Goal: Task Accomplishment & Management: Manage account settings

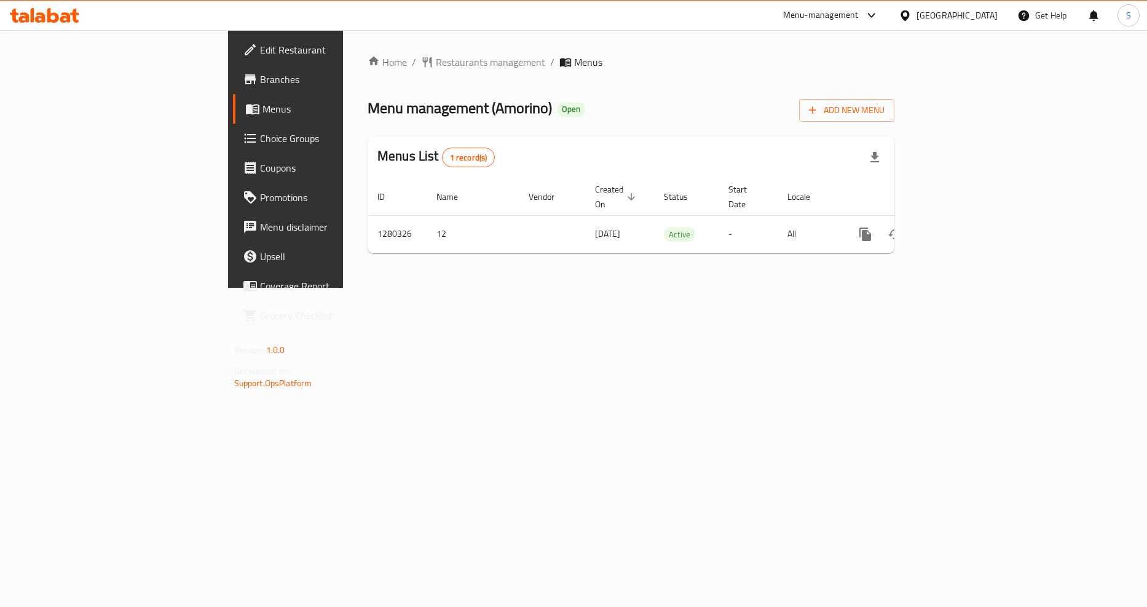
click at [961, 227] on icon "enhanced table" at bounding box center [954, 234] width 15 height 15
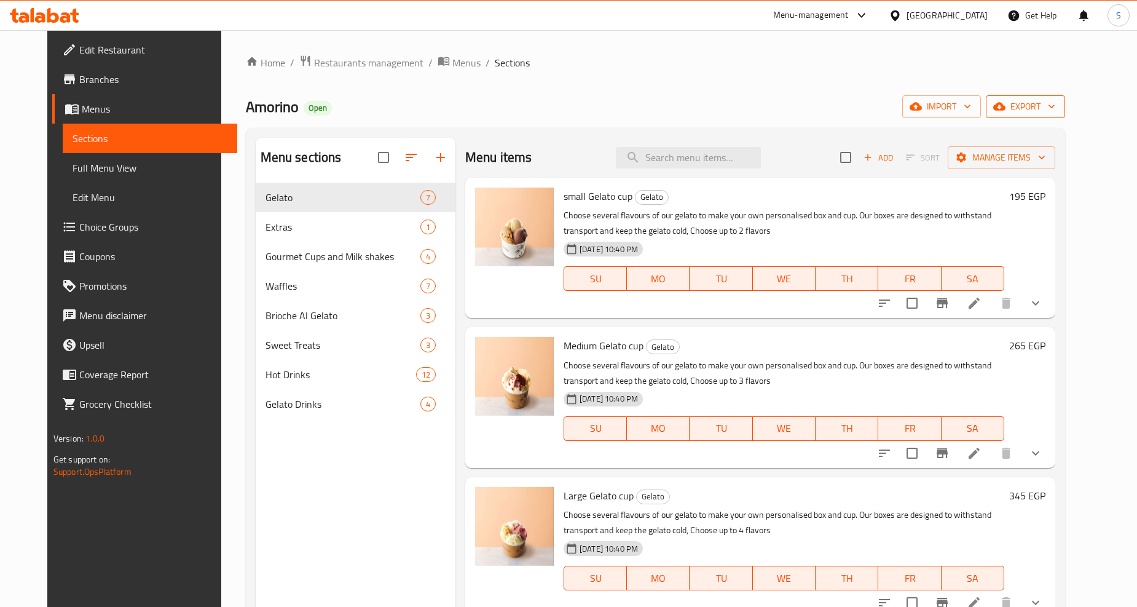
click at [1006, 106] on icon "button" at bounding box center [999, 107] width 12 height 8
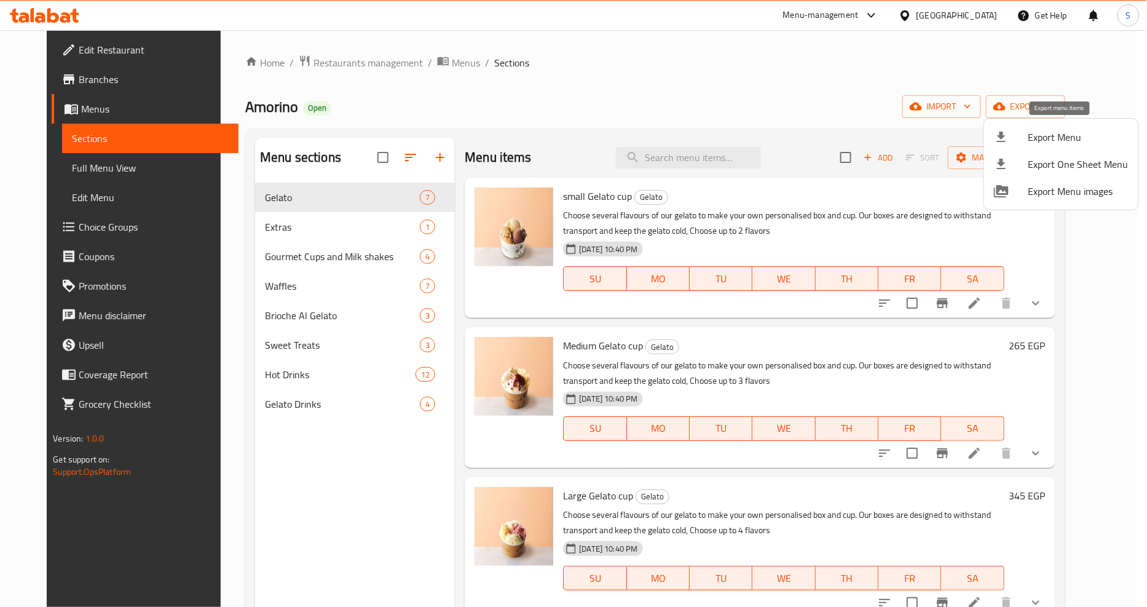
click at [1041, 133] on span "Export Menu" at bounding box center [1078, 137] width 100 height 15
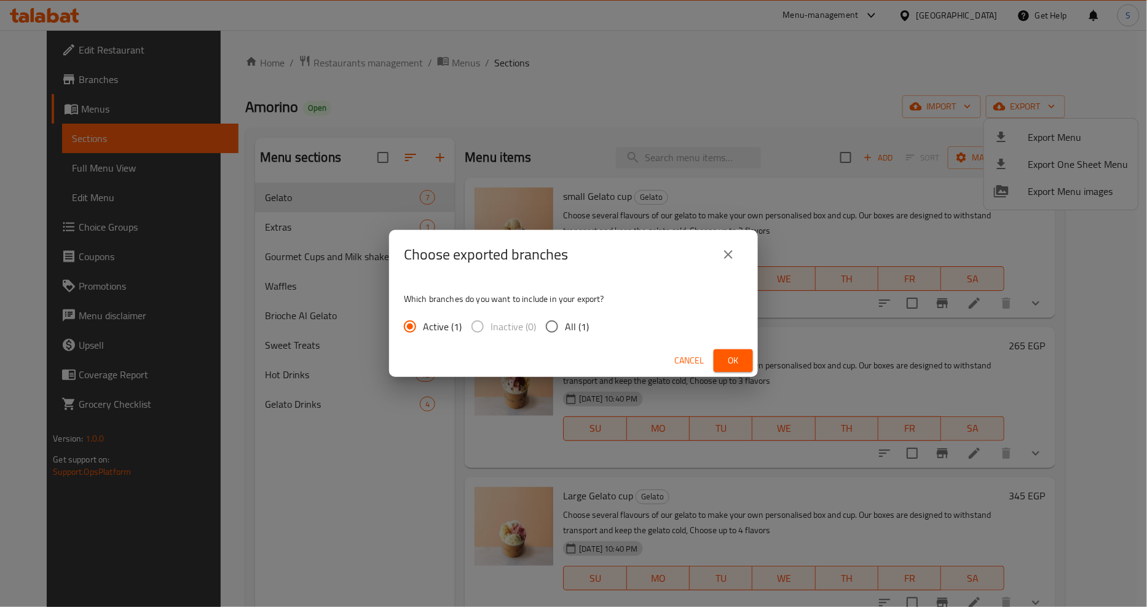
click at [581, 325] on span "All (1)" at bounding box center [577, 326] width 24 height 15
click at [565, 325] on input "All (1)" at bounding box center [552, 327] width 26 height 26
radio input "true"
click at [727, 366] on span "Ok" at bounding box center [734, 360] width 20 height 15
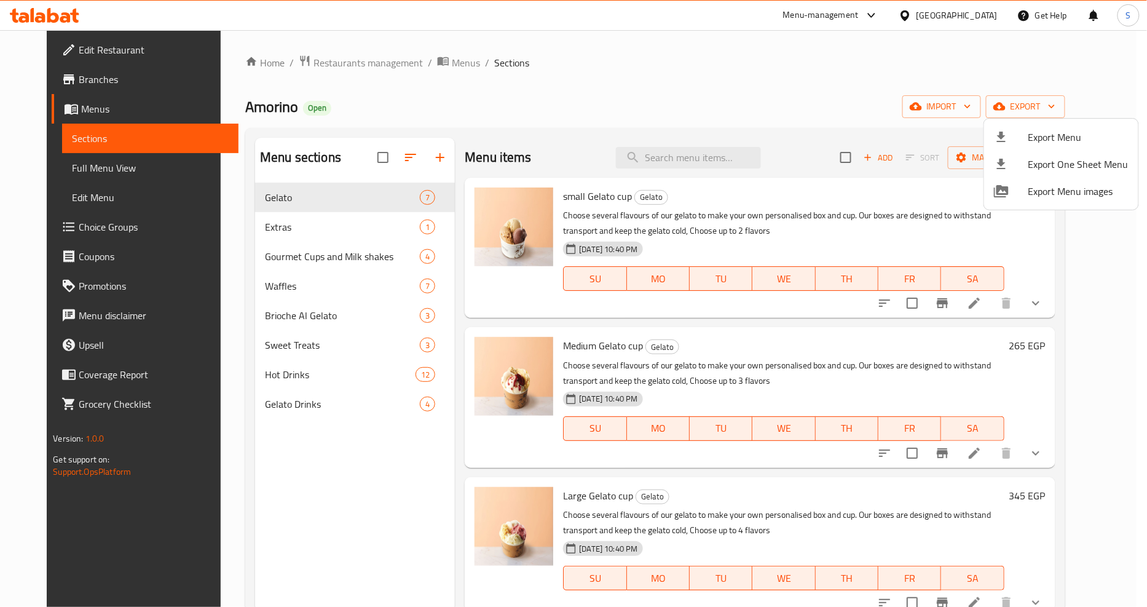
click at [299, 539] on div at bounding box center [573, 303] width 1147 height 607
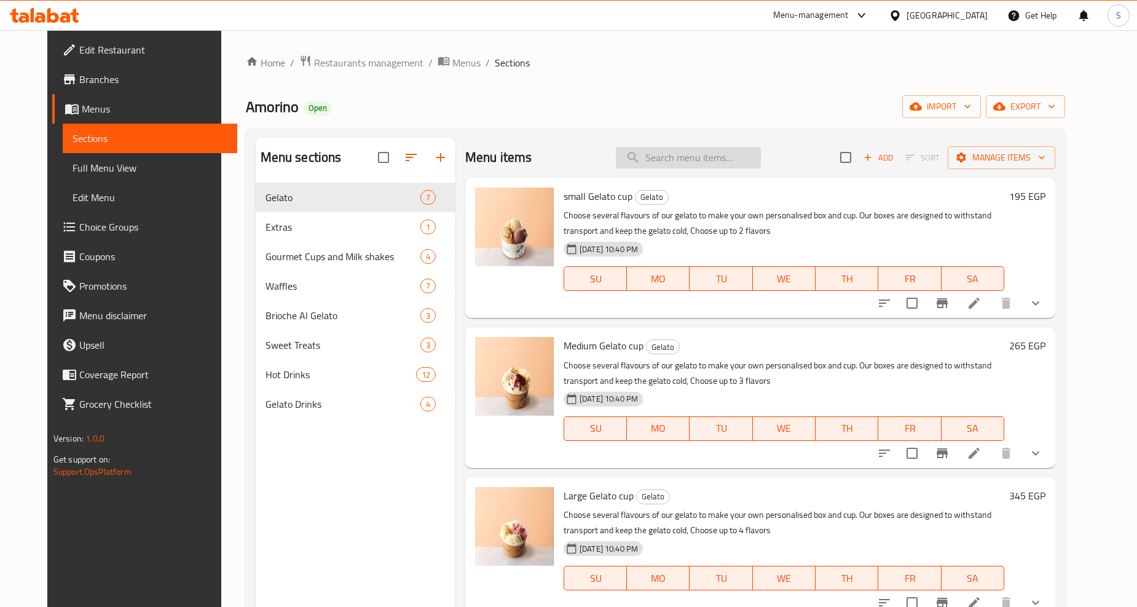
click at [713, 160] on input "search" at bounding box center [688, 158] width 145 height 22
paste input "Your choice of"
type input "Your choice of"
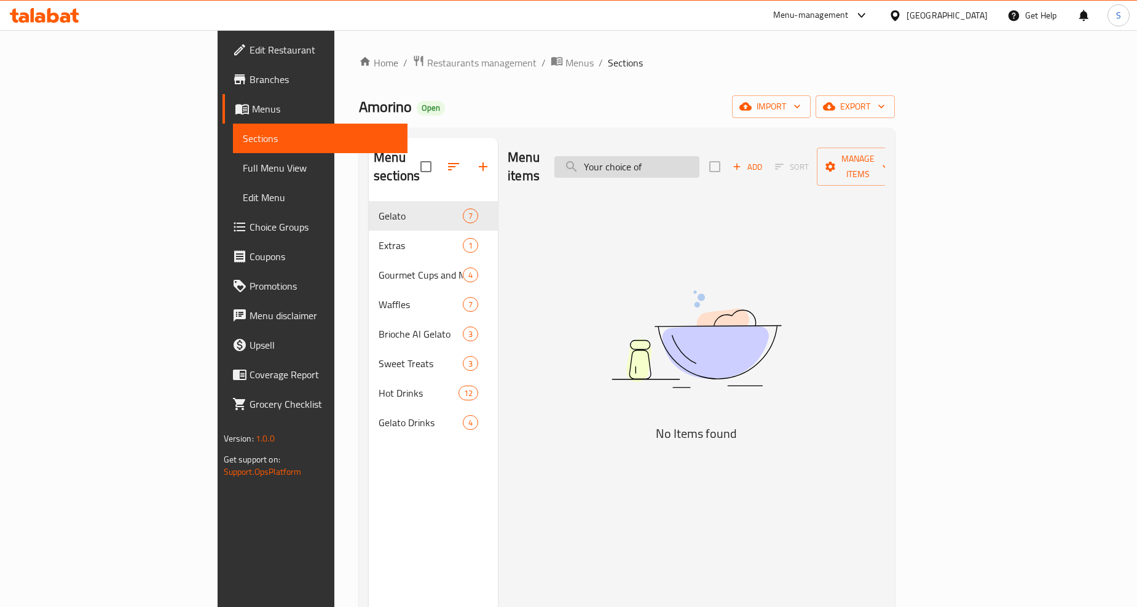
click at [700, 167] on input "Your choice of" at bounding box center [627, 167] width 145 height 22
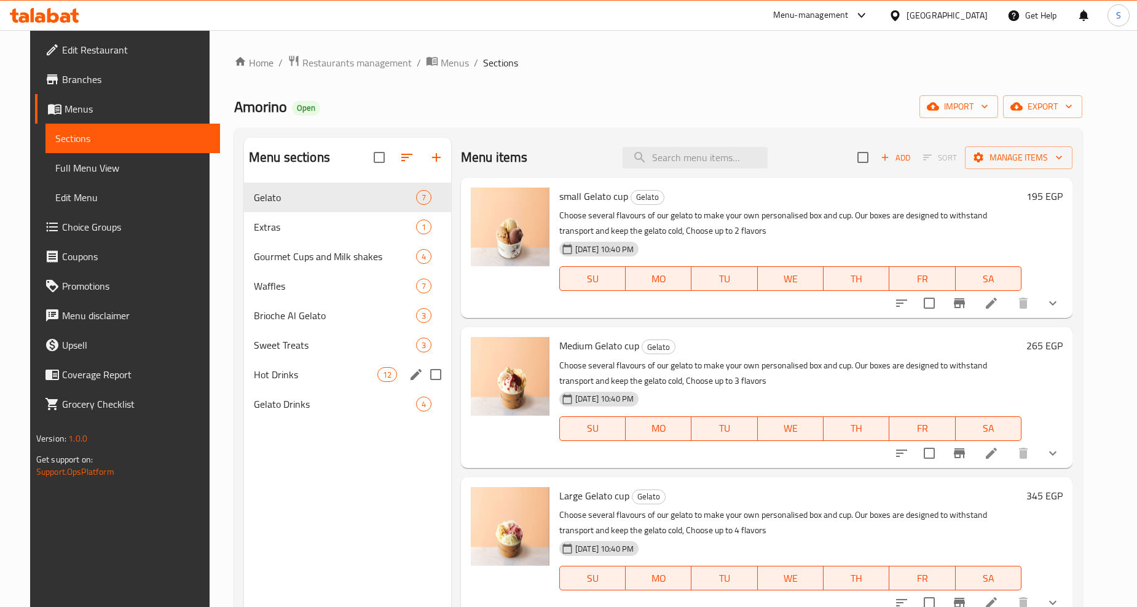
click at [262, 377] on span "Hot Drinks" at bounding box center [316, 374] width 124 height 15
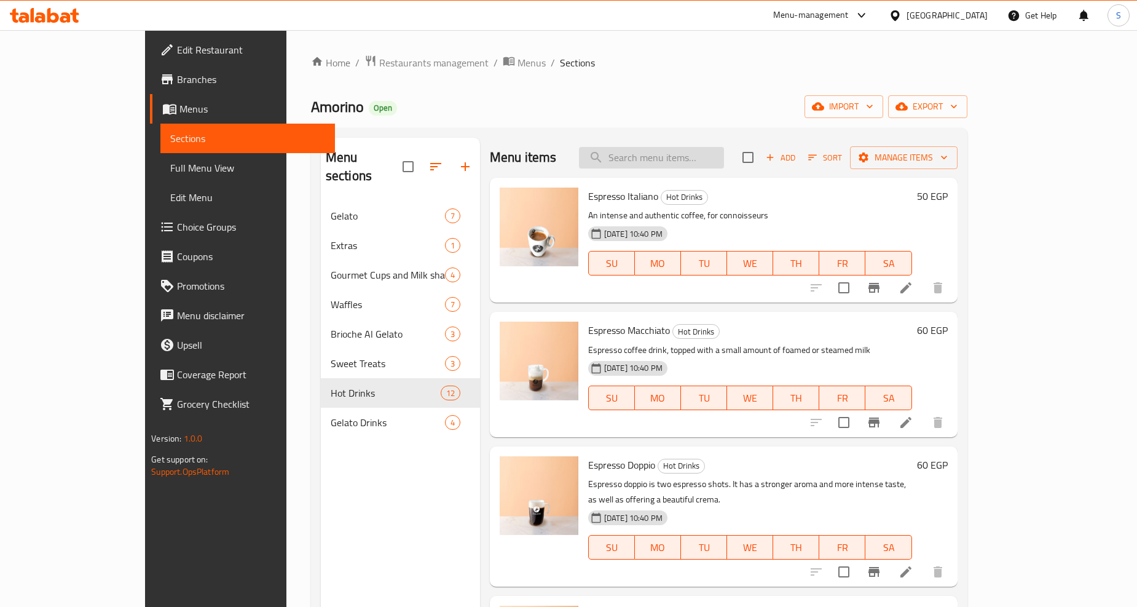
click at [715, 149] on input "search" at bounding box center [651, 158] width 145 height 22
paste input "Cappucino"
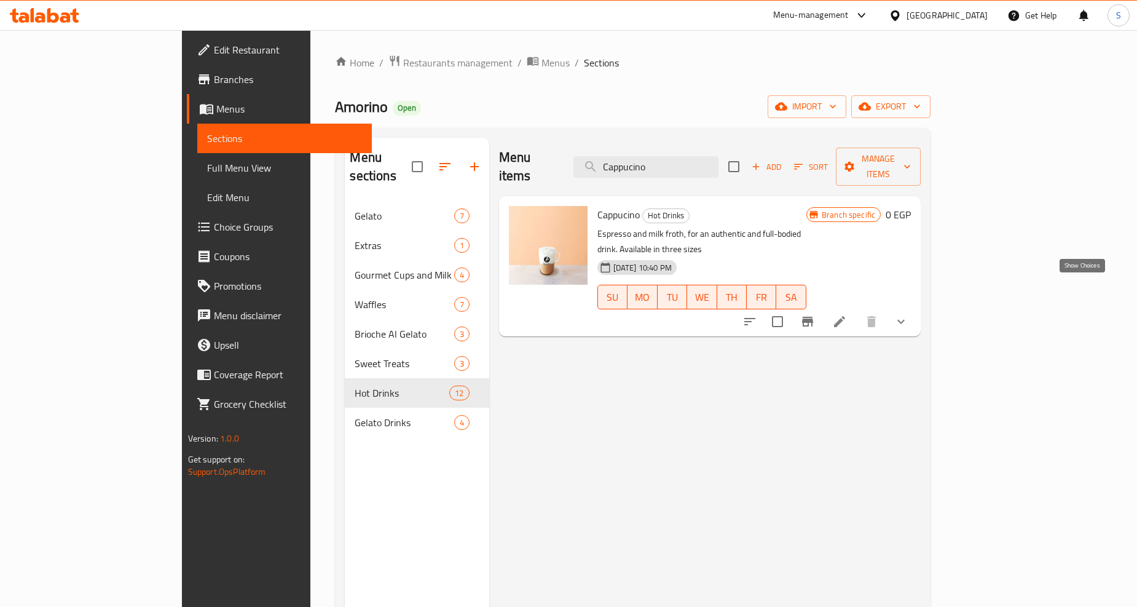
click at [909, 314] on icon "show more" at bounding box center [901, 321] width 15 height 15
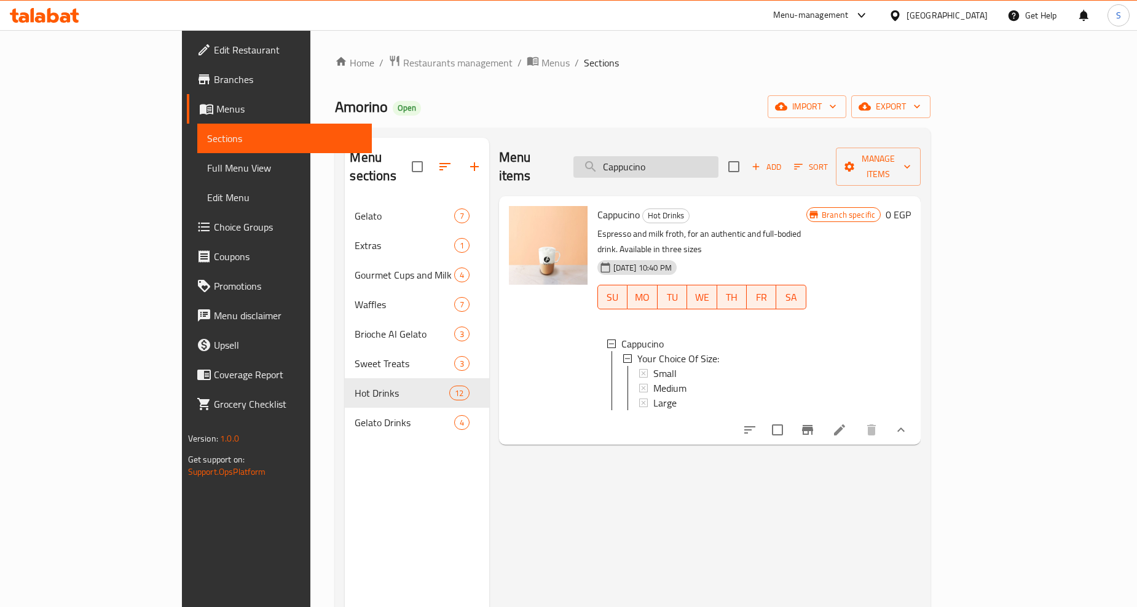
click at [697, 160] on input "Cappucino" at bounding box center [646, 167] width 145 height 22
paste input "Latte"
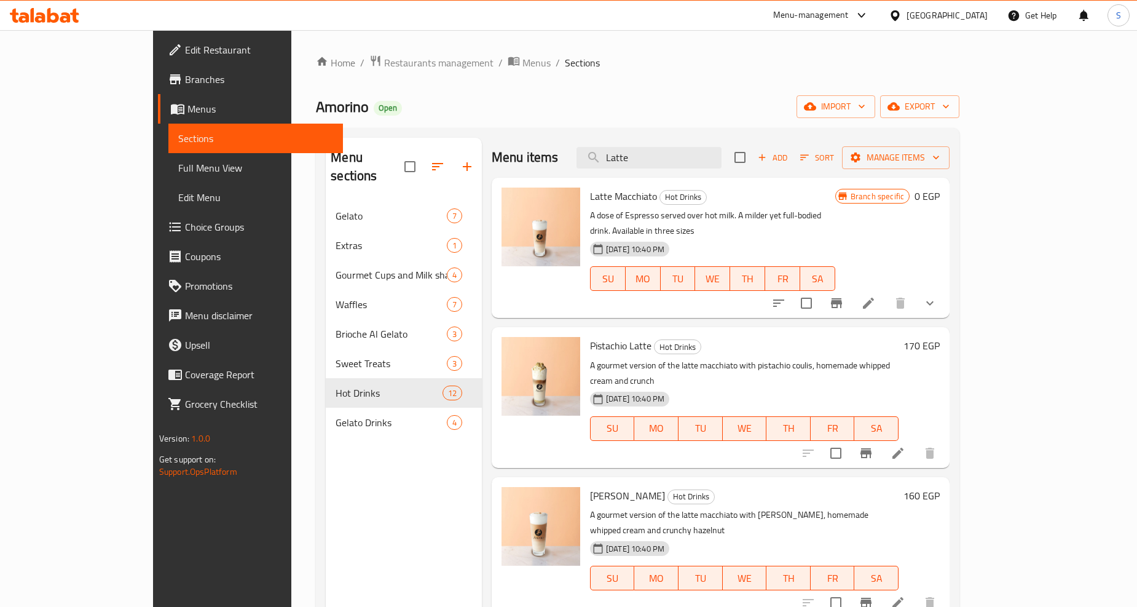
click at [945, 288] on button "show more" at bounding box center [930, 303] width 30 height 30
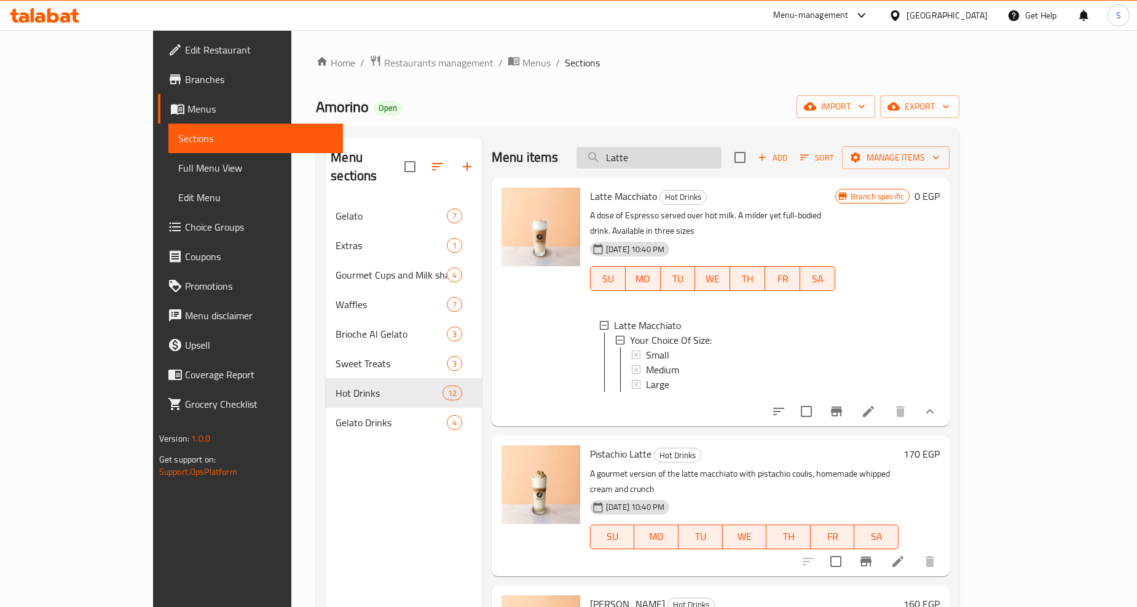
click at [671, 156] on input "Latte" at bounding box center [649, 158] width 145 height 22
paste input "English Cake Chocola"
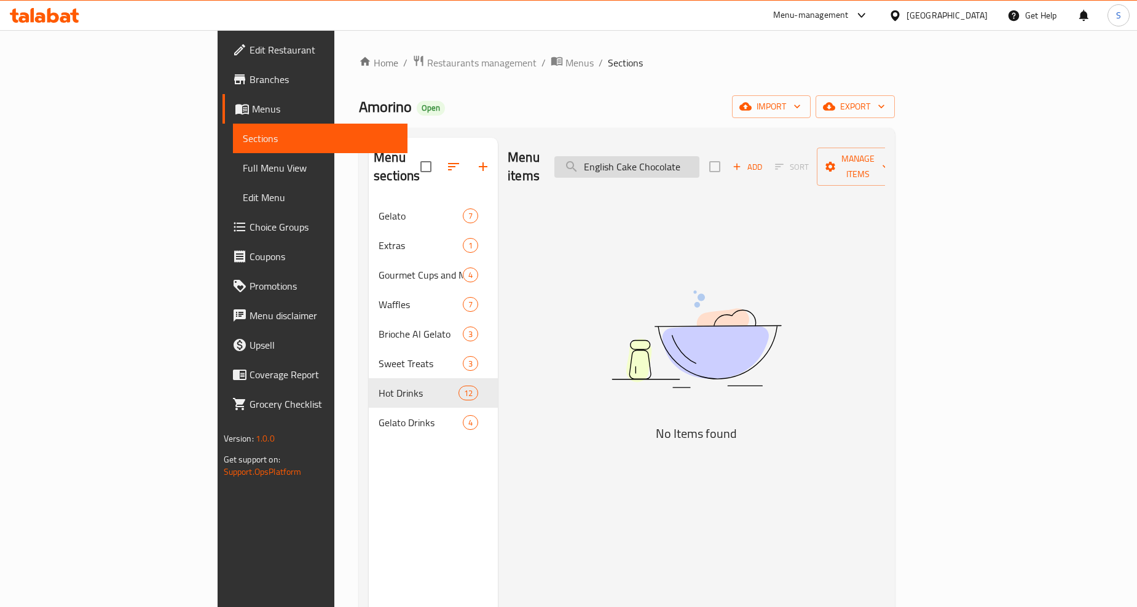
click at [700, 156] on input "English Cake Chocolate" at bounding box center [627, 167] width 145 height 22
paste input "Vanilla Cak"
click at [678, 162] on input "English Vanilla Cake" at bounding box center [627, 167] width 145 height 22
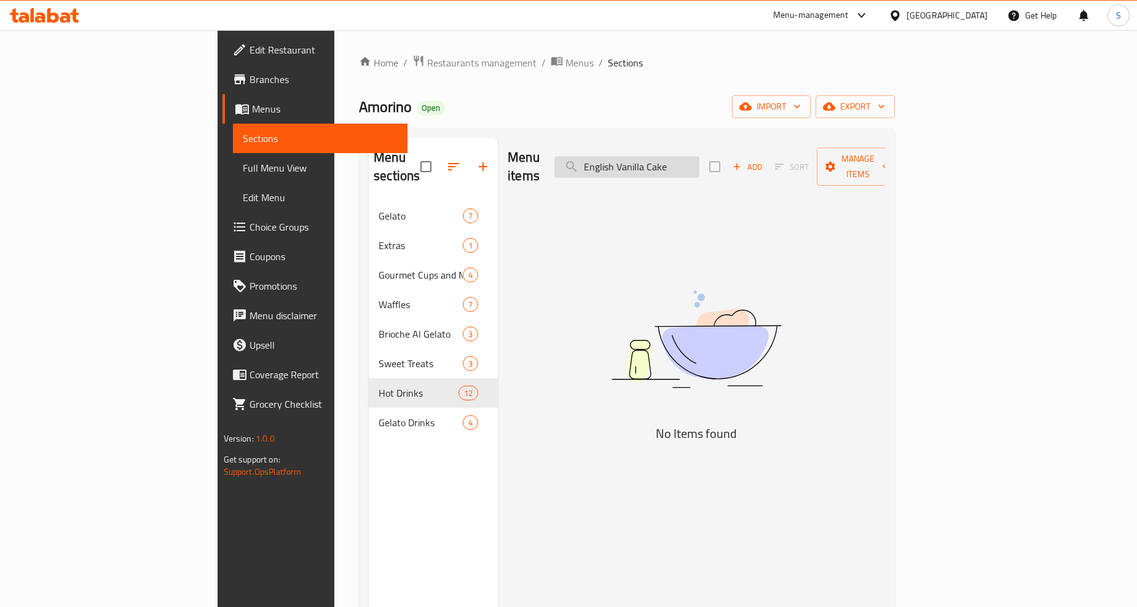
click at [678, 162] on input "English Vanilla Cake" at bounding box center [627, 167] width 145 height 22
click at [700, 156] on input "Vanilla Cake" at bounding box center [627, 167] width 145 height 22
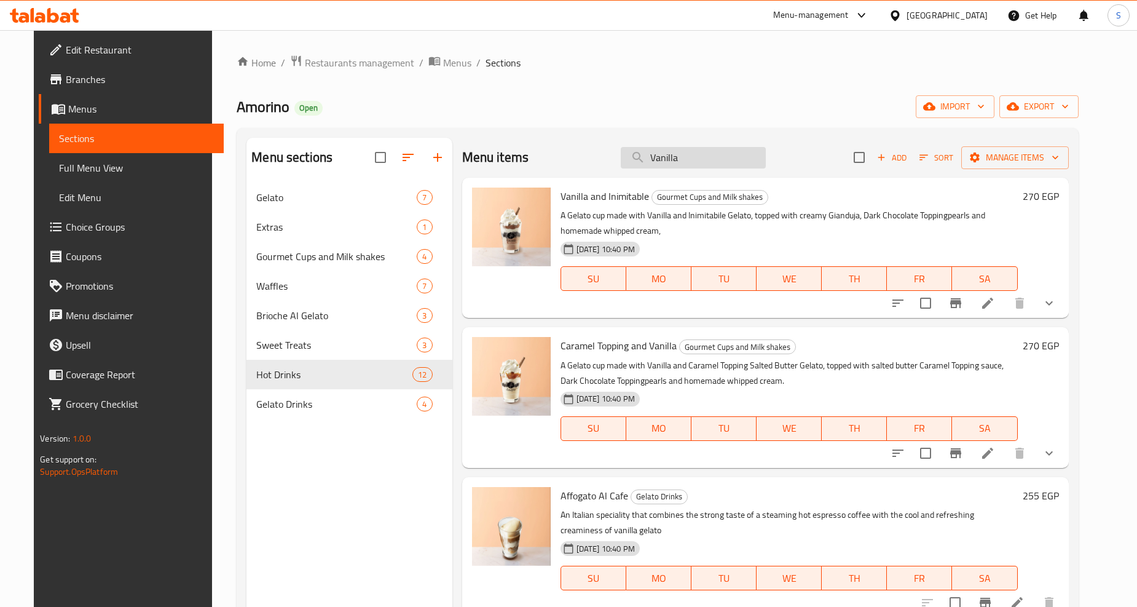
click at [675, 164] on input "Vanilla" at bounding box center [693, 158] width 145 height 22
paste input "English Vanilla Cake"
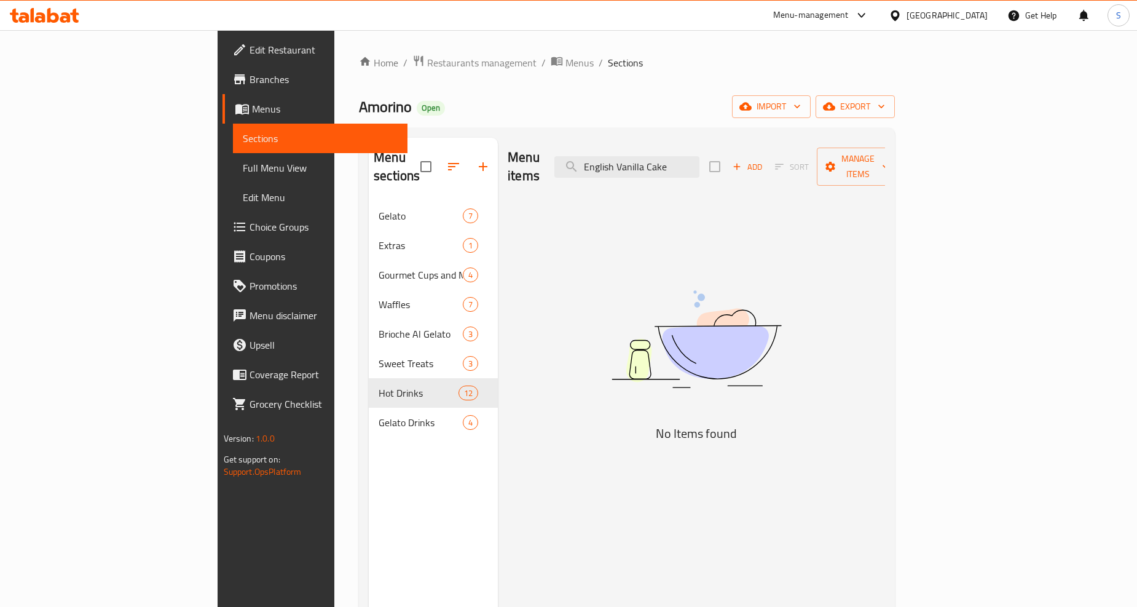
drag, startPoint x: 724, startPoint y: 161, endPoint x: 612, endPoint y: 166, distance: 111.4
click at [612, 166] on div "Menu items English Vanilla Cake Add Sort Manage items" at bounding box center [696, 167] width 377 height 58
click at [700, 160] on input "Cake" at bounding box center [627, 167] width 145 height 22
click at [660, 160] on input "Cak" at bounding box center [627, 167] width 145 height 22
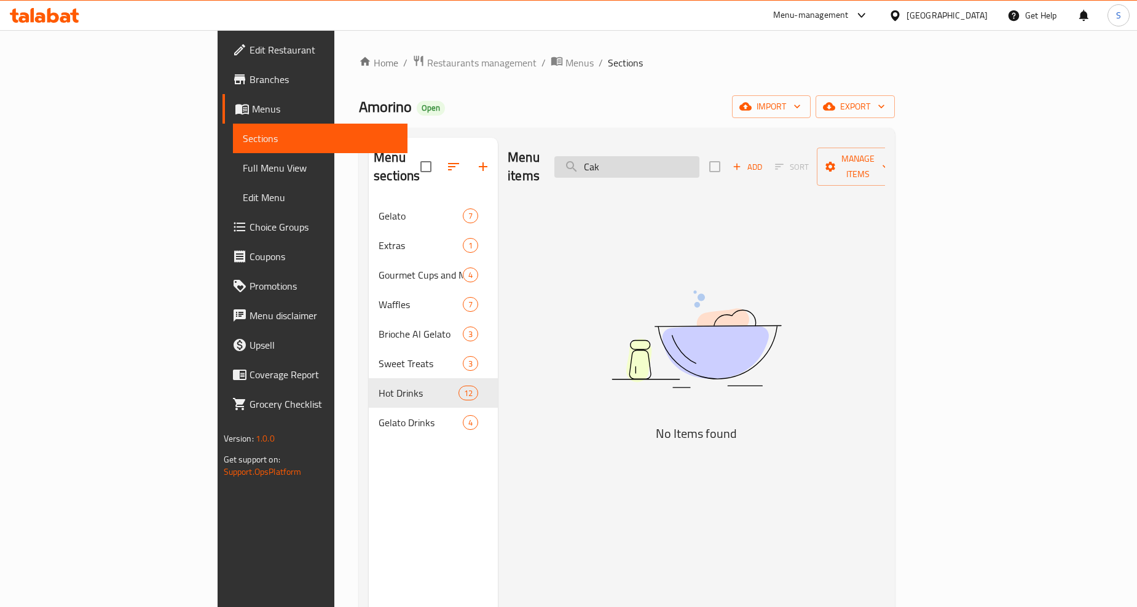
paste input "Americano"
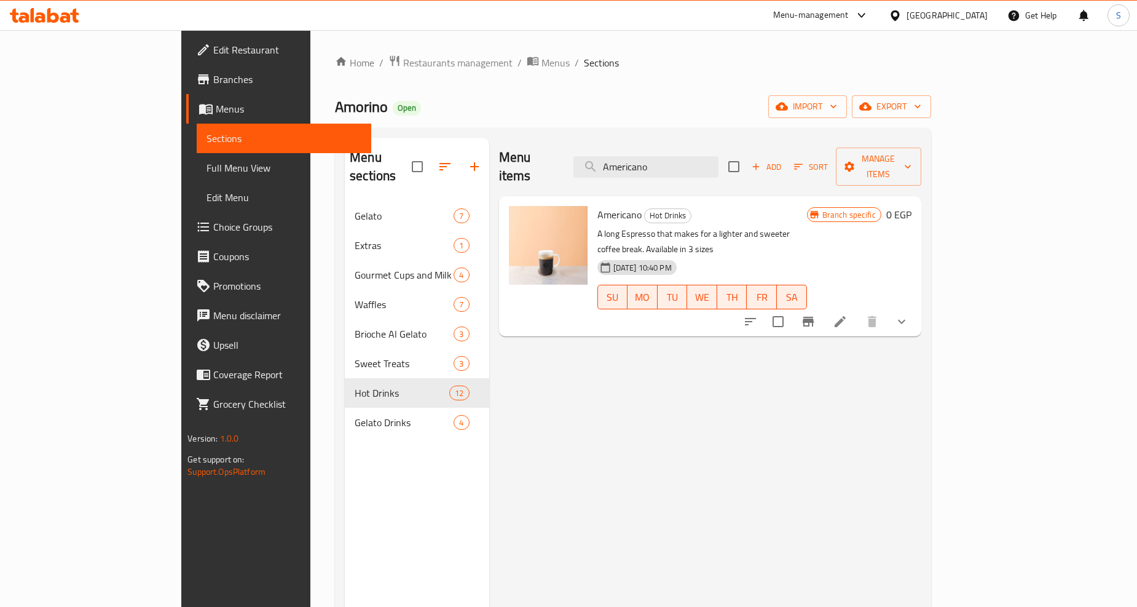
type input "Americano"
click at [909, 314] on icon "show more" at bounding box center [901, 321] width 15 height 15
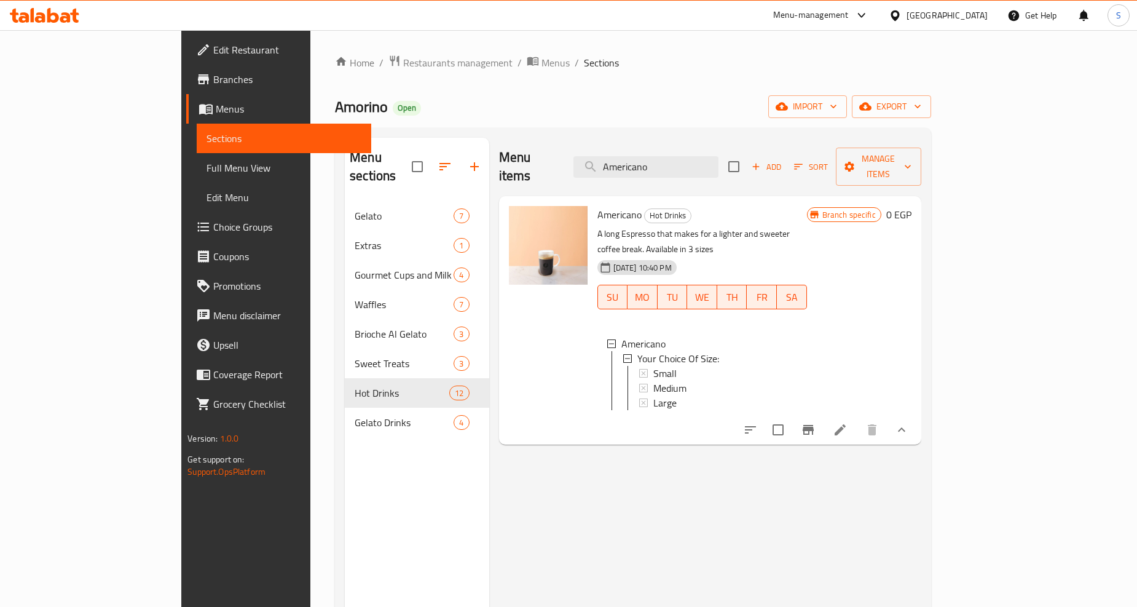
click at [701, 483] on div "Menu items Americano Add Sort Manage items Americano Hot Drinks A long Espresso…" at bounding box center [705, 441] width 432 height 607
click at [719, 156] on input "Americano" at bounding box center [646, 167] width 145 height 22
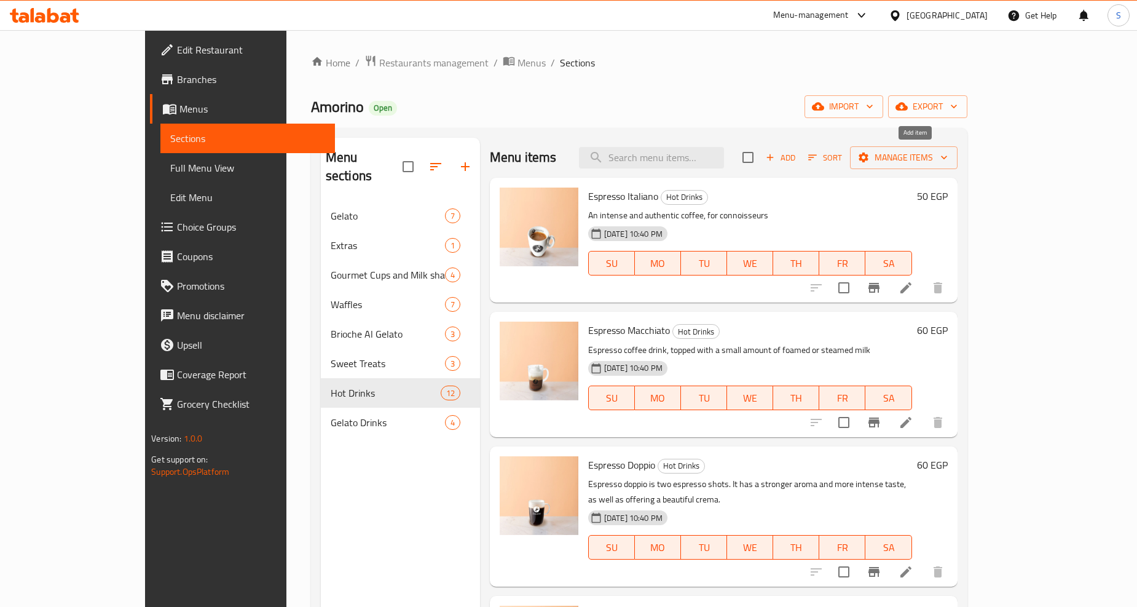
click at [797, 160] on span "Add" at bounding box center [780, 158] width 33 height 14
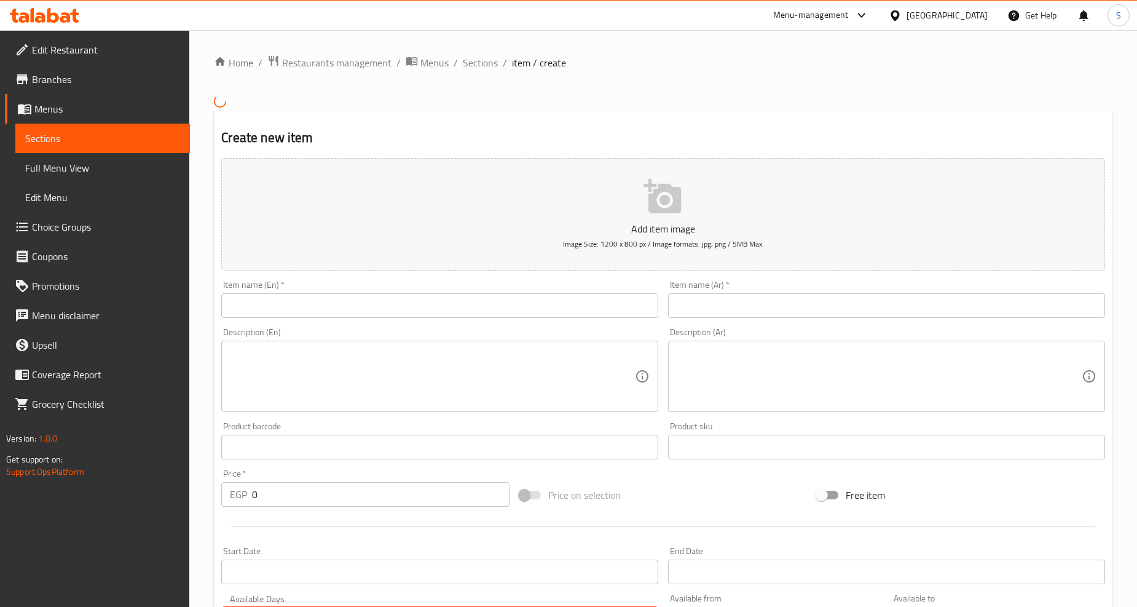
click at [345, 306] on input "text" at bounding box center [439, 305] width 437 height 25
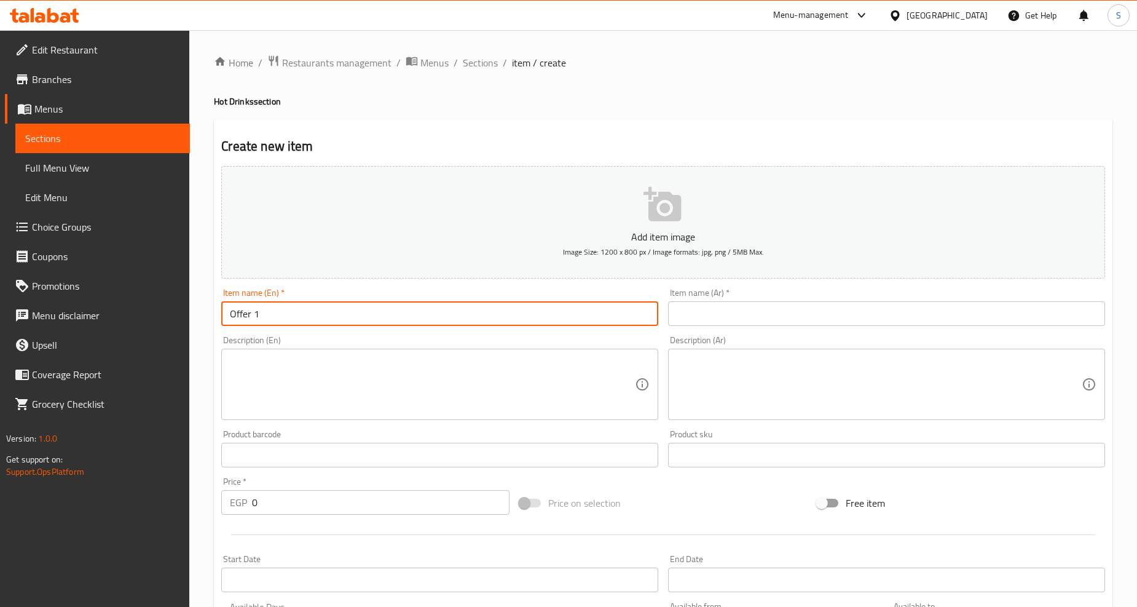
type input "Offer 1"
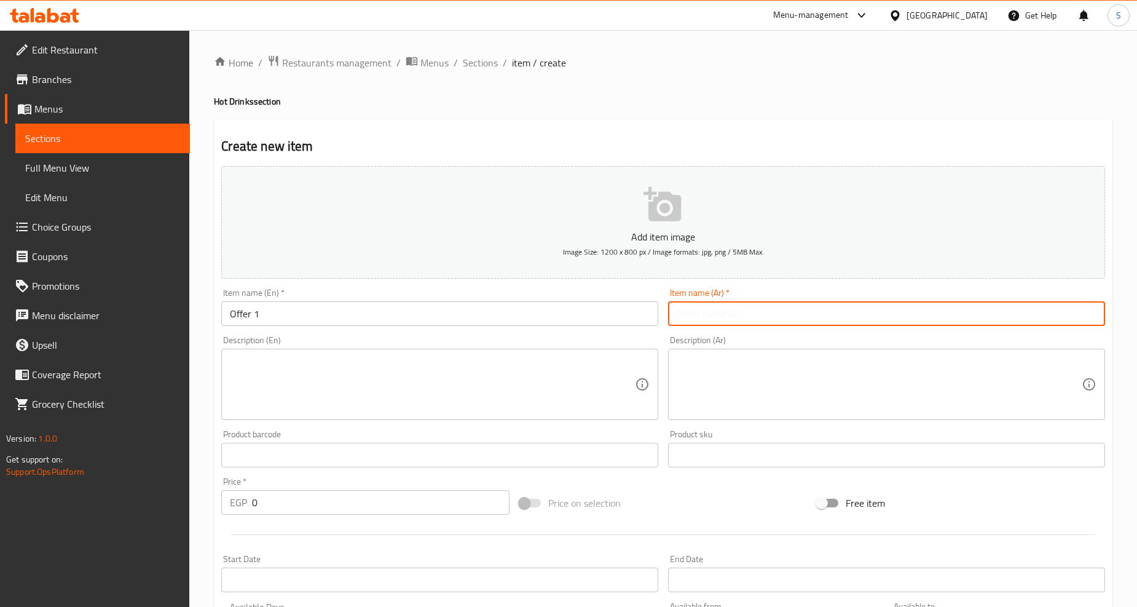
click at [789, 322] on input "text" at bounding box center [886, 313] width 437 height 25
type input "عرض 1"
click at [329, 390] on textarea at bounding box center [432, 384] width 405 height 58
paste textarea "Your choice of (Medium Cappucino, Medium Latte Machiato,) and ( English Cake Ch…"
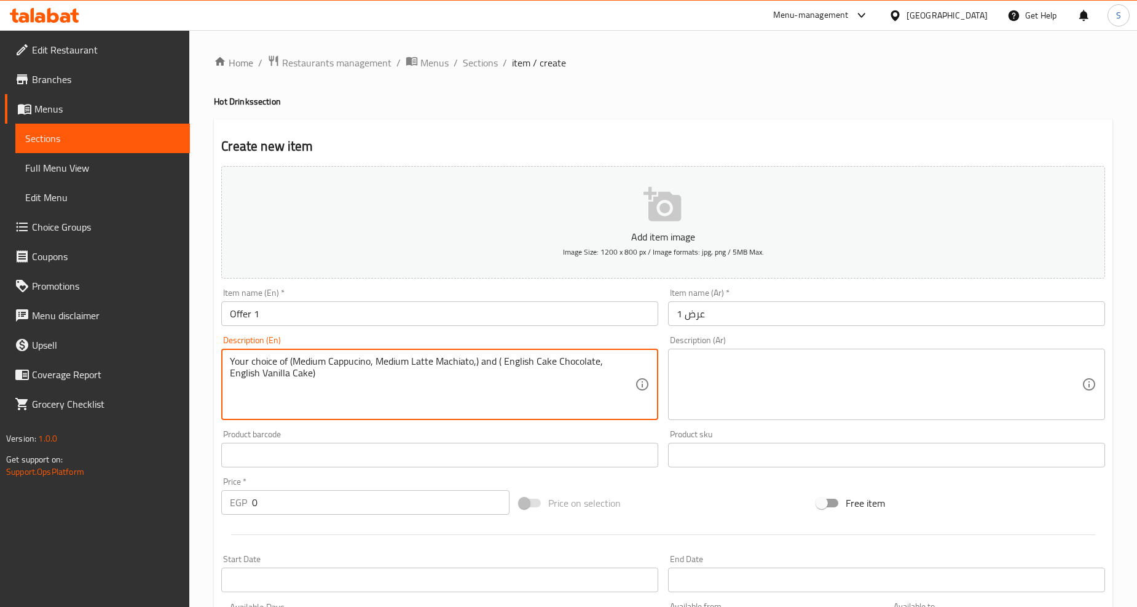
click at [328, 389] on textarea "Your choice of (Medium Cappucino, Medium Latte Machiato,) and ( English Cake Ch…" at bounding box center [432, 384] width 405 height 58
click at [328, 389] on textarea "Your choice of (medium cappucino, medium latte machiato,) and ( english cake ch…" at bounding box center [432, 384] width 405 height 58
click at [497, 363] on textarea "Your choice of (medium cappuccino, medium latte machiato,) and (English cake ch…" at bounding box center [432, 384] width 405 height 58
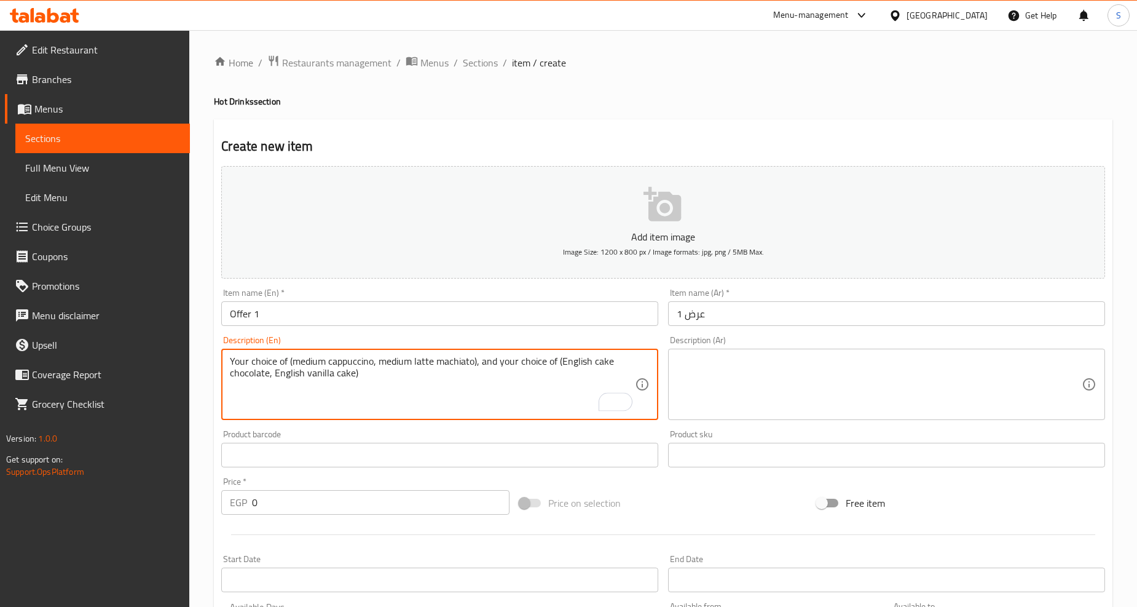
click at [486, 407] on textarea "Your choice of (medium cappuccino, medium latte machiato), and your choice of (…" at bounding box center [432, 384] width 405 height 58
type textarea "Your choice of (medium cappuccino, medium latte machiato), and your choice of (…"
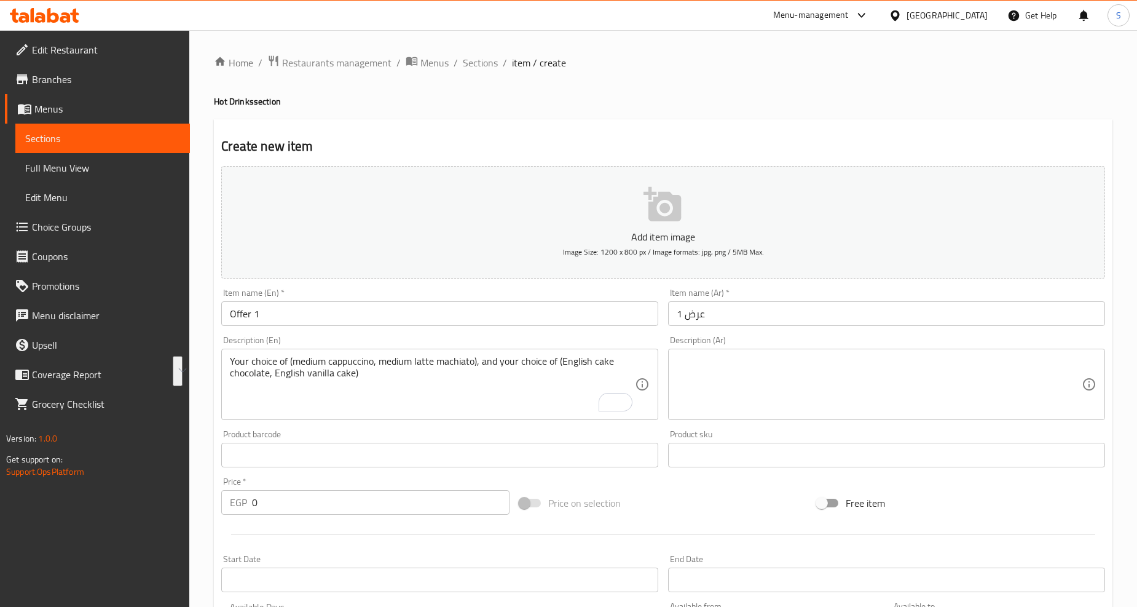
click at [853, 371] on textarea at bounding box center [879, 384] width 405 height 58
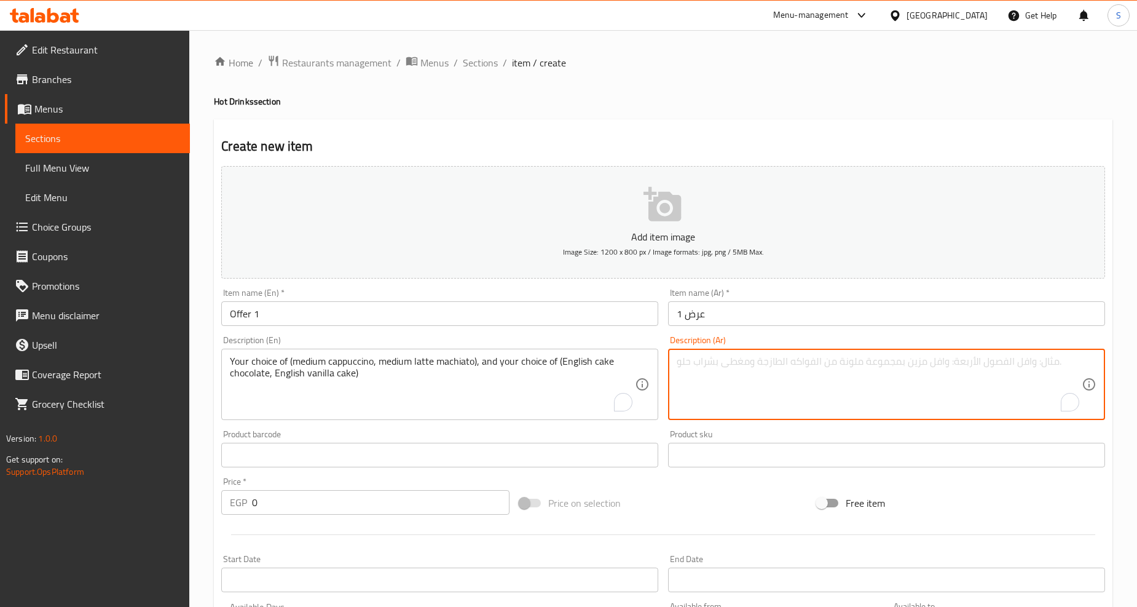
paste textarea "اختيارك من (كابتشينو متوسط، لاتيه ماكياتو متوسط)، واختيارك من (كعكة إنجليزية با…"
click at [1032, 363] on textarea "اختيارك من (كابتشينو متوسط، لاتيه ماكياتو متوسط)، واختيارك من (كعكة إنجليزية با…" at bounding box center [879, 384] width 405 height 58
click at [981, 365] on textarea "اختيارك من كابتشينو متوسط، لاتيه ماكياتو متوسط)، واختيارك من (كعكة إنجليزية بال…" at bounding box center [879, 384] width 405 height 58
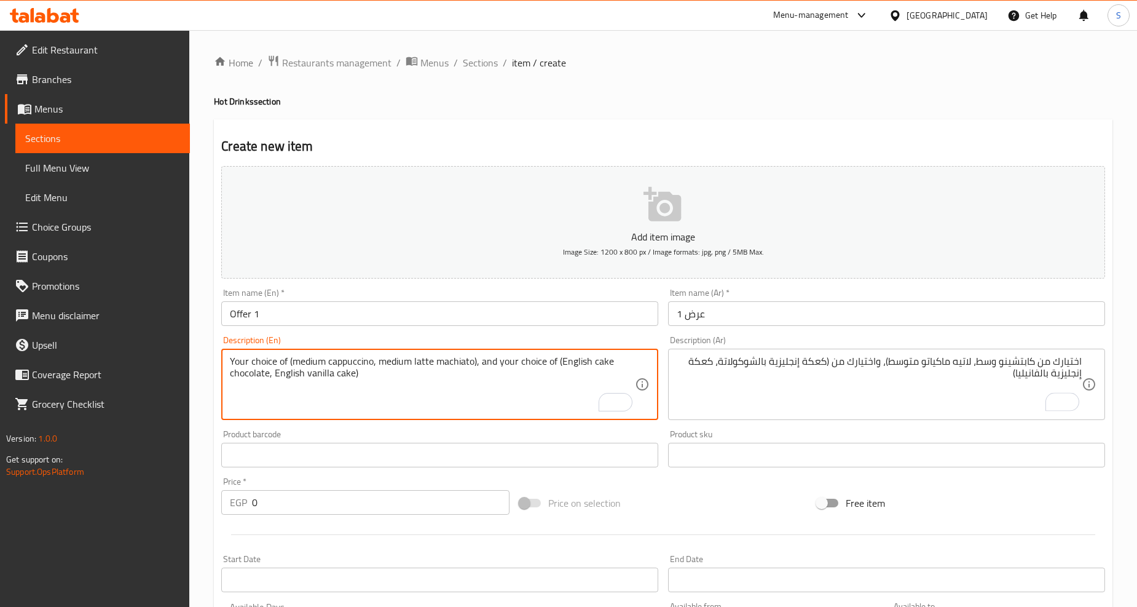
click at [306, 364] on textarea "Your choice of (medium cappuccino, medium latte machiato), and your choice of (…" at bounding box center [432, 384] width 405 height 58
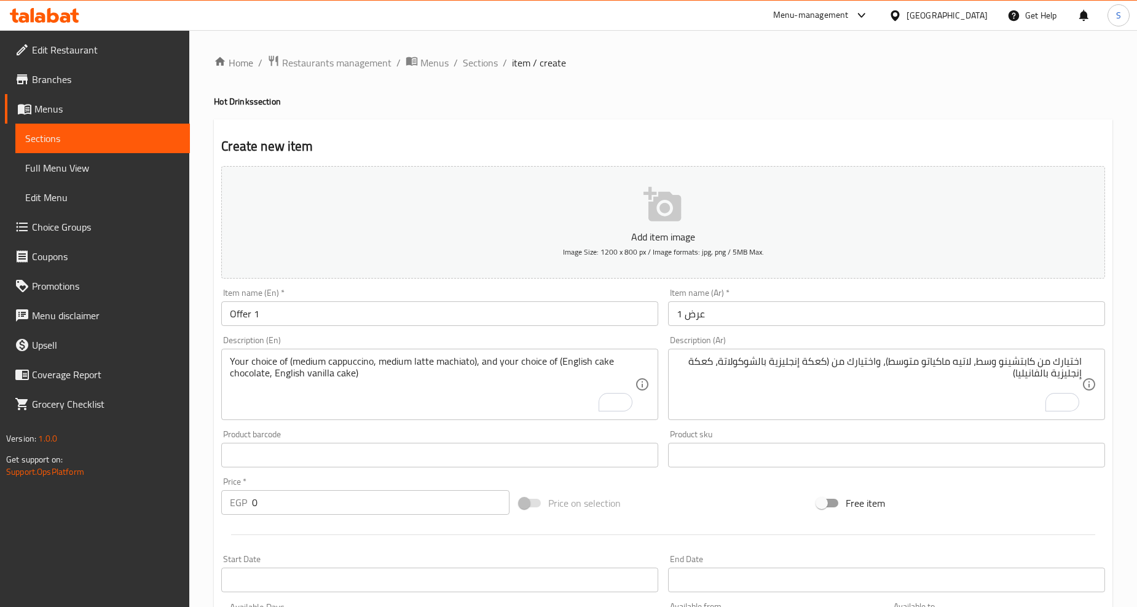
click at [450, 361] on textarea "Your choice of (medium cappuccino, medium latte machiato), and your choice of (…" at bounding box center [432, 384] width 405 height 58
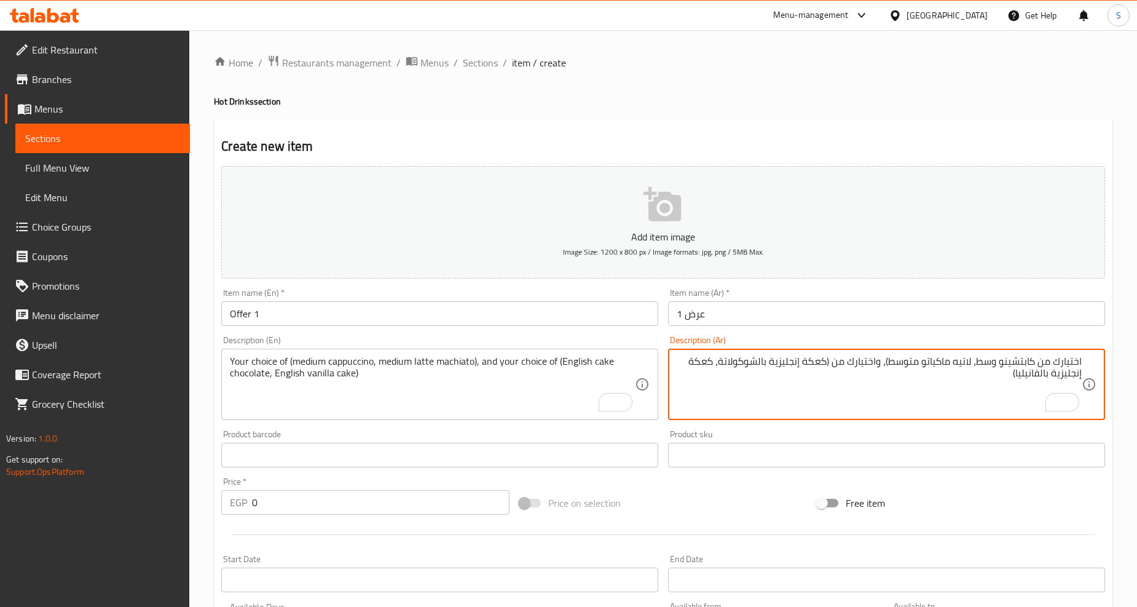
click at [910, 355] on textarea "اختيارك من كابتشينو وسط، لاتيه ماكياتو متوسط)، واختيارك من (كعكة إنجليزية بالشو…" at bounding box center [879, 384] width 405 height 58
drag, startPoint x: 894, startPoint y: 363, endPoint x: 900, endPoint y: 373, distance: 11.3
click at [894, 363] on textarea "اختيارك من كابتشينو وسط، لاتيه ماكياتو وسط)، واختيارك من (كعكة إنجليزية بالشوكو…" at bounding box center [879, 384] width 405 height 58
click at [898, 366] on textarea "اختيارك من كابتشينو وسط، لاتيه ماكياتو وسط)، واختيارك من (كعكة إنجليزية بالشوكو…" at bounding box center [879, 384] width 405 height 58
click at [896, 366] on textarea "اختيارك من كابتشينو وسط، لاتيه ماكياتو وسط)، واختيارك من (كعكة إنجليزية بالشوكو…" at bounding box center [879, 384] width 405 height 58
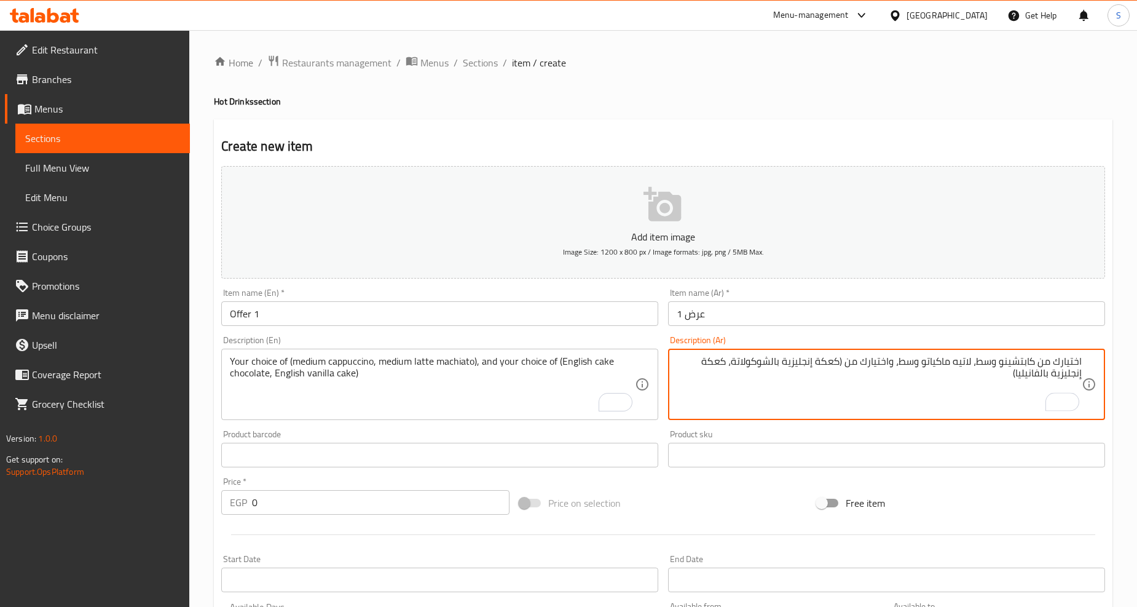
click at [841, 361] on textarea "اختيارك من كابتشينو وسط، لاتيه ماكياتو وسط، واختيارك من (كعكة إنجليزية بالشوكول…" at bounding box center [879, 384] width 405 height 58
click at [838, 366] on textarea "اختيارك من كابتشينو وسط، لاتيه ماكياتو وسط، واختيارك من كعكة إنجليزية بالشوكولا…" at bounding box center [879, 384] width 405 height 58
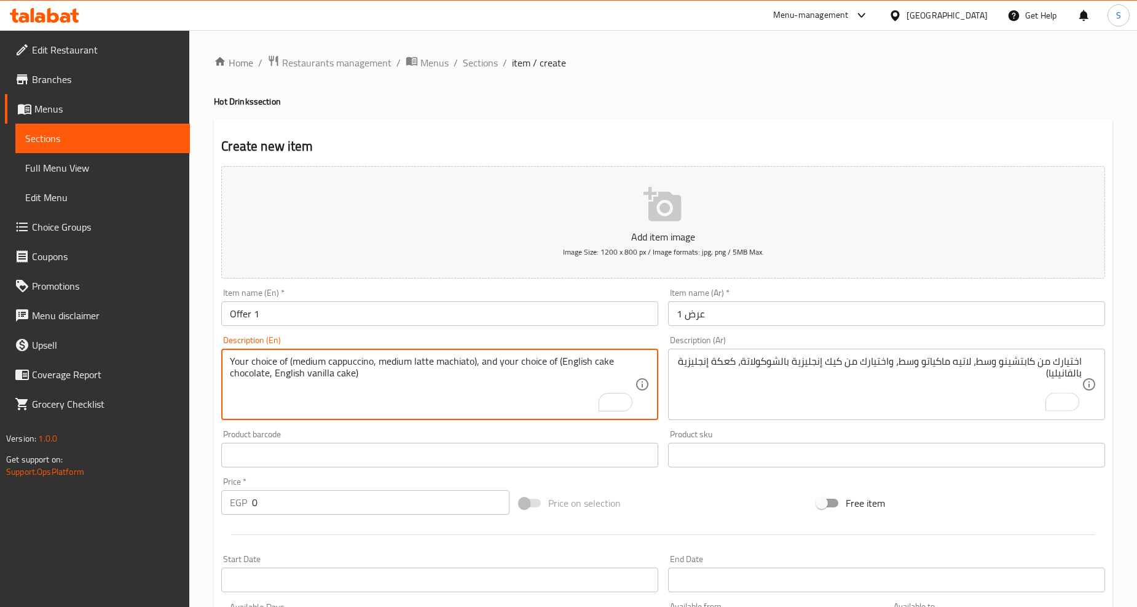
click at [570, 361] on textarea "Your choice of (medium cappuccino, medium latte machiato), and your choice of (…" at bounding box center [432, 384] width 405 height 58
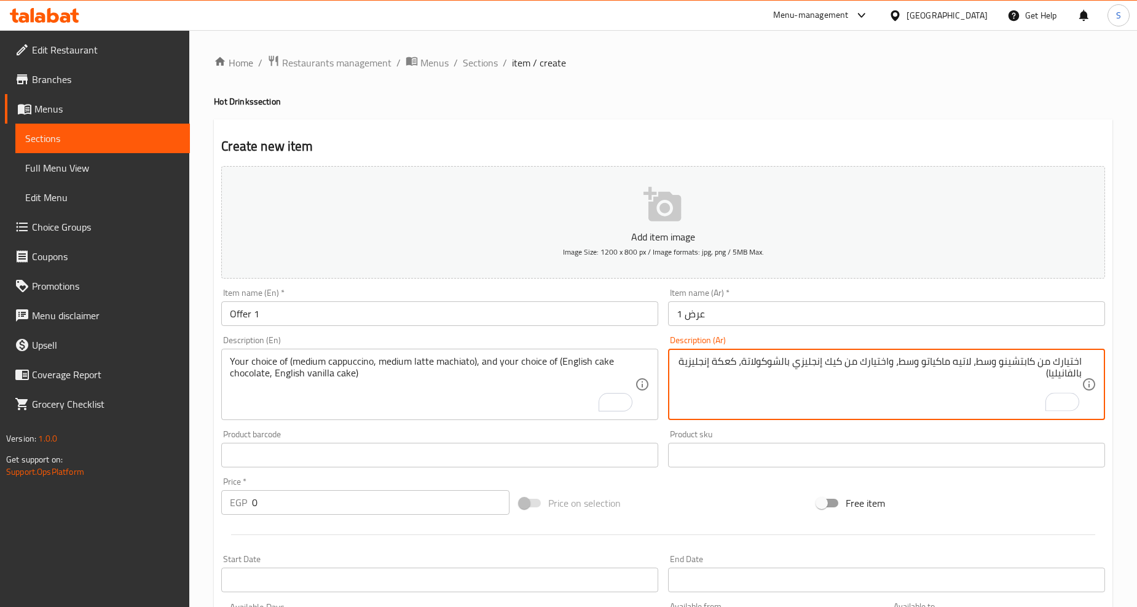
click at [782, 363] on textarea "اختيارك من كابتشينو وسط، لاتيه ماكياتو وسط، واختيارك من كيك إنجليزي بالشوكولاتة…" at bounding box center [879, 384] width 405 height 58
click at [732, 364] on textarea "اختيارك من كابتشينو وسط، لاتيه ماكياتو وسط، واختيارك من كيك إنجليزي شوكولاتة، ك…" at bounding box center [879, 384] width 405 height 58
click at [693, 366] on textarea "اختيارك من كابتشينو وسط، لاتيه ماكياتو وسط، واختيارك من كيك إنجليزي شوكولاتة، ك…" at bounding box center [879, 384] width 405 height 58
click at [1075, 373] on textarea "اختيارك من كابتشينو وسط، لاتيه ماكياتو وسط، واختيارك من كيك إنجليزي شوكولاتة، ك…" at bounding box center [879, 384] width 405 height 58
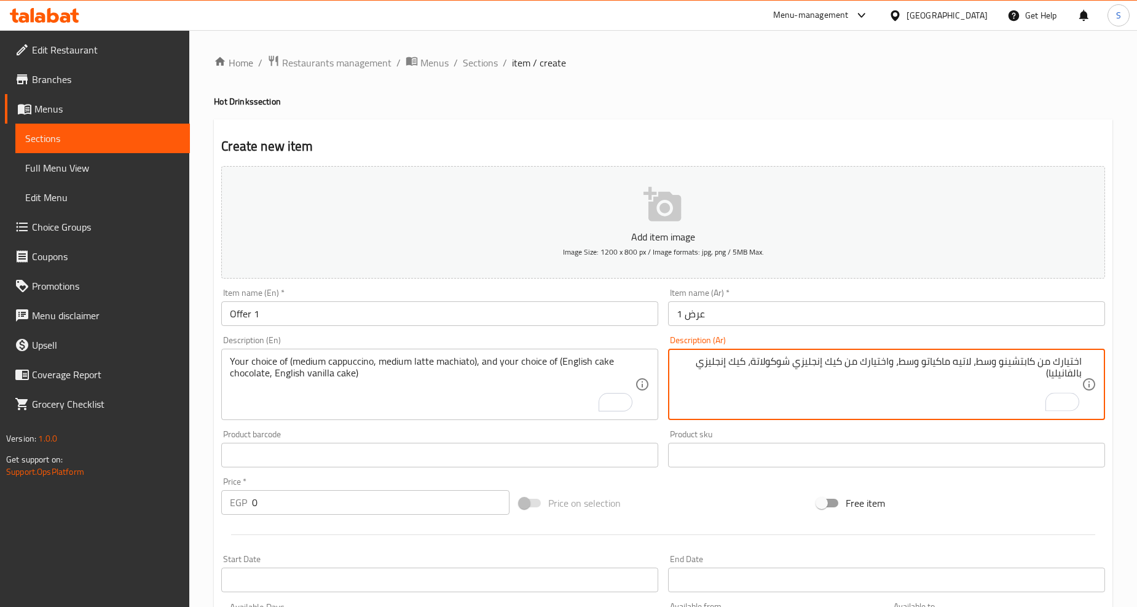
click at [1073, 376] on textarea "اختيارك من كابتشينو وسط، لاتيه ماكياتو وسط، واختيارك من كيك إنجليزي شوكولاتة، ك…" at bounding box center [879, 384] width 405 height 58
click at [1050, 374] on textarea "اختيارك من كابتشينو وسط، لاتيه ماكياتو وسط، واختيارك من كيك إنجليزي شوكولاتة، ك…" at bounding box center [879, 384] width 405 height 58
type textarea "اختيارك من كابتشينو وسط، لاتيه ماكياتو وسط، واختيارك من كيك إنجليزي شوكولاتة، ك…"
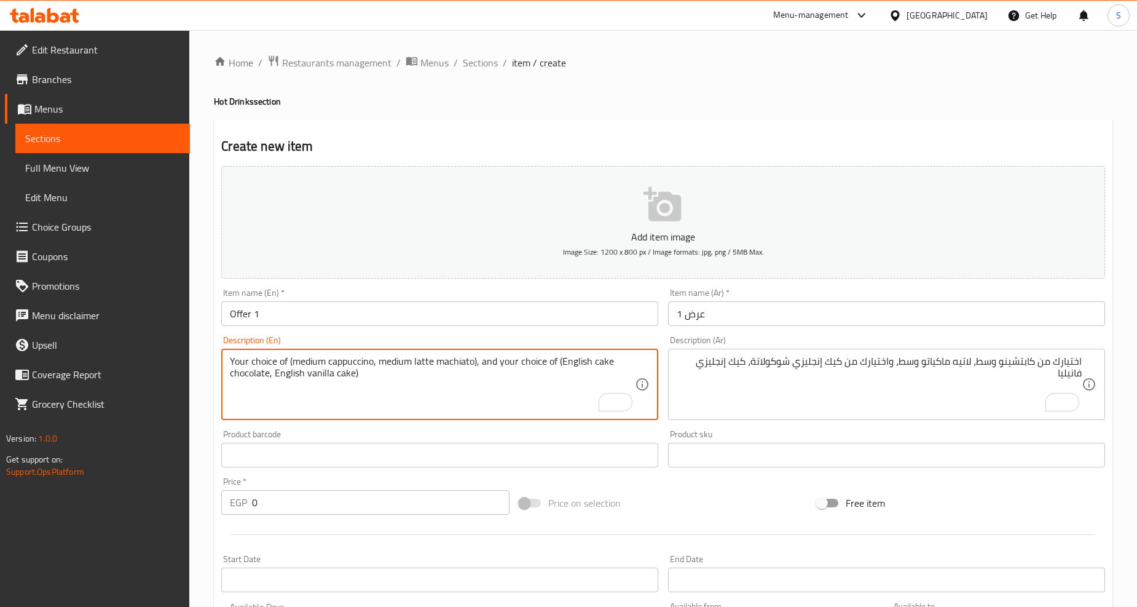
click at [312, 376] on textarea "Your choice of (medium cappuccino, medium latte machiato), and your choice of (…" at bounding box center [432, 384] width 405 height 58
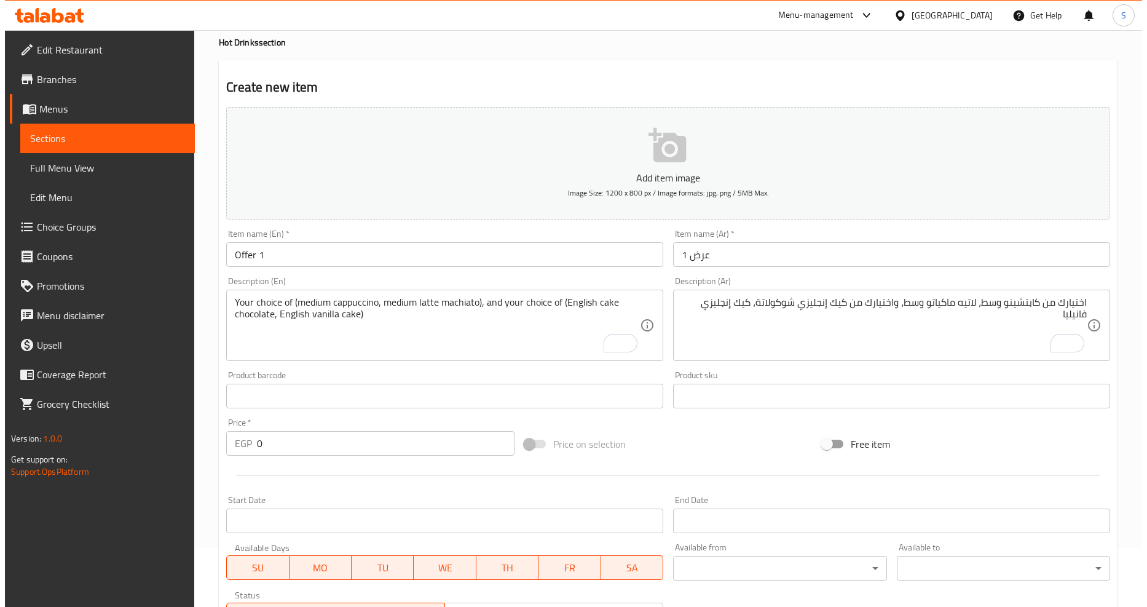
scroll to position [136, 0]
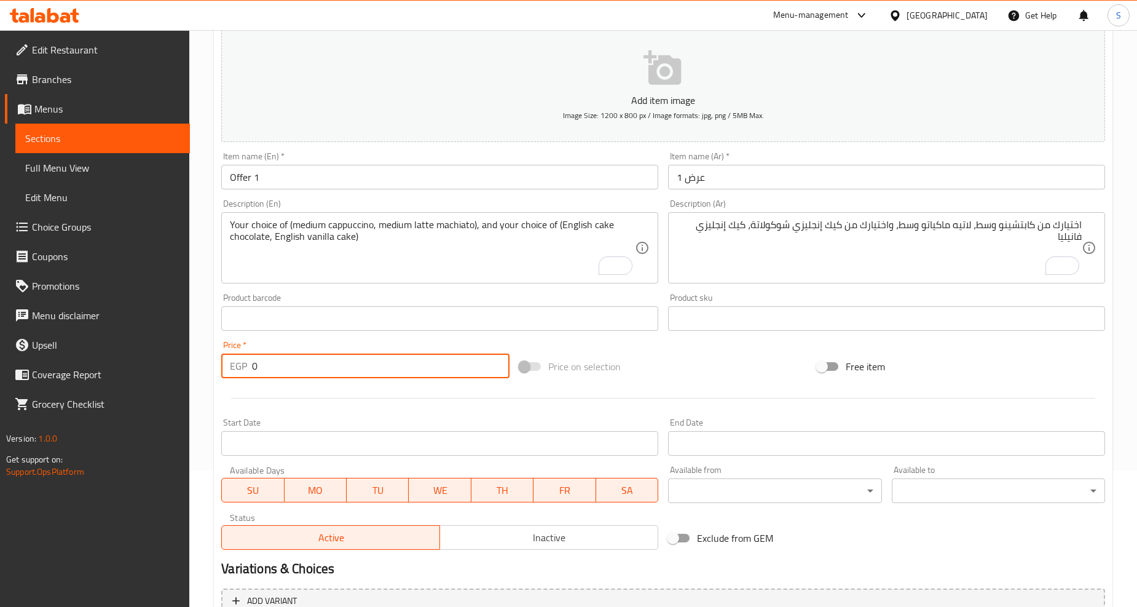
click at [314, 360] on input "0" at bounding box center [381, 365] width 258 height 25
type input "170"
click at [341, 443] on input "Start Date" at bounding box center [439, 443] width 437 height 25
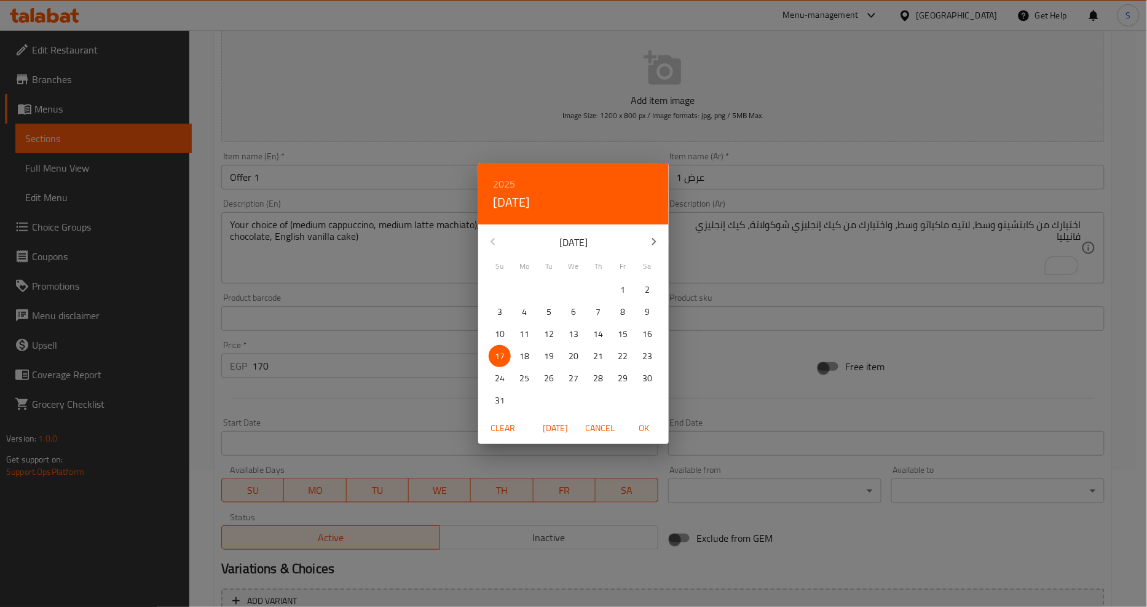
click at [563, 427] on span "Today" at bounding box center [556, 427] width 30 height 15
click at [648, 427] on span "OK" at bounding box center [645, 427] width 30 height 15
type input "[DATE]"
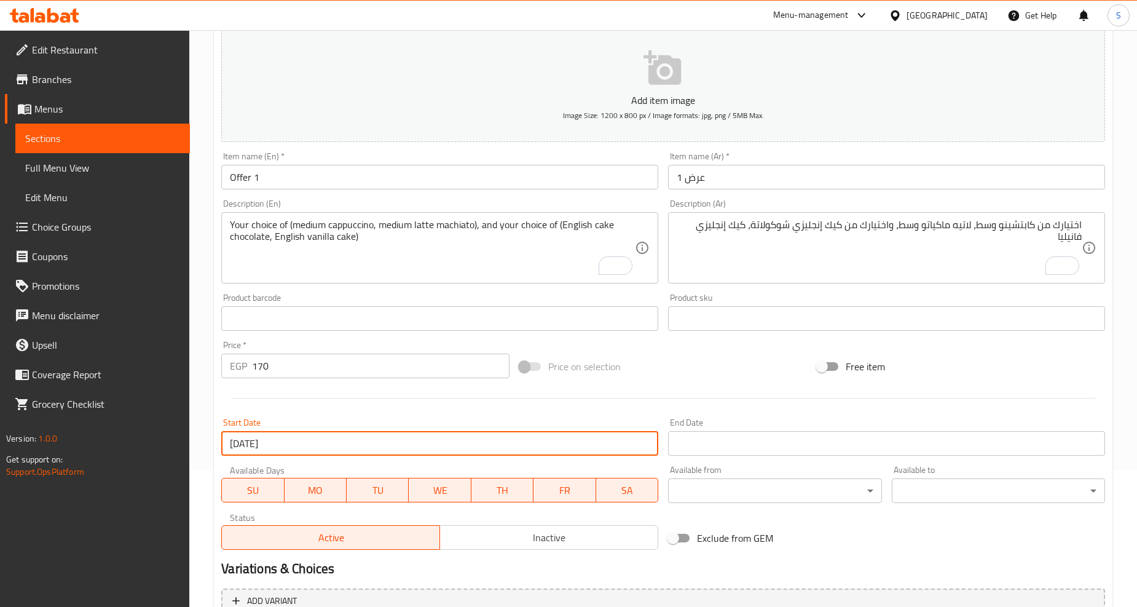
click at [719, 444] on input "Start Date" at bounding box center [886, 443] width 437 height 25
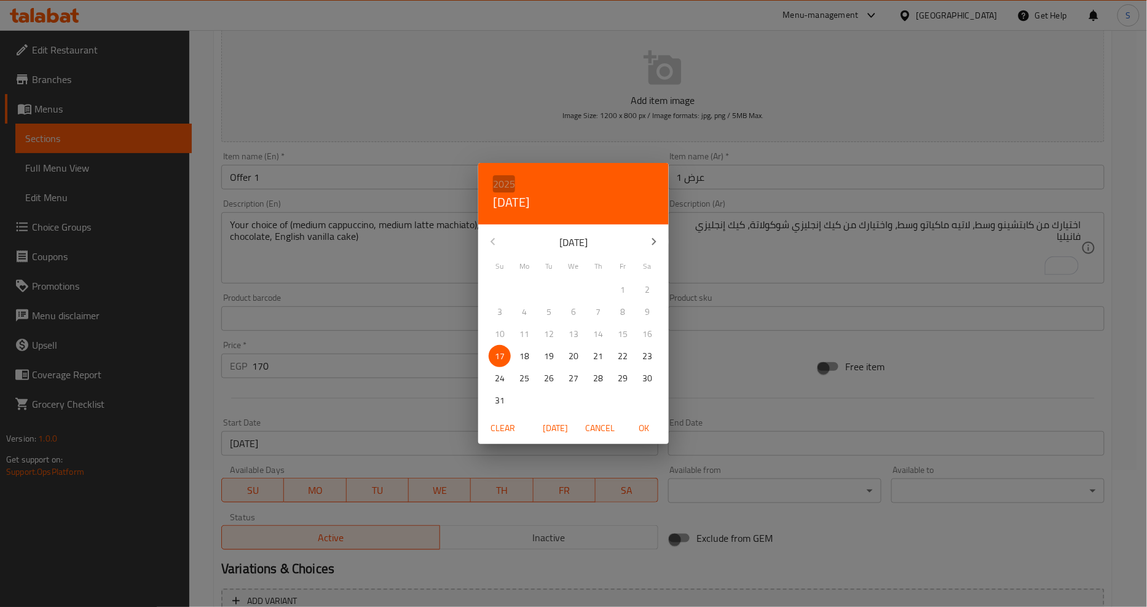
click at [500, 186] on h6 "2025" at bounding box center [504, 183] width 22 height 17
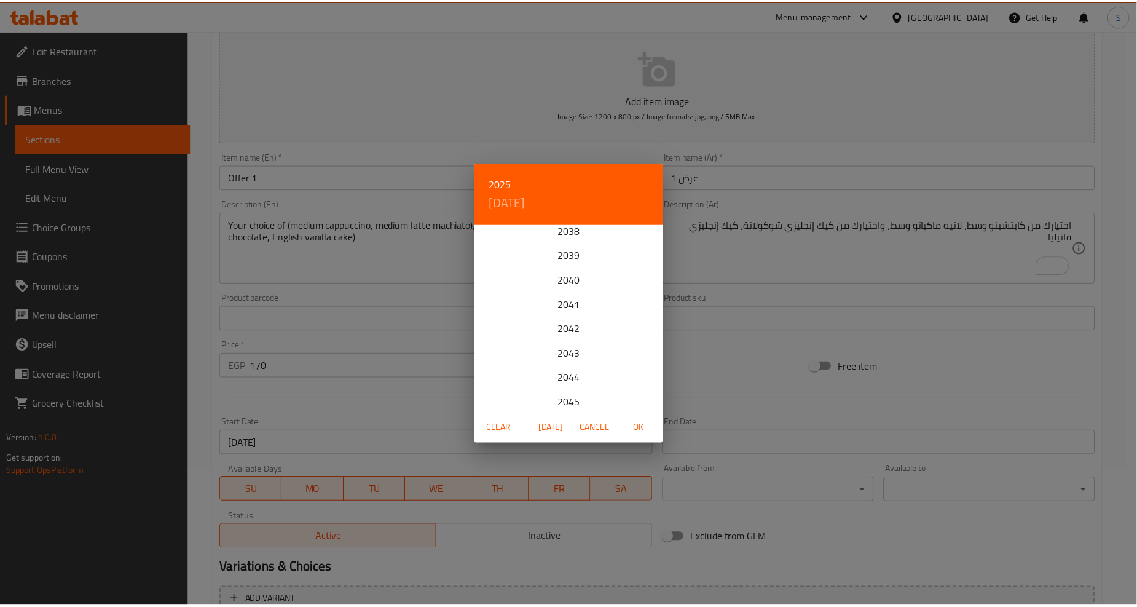
scroll to position [341, 0]
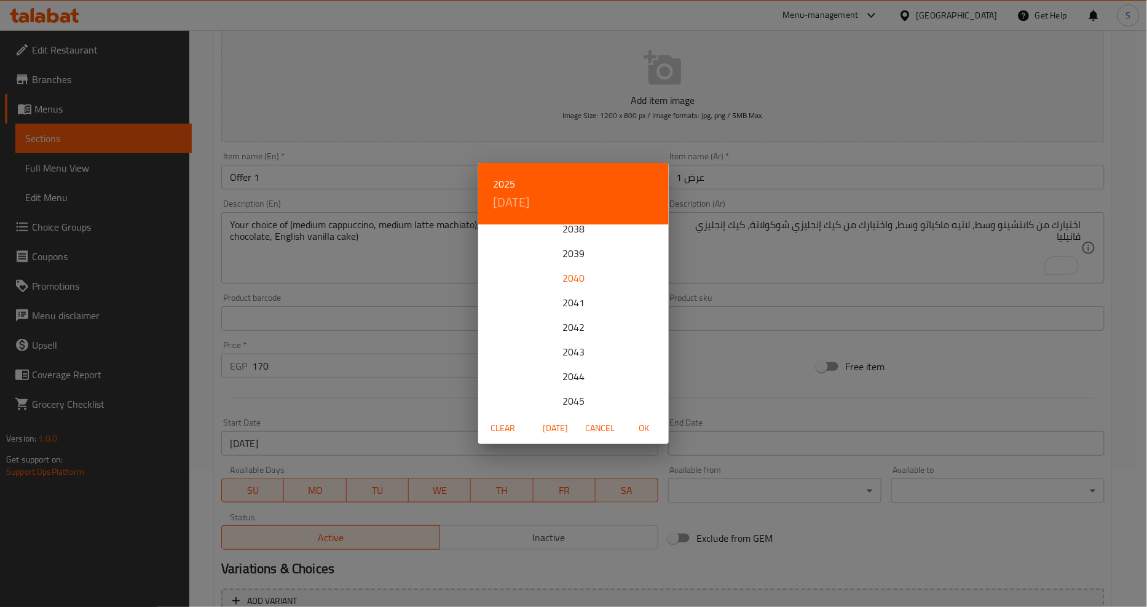
click at [574, 283] on div "2040" at bounding box center [573, 278] width 191 height 25
click at [619, 314] on p "10" at bounding box center [623, 311] width 10 height 15
click at [634, 427] on span "OK" at bounding box center [645, 427] width 30 height 15
type input "[DATE]"
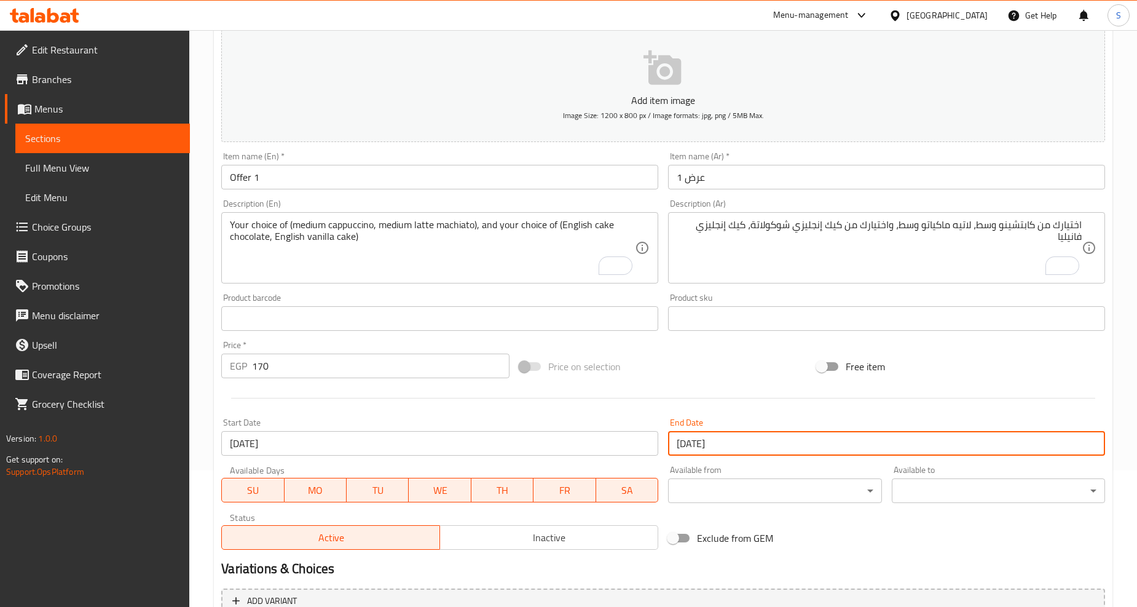
click at [545, 543] on span "Inactive" at bounding box center [549, 538] width 208 height 18
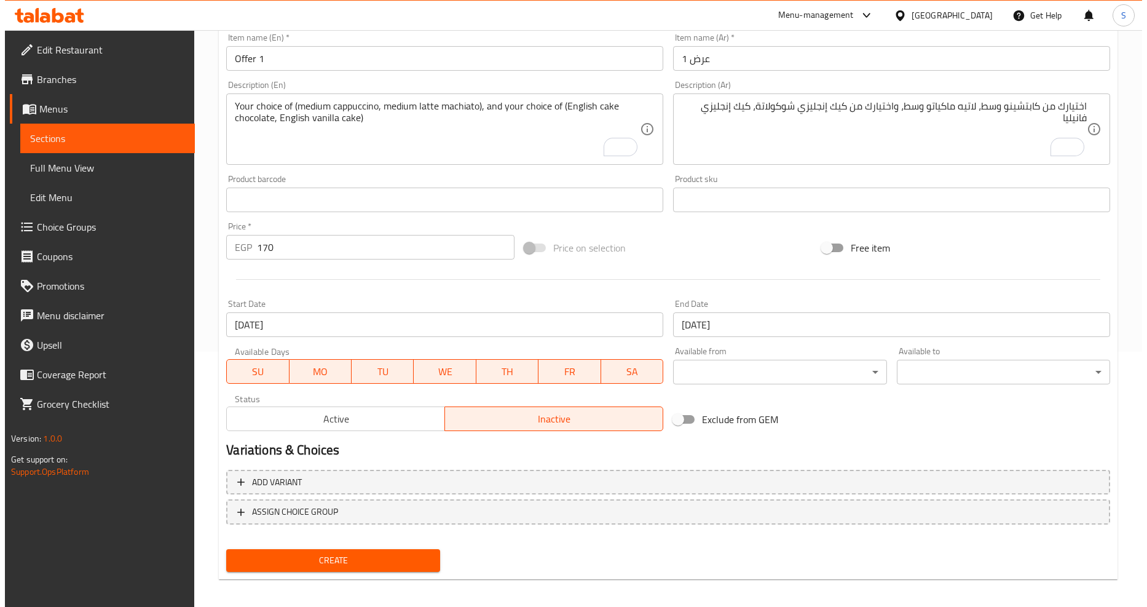
scroll to position [259, 0]
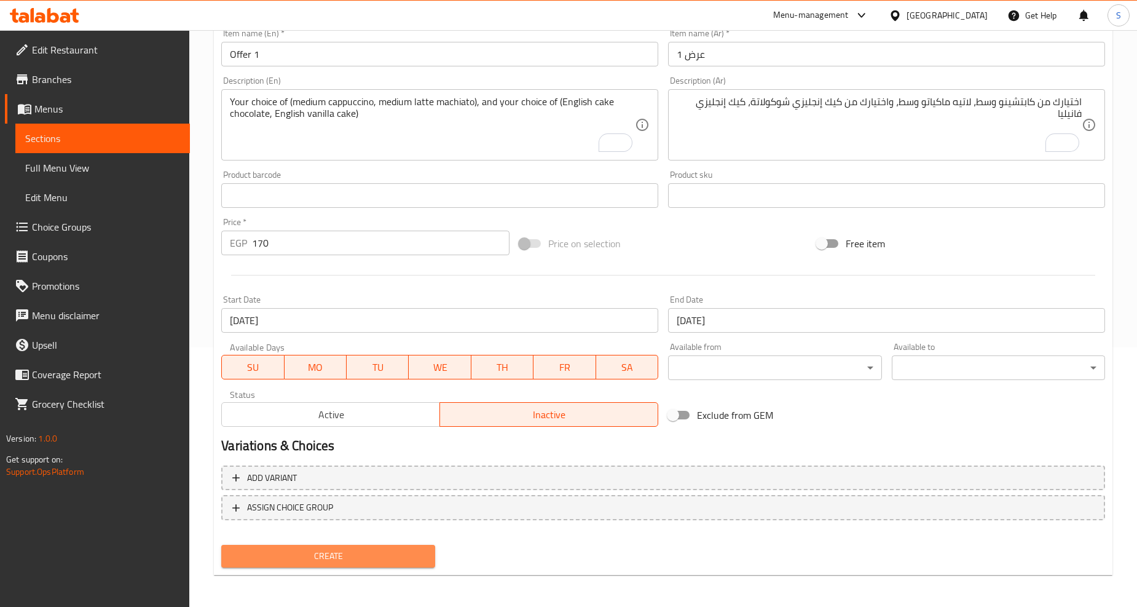
click at [331, 551] on span "Create" at bounding box center [328, 555] width 194 height 15
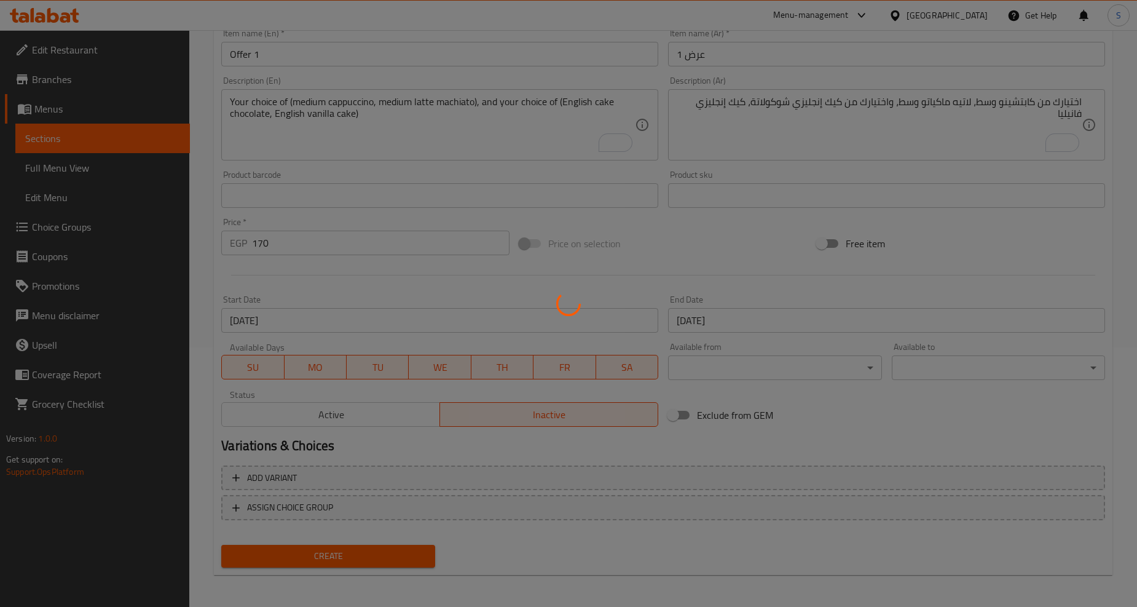
type input "0"
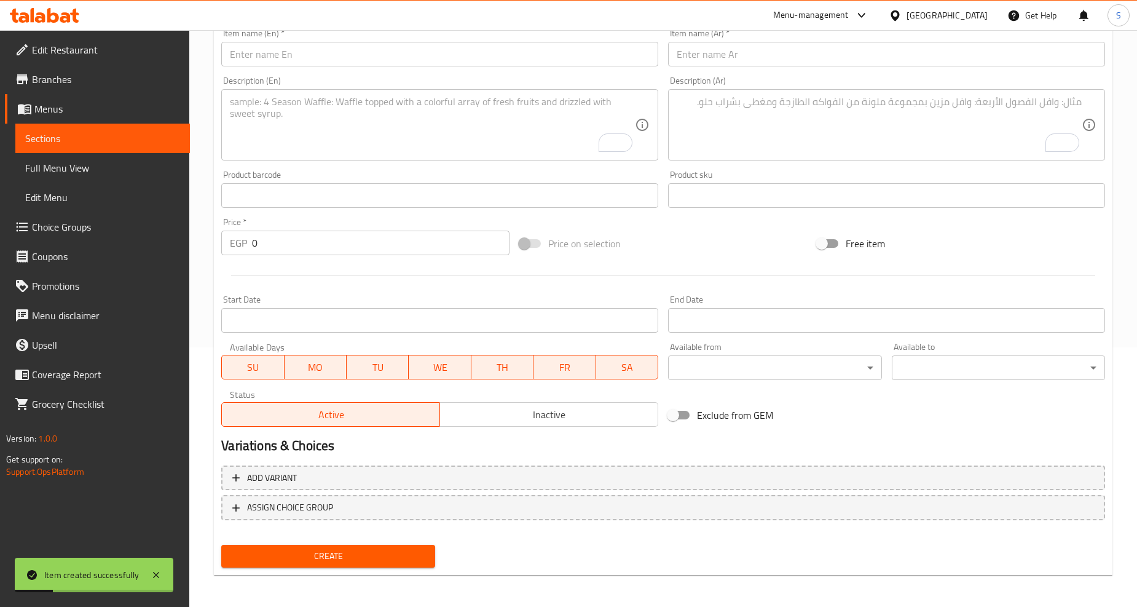
click at [302, 60] on input "text" at bounding box center [439, 54] width 437 height 25
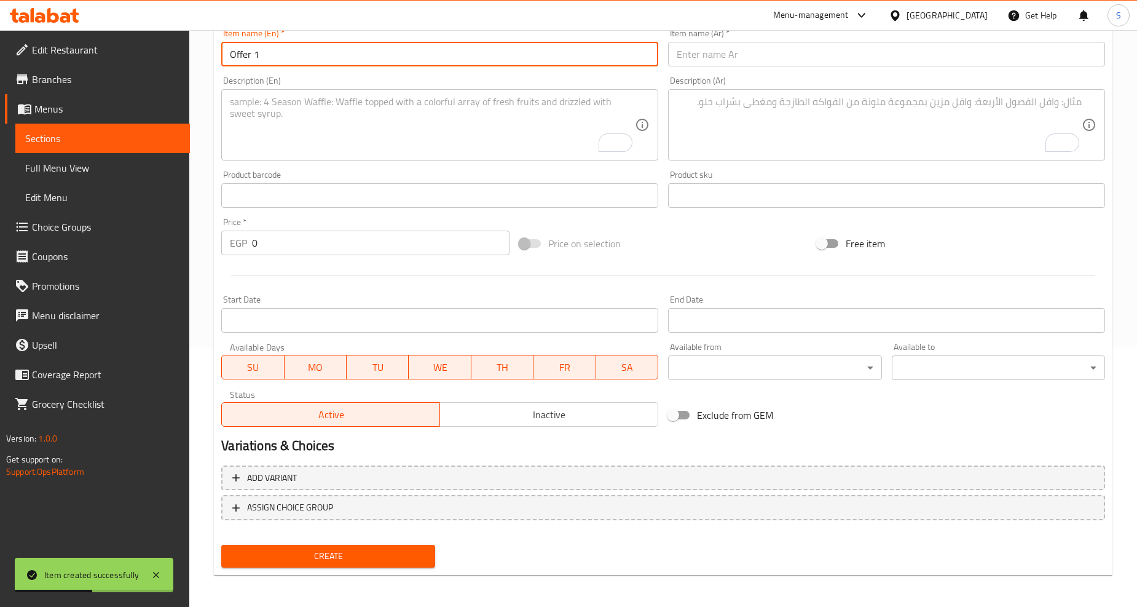
click at [260, 54] on input "Offer 1" at bounding box center [439, 54] width 437 height 25
type input "Offer 2"
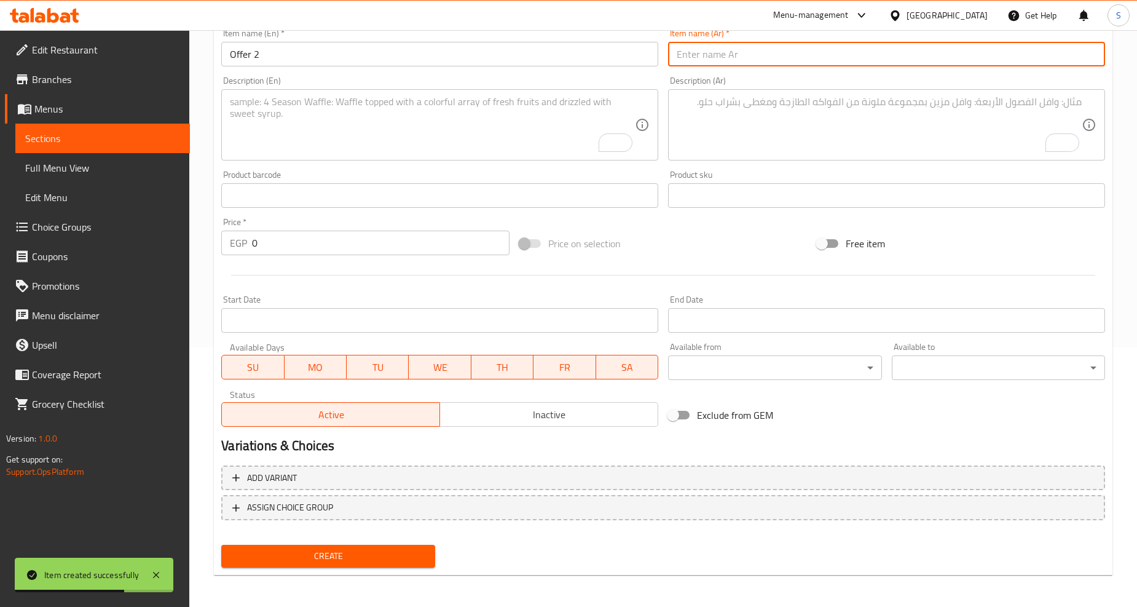
click at [773, 52] on input "text" at bounding box center [886, 54] width 437 height 25
type input "عرض 2"
click at [292, 144] on textarea "To enrich screen reader interactions, please activate Accessibility in Grammarl…" at bounding box center [432, 125] width 405 height 58
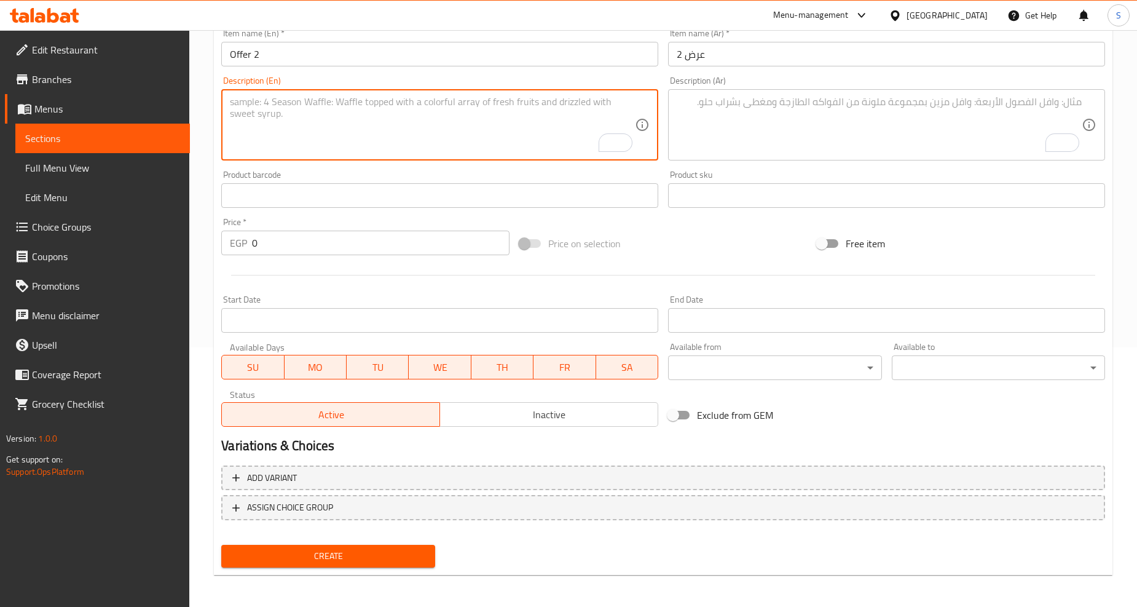
paste textarea "(Medium Americano) and Your choice of ( English Cake Chocolate, English Vanilla…"
click at [354, 126] on textarea "(Medium Americano) and your choice of ( English Cake Chocolate, English Vanilla…" at bounding box center [432, 125] width 405 height 58
click at [354, 131] on textarea "(medium americano) and your choice of ( english cake chocolate, english vanilla…" at bounding box center [432, 125] width 405 height 58
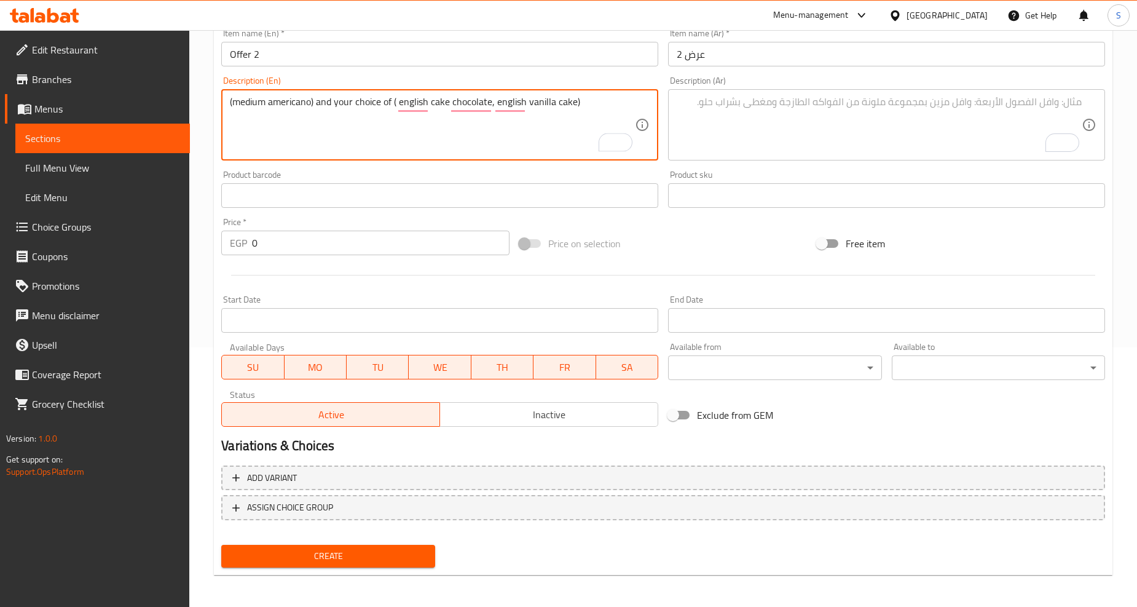
click at [249, 100] on textarea "(medium americano) and your choice of ( english cake chocolate, english vanilla…" at bounding box center [432, 125] width 405 height 58
click at [240, 127] on textarea "(Medium americano) and your choice of ( english cake chocolate, english vanilla…" at bounding box center [432, 125] width 405 height 58
click at [234, 108] on textarea "(Medium americano) and your choice of ( english cake chocolate, english vanilla…" at bounding box center [432, 125] width 405 height 58
click at [314, 106] on textarea "Medium americano) and your choice of ( english cake chocolate, english vanilla …" at bounding box center [432, 125] width 405 height 58
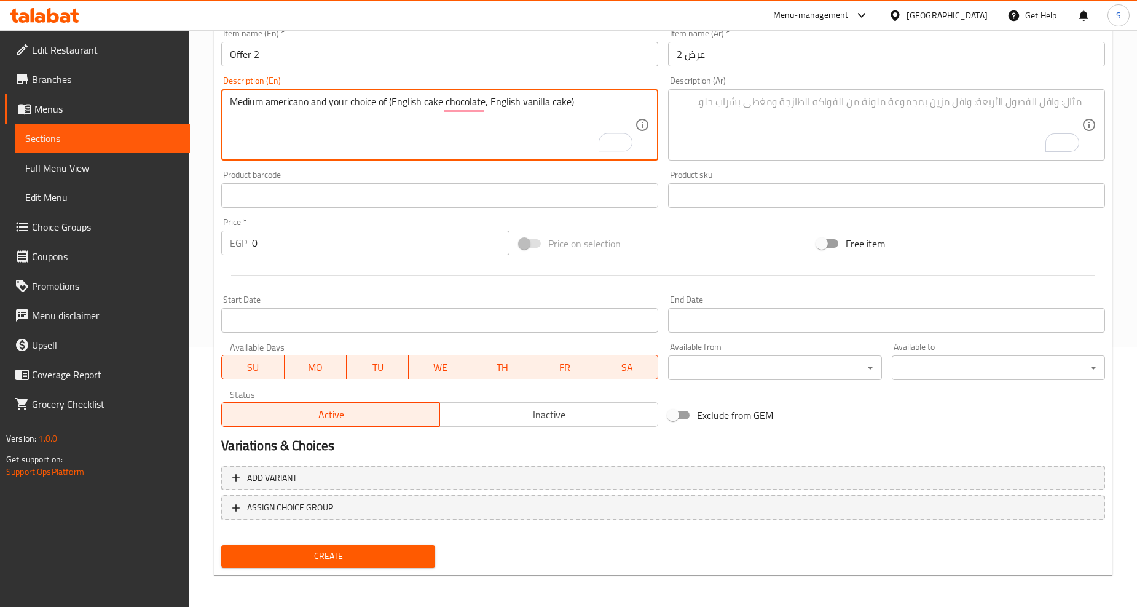
click at [411, 151] on textarea "Medium americano and your choice of (English cake chocolate, English vanilla ca…" at bounding box center [432, 125] width 405 height 58
click at [396, 145] on textarea "Medium americano and your choice of (English cake chocolate, English vanilla ca…" at bounding box center [432, 125] width 405 height 58
click at [486, 117] on textarea "Medium americano and your choice of (English cake chocolate, English vanilla ca…" at bounding box center [432, 125] width 405 height 58
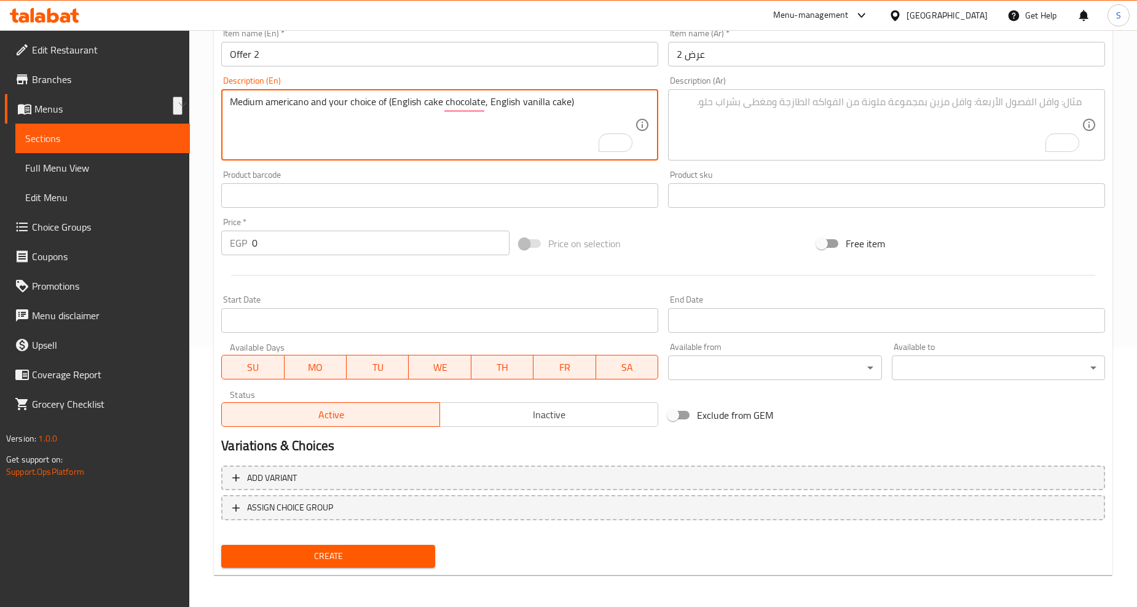
type textarea "Medium americano and your choice of (English cake chocolate, English vanilla ca…"
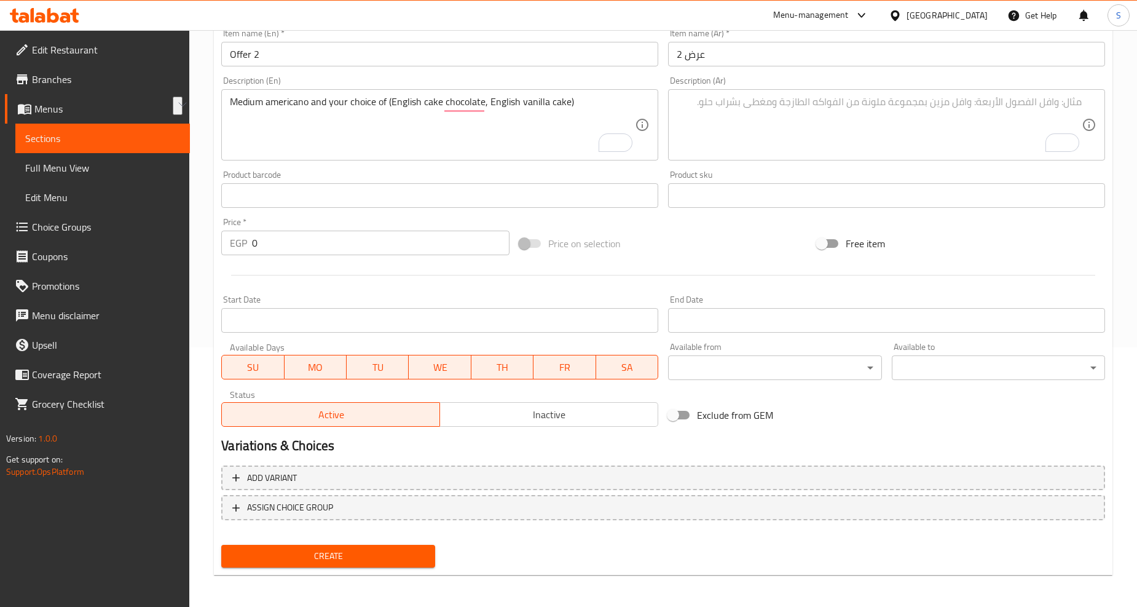
click at [856, 144] on textarea "To enrich screen reader interactions, please activate Accessibility in Grammarl…" at bounding box center [879, 125] width 405 height 58
paste textarea "أمريكانو متوسط الحجم مع اختيارك من (كعكة إنجليزية بالشوكولاتة، أو كعكة إنجليزية…"
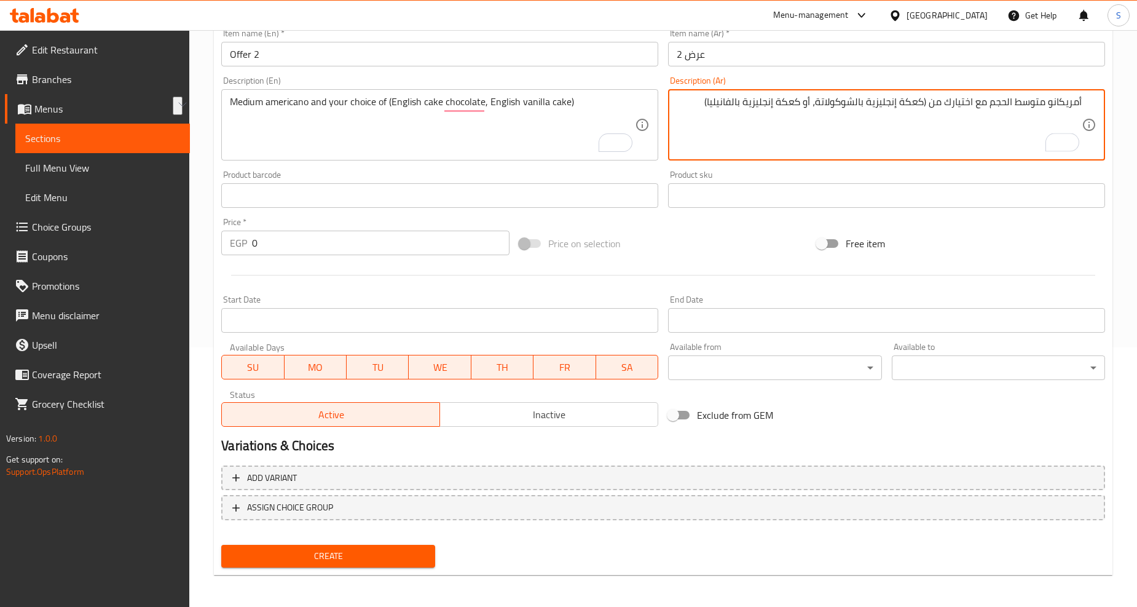
drag, startPoint x: 988, startPoint y: 103, endPoint x: 1045, endPoint y: 103, distance: 57.2
click at [1045, 103] on textarea "أمريكانو متوسط الحجم مع اختيارك من (كعكة إنجليزية بالشوكولاتة، أو كعكة إنجليزية…" at bounding box center [879, 125] width 405 height 58
click at [953, 105] on textarea "أمريكانو وسط مع اختيارك من (كعكة إنجليزية بالشوكولاتة، أو كعكة إنجليزية بالفاني…" at bounding box center [879, 125] width 405 height 58
click at [913, 103] on textarea "أمريكانو وسط مع اختيارك من كيك إنجليزية بالشوكولاتة، أو كعكة إنجليزية بالفانيلي…" at bounding box center [879, 125] width 405 height 58
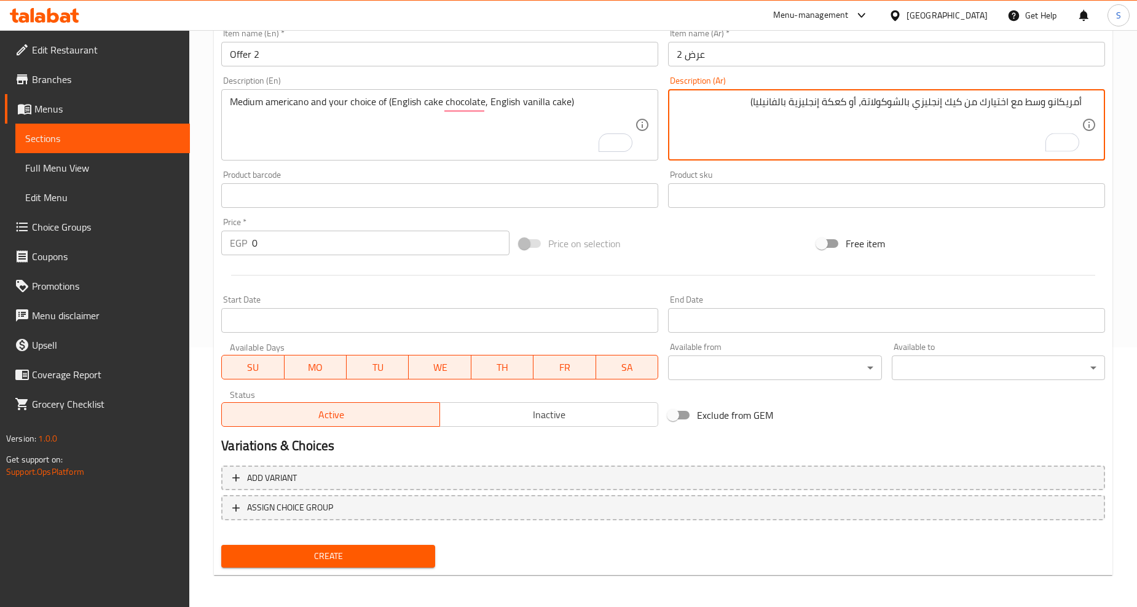
click at [902, 106] on textarea "أمريكانو وسط مع اختيارك من كيك إنجليزي بالشوكولاتة، أو كعكة إنجليزية بالفانيليا)" at bounding box center [879, 125] width 405 height 58
click at [839, 105] on textarea "أمريكانو وسط مع اختيارك من كيك إنجليزي شوكولاتة، أو كعكة إنجليزية بالفانيليا)" at bounding box center [879, 125] width 405 height 58
click at [805, 107] on textarea "أمريكانو وسط مع اختيارك من كيك إنجليزي شوكولاتة، أو كيك إنجليزية بالفانيليا)" at bounding box center [879, 125] width 405 height 58
click at [796, 105] on textarea "أمريكانو وسط مع اختيارك من كيك إنجليزي شوكولاتة، أو كيك إنجليزي بالفانيليا)" at bounding box center [879, 125] width 405 height 58
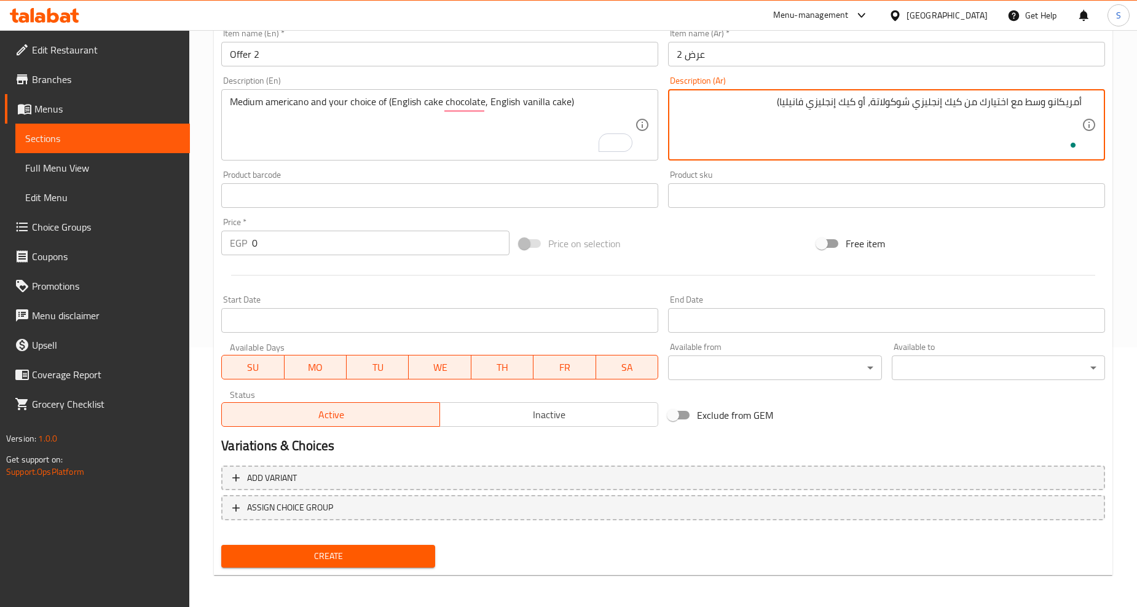
click at [758, 100] on textarea "أمريكانو وسط مع اختيارك من كيك إنجليزي شوكولاتة، أو كيك إنجليزي فانيليا)" at bounding box center [879, 125] width 405 height 58
type textarea "أمريكانو وسط مع اختيارك من كيك إنجليزي شوكولاتة، أو كيك إنجليزي فانيليا"
click at [275, 253] on input "0" at bounding box center [381, 243] width 258 height 25
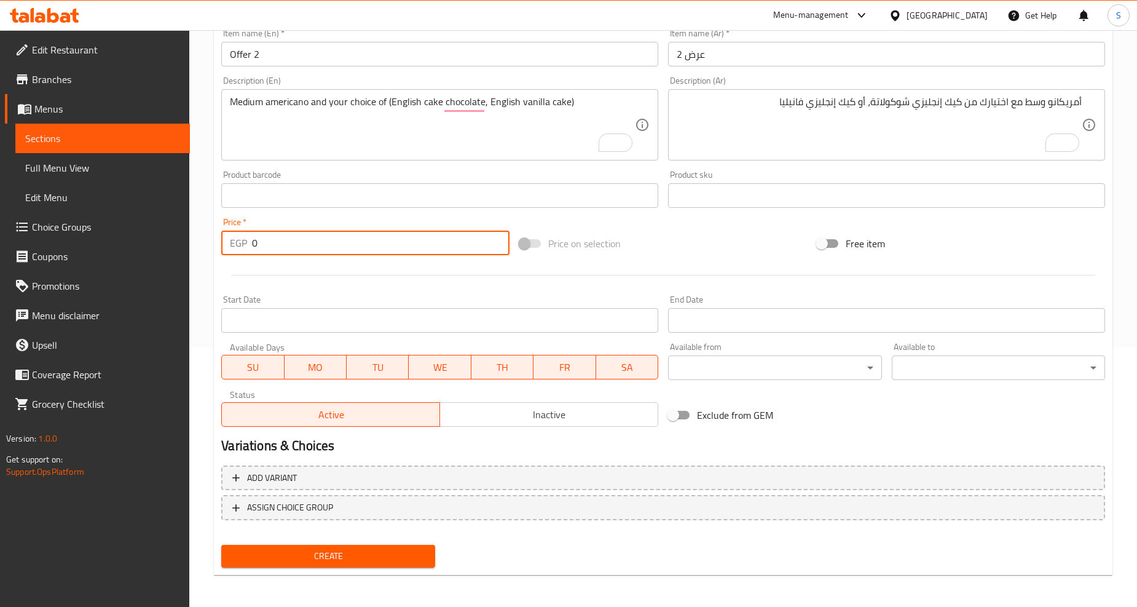
click at [275, 253] on input "0" at bounding box center [381, 243] width 258 height 25
type input "165"
click at [290, 283] on div at bounding box center [663, 275] width 894 height 30
click at [294, 311] on input "Start Date" at bounding box center [439, 320] width 437 height 25
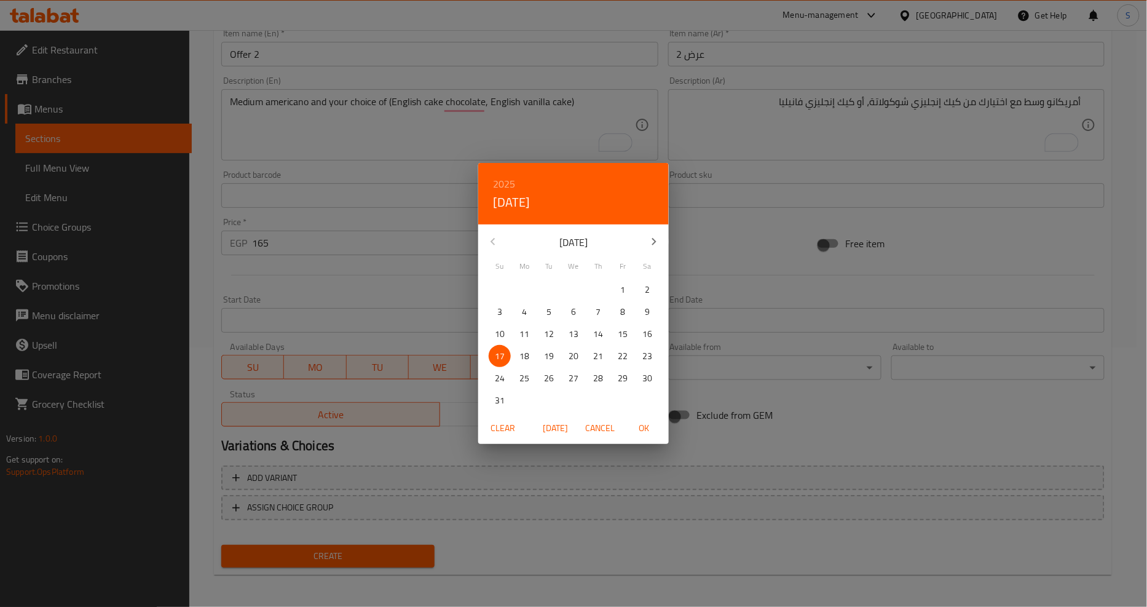
click at [550, 420] on span "Today" at bounding box center [556, 427] width 30 height 15
click at [633, 434] on span "OK" at bounding box center [645, 427] width 30 height 15
type input "[DATE]"
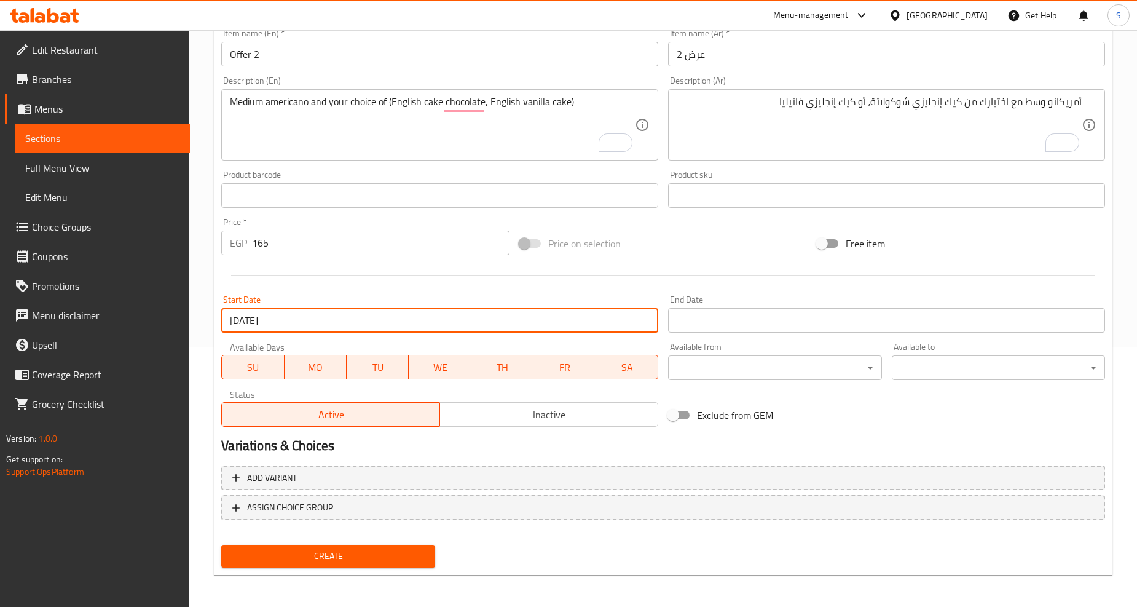
click at [721, 323] on input "Start Date" at bounding box center [886, 320] width 437 height 25
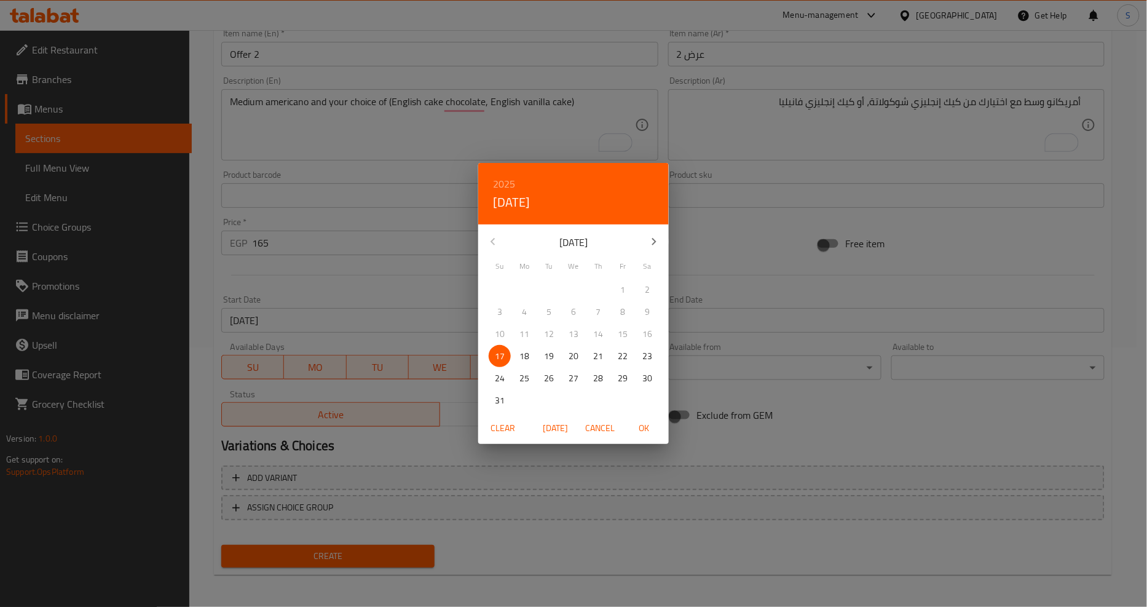
click at [510, 184] on h6 "2025" at bounding box center [504, 183] width 22 height 17
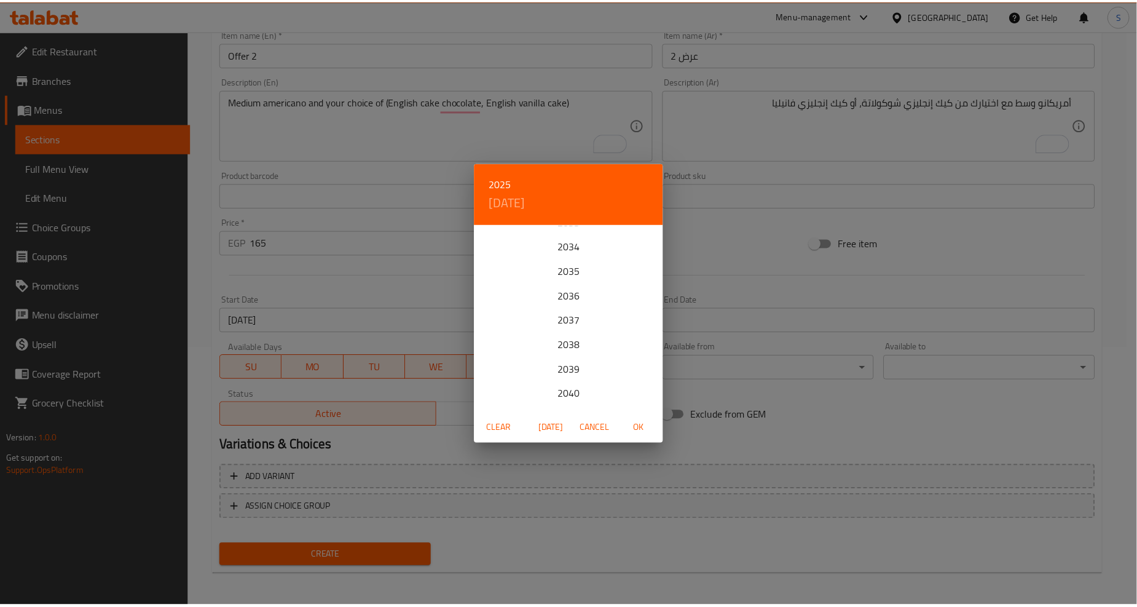
scroll to position [273, 0]
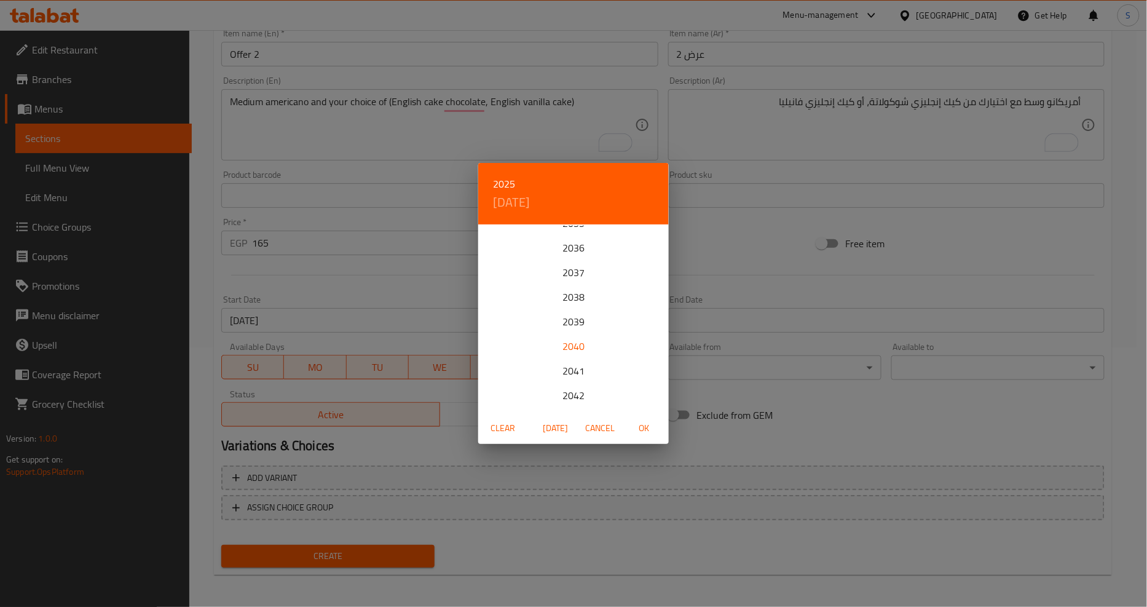
click at [567, 345] on div "2040" at bounding box center [573, 346] width 191 height 25
click at [627, 304] on p "10" at bounding box center [623, 311] width 10 height 15
click at [638, 427] on span "OK" at bounding box center [645, 427] width 30 height 15
type input "[DATE]"
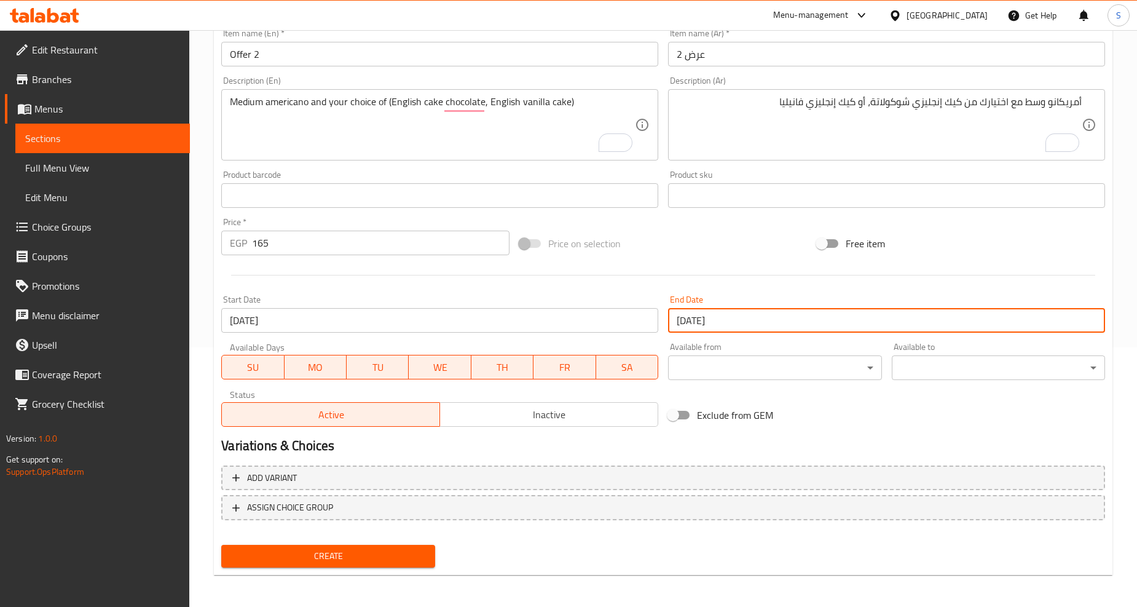
click at [521, 425] on button "Inactive" at bounding box center [549, 414] width 219 height 25
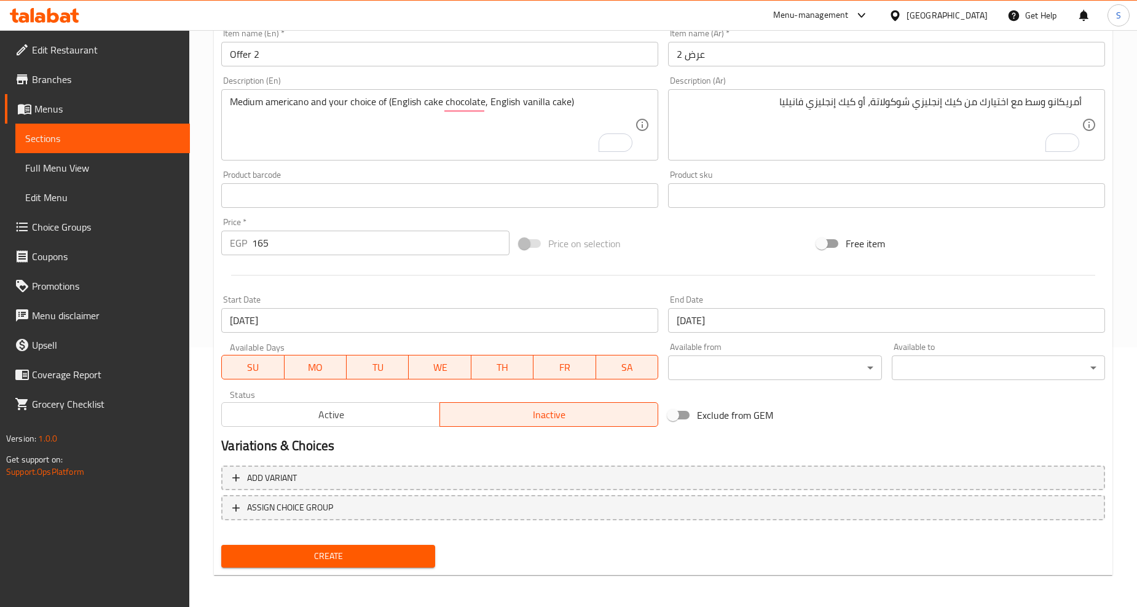
click at [373, 548] on span "Create" at bounding box center [328, 555] width 194 height 15
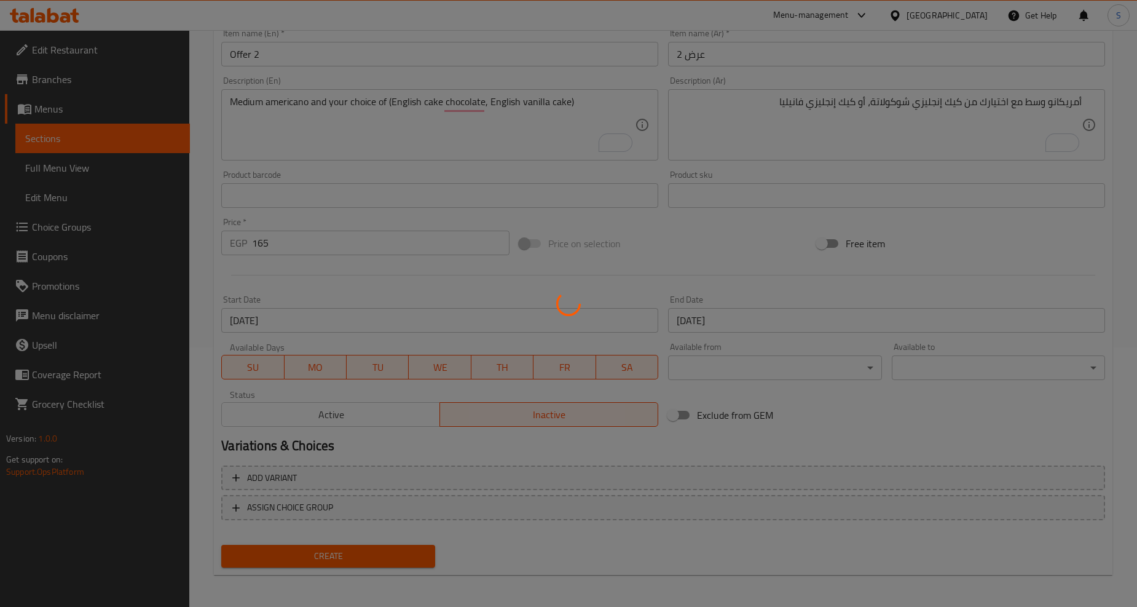
type input "0"
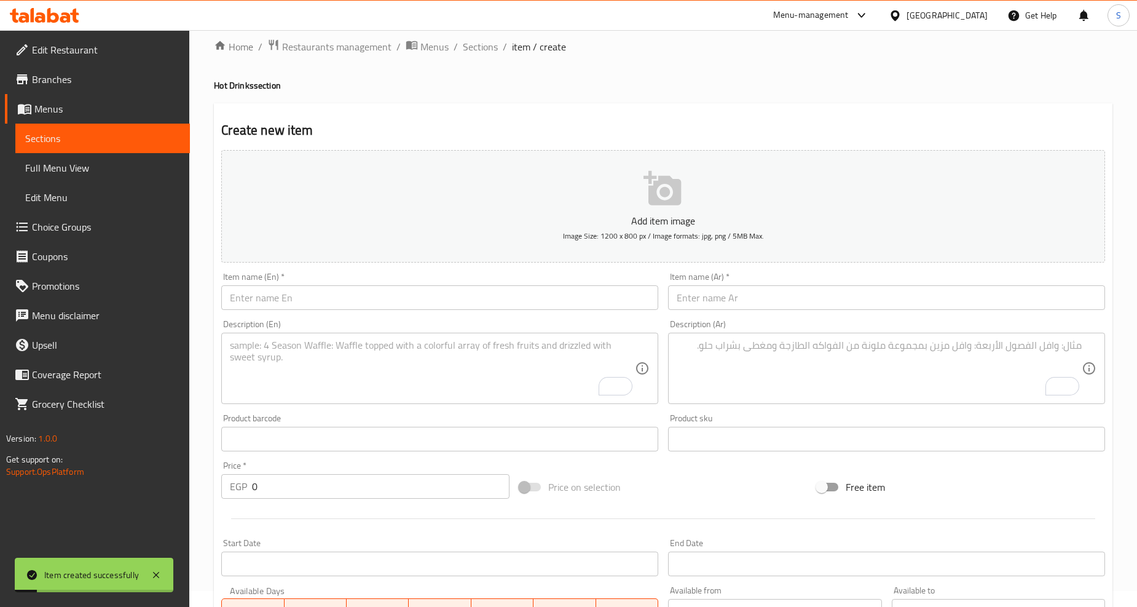
scroll to position [0, 0]
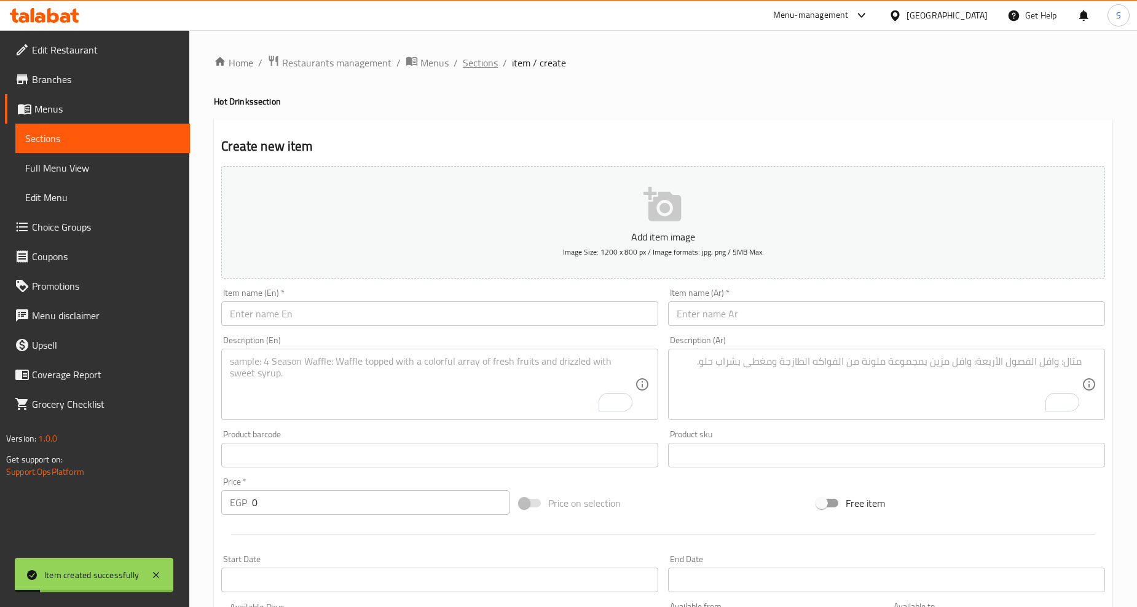
click at [464, 70] on span "Sections" at bounding box center [480, 62] width 35 height 15
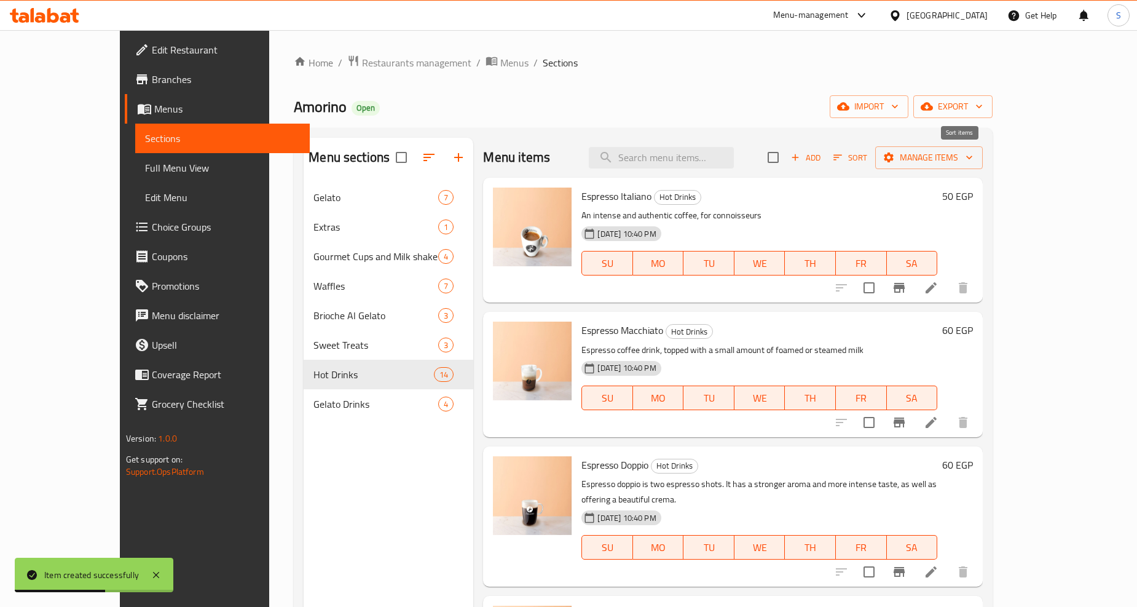
click at [867, 157] on span "Sort" at bounding box center [851, 158] width 34 height 14
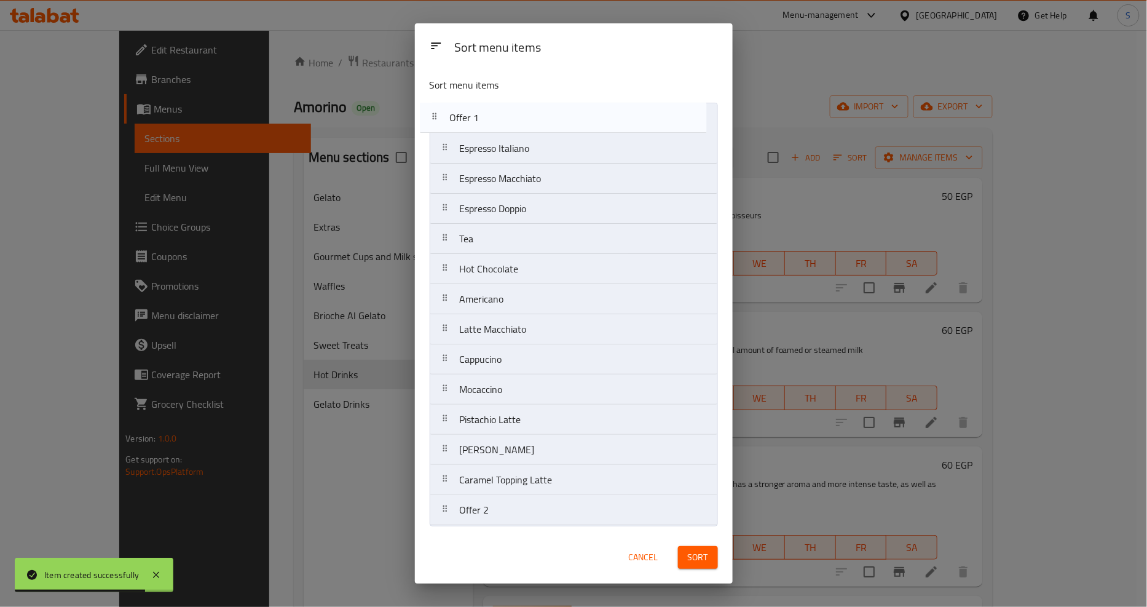
drag, startPoint x: 443, startPoint y: 484, endPoint x: 434, endPoint y: 105, distance: 378.8
click at [434, 105] on nav "Espresso Italiano Espresso Macchiato Espresso Doppio Tea Hot Chocolate American…" at bounding box center [574, 314] width 288 height 423
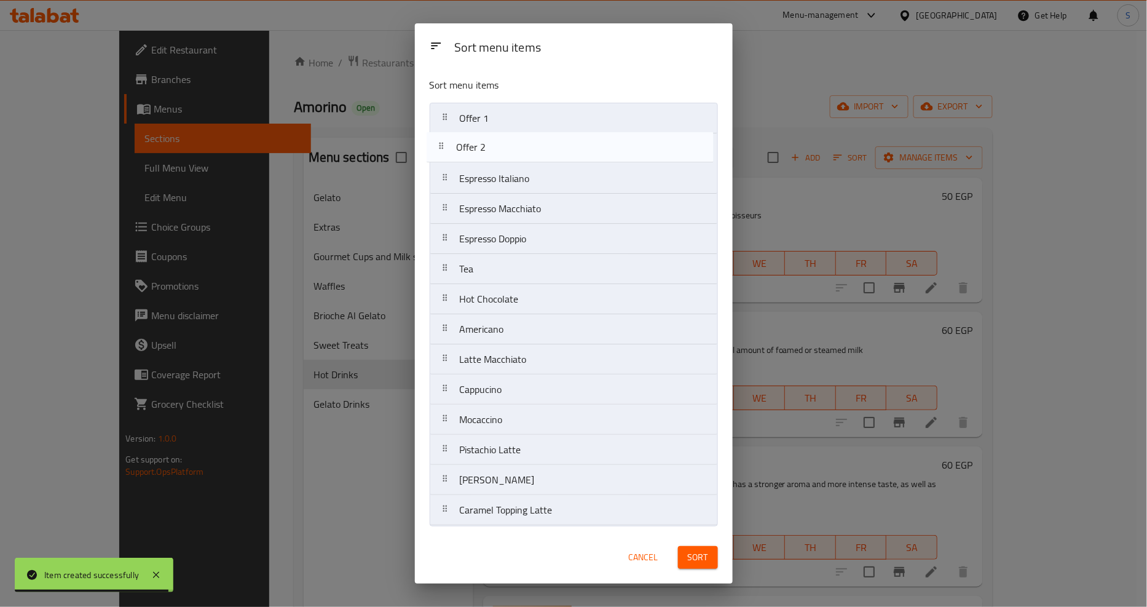
drag, startPoint x: 448, startPoint y: 524, endPoint x: 444, endPoint y: 156, distance: 368.3
click at [444, 156] on nav "Offer 1 Espresso Italiano Espresso Macchiato Espresso Doppio Tea Hot Chocolate …" at bounding box center [574, 314] width 288 height 423
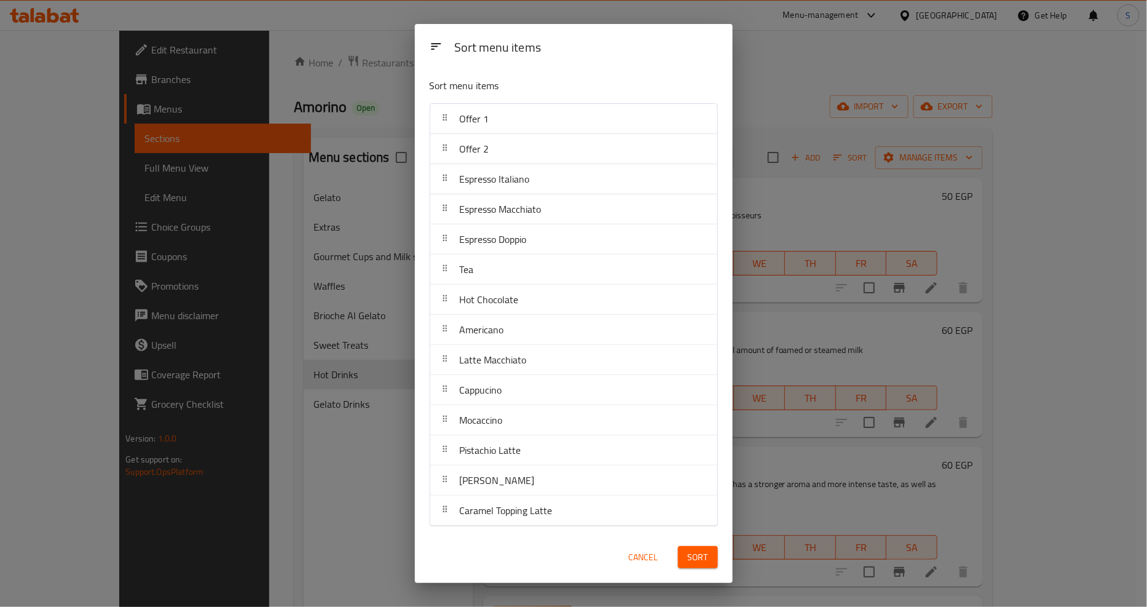
click at [693, 556] on span "Sort" at bounding box center [698, 557] width 20 height 15
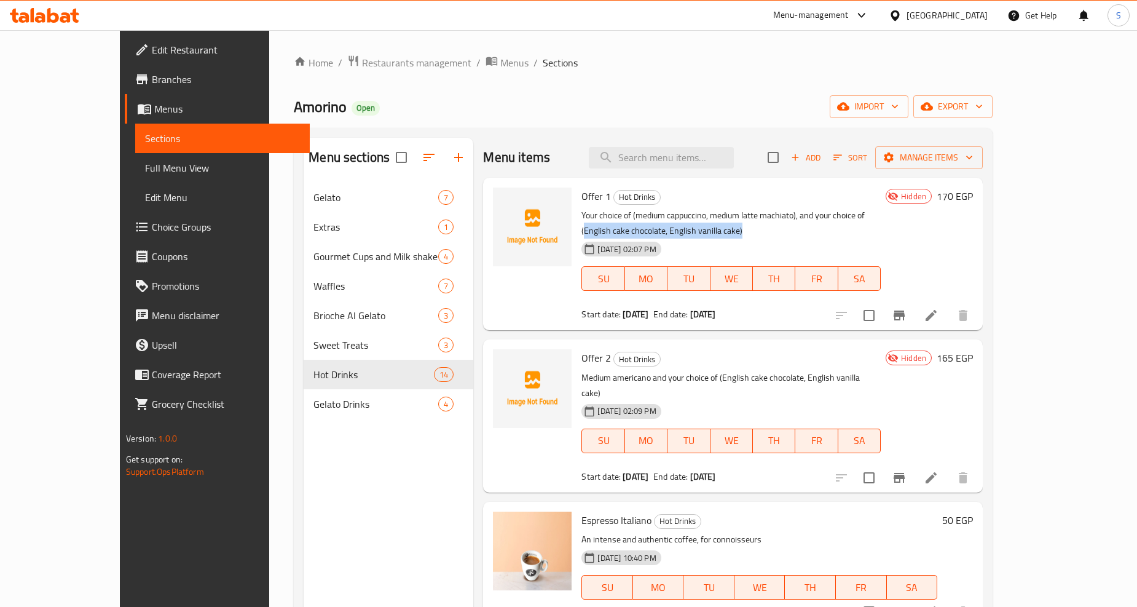
drag, startPoint x: 842, startPoint y: 214, endPoint x: 941, endPoint y: 242, distance: 102.9
click at [881, 224] on p "Your choice of (medium cappuccino, medium latte machiato), and your choice of (…" at bounding box center [731, 223] width 299 height 31
click at [949, 306] on li at bounding box center [931, 315] width 34 height 22
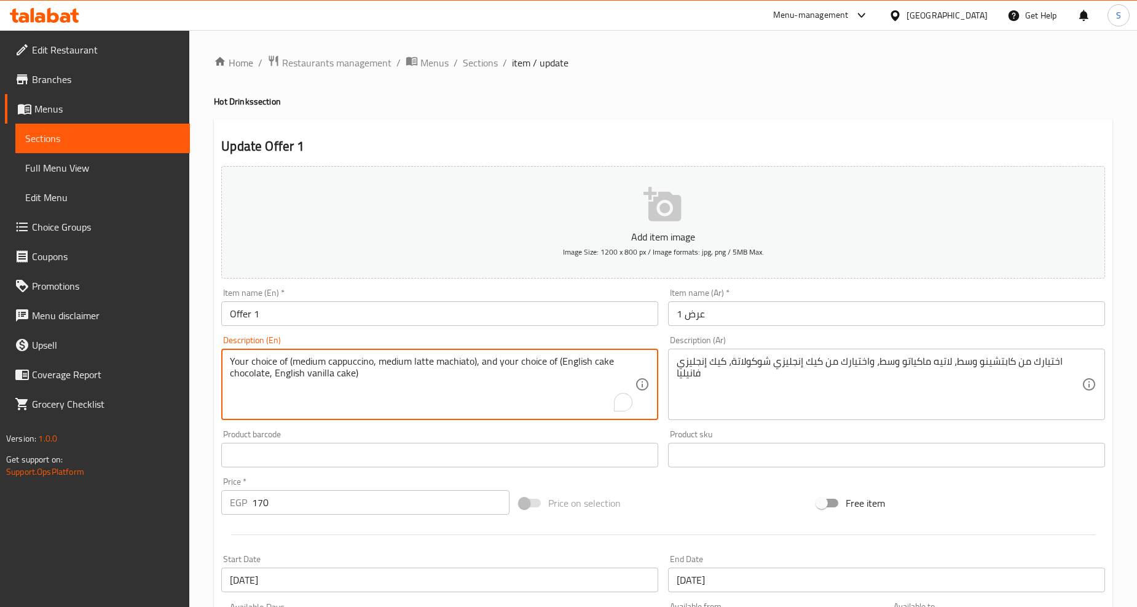
drag, startPoint x: 559, startPoint y: 363, endPoint x: 268, endPoint y: 376, distance: 291.7
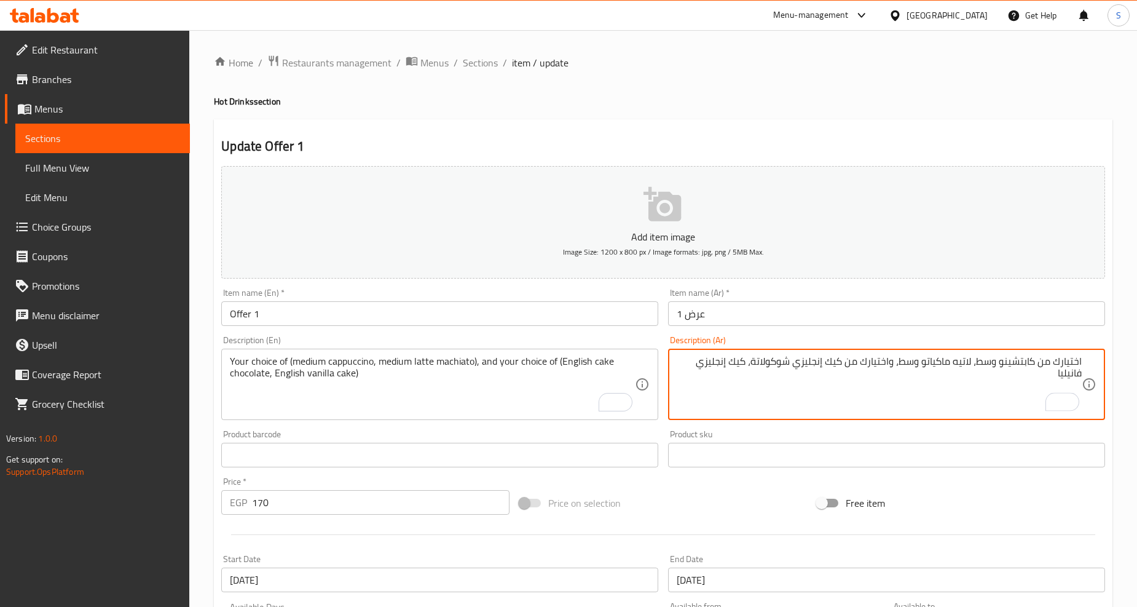
drag, startPoint x: 843, startPoint y: 364, endPoint x: 754, endPoint y: 360, distance: 89.2
click at [754, 360] on textarea "اختيارك من كابتشينو وسط، لاتيه ماكياتو وسط، واختيارك من كيك إنجليزي شوكولاتة، ك…" at bounding box center [879, 384] width 405 height 58
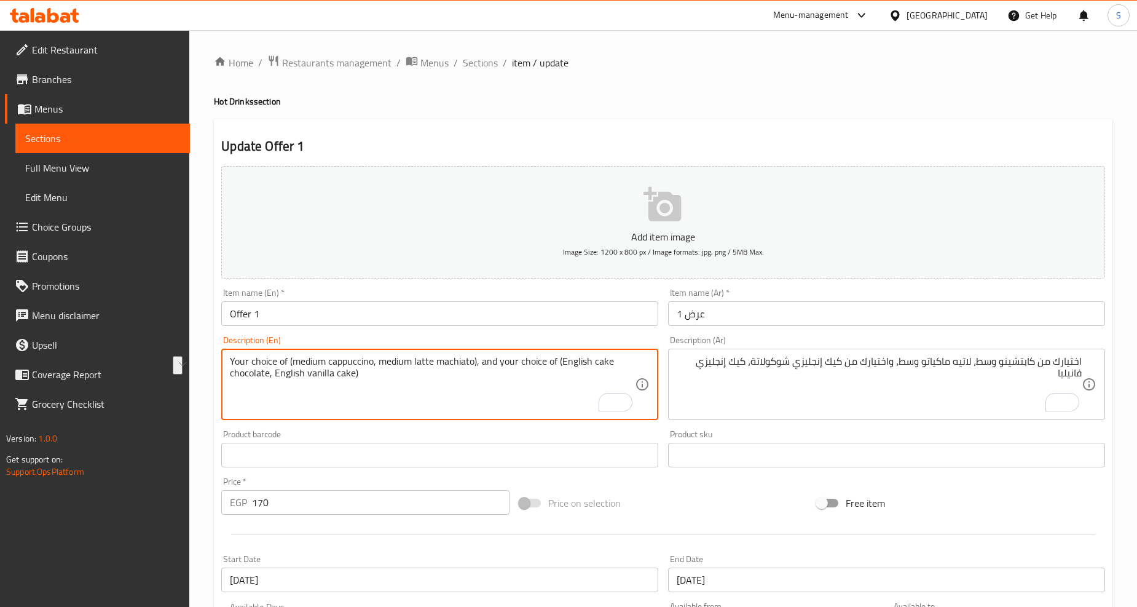
drag, startPoint x: 274, startPoint y: 378, endPoint x: 352, endPoint y: 377, distance: 77.5
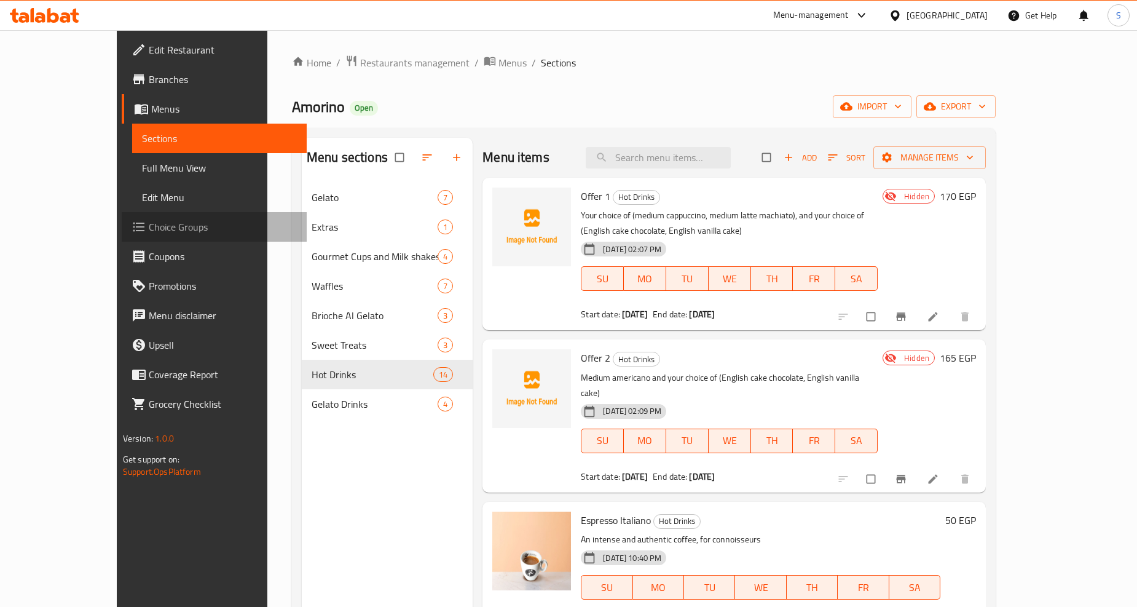
click at [149, 223] on span "Choice Groups" at bounding box center [223, 226] width 148 height 15
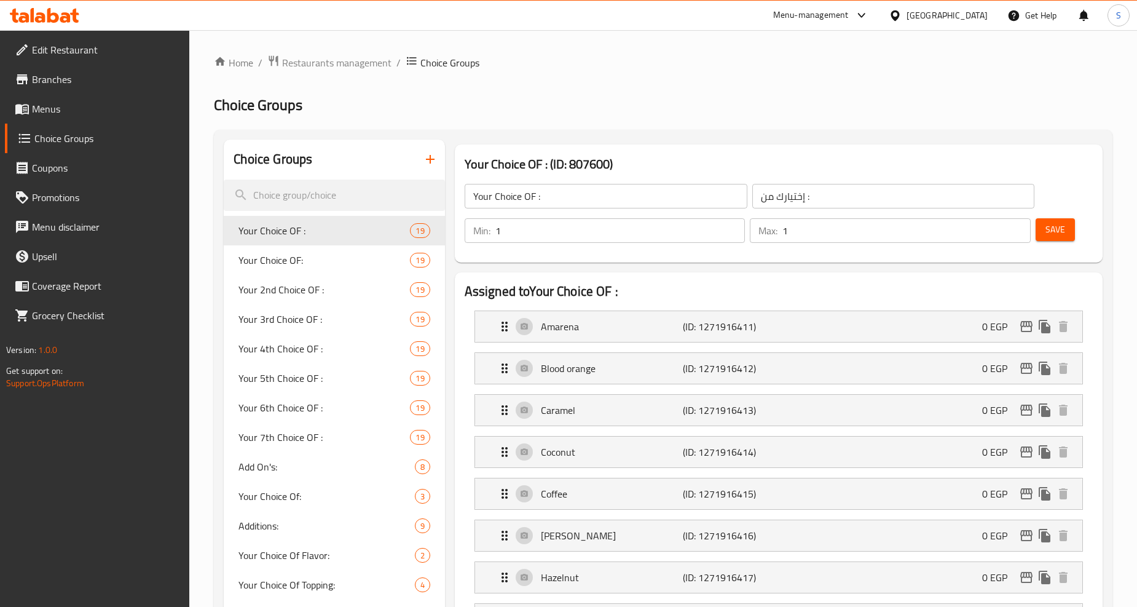
click at [430, 164] on div at bounding box center [568, 303] width 1137 height 607
click at [430, 160] on icon "button" at bounding box center [430, 159] width 9 height 9
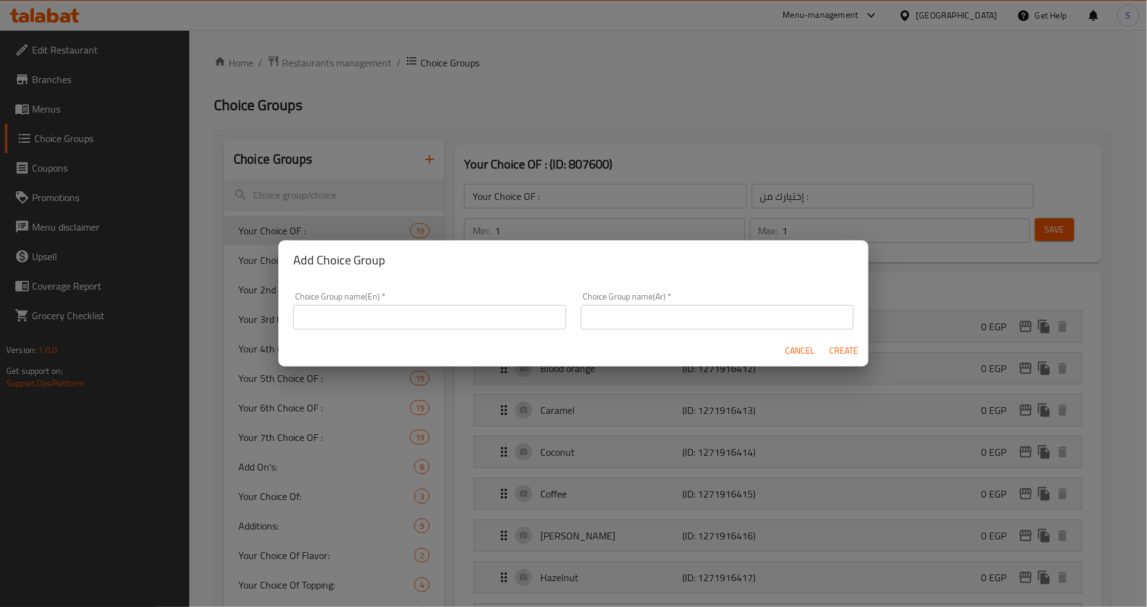
click at [425, 304] on div "Choice Group name(En)   * Choice Group name(En) *" at bounding box center [429, 310] width 273 height 37
click at [422, 322] on input "text" at bounding box center [429, 317] width 273 height 25
click at [387, 317] on input "Your Choice Of Add On" at bounding box center [429, 317] width 273 height 25
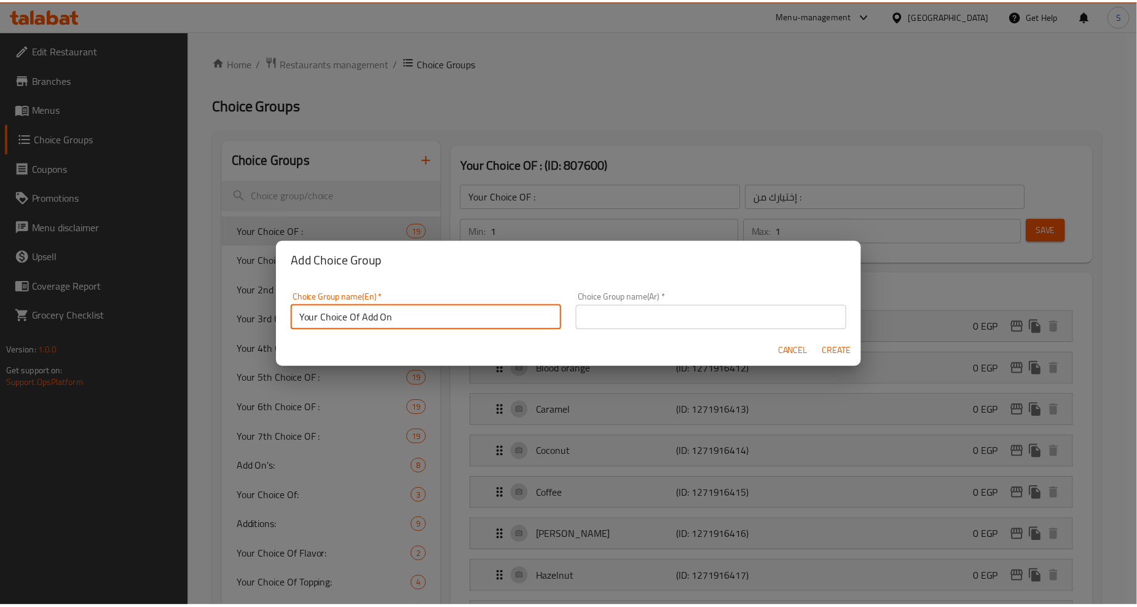
scroll to position [3, 0]
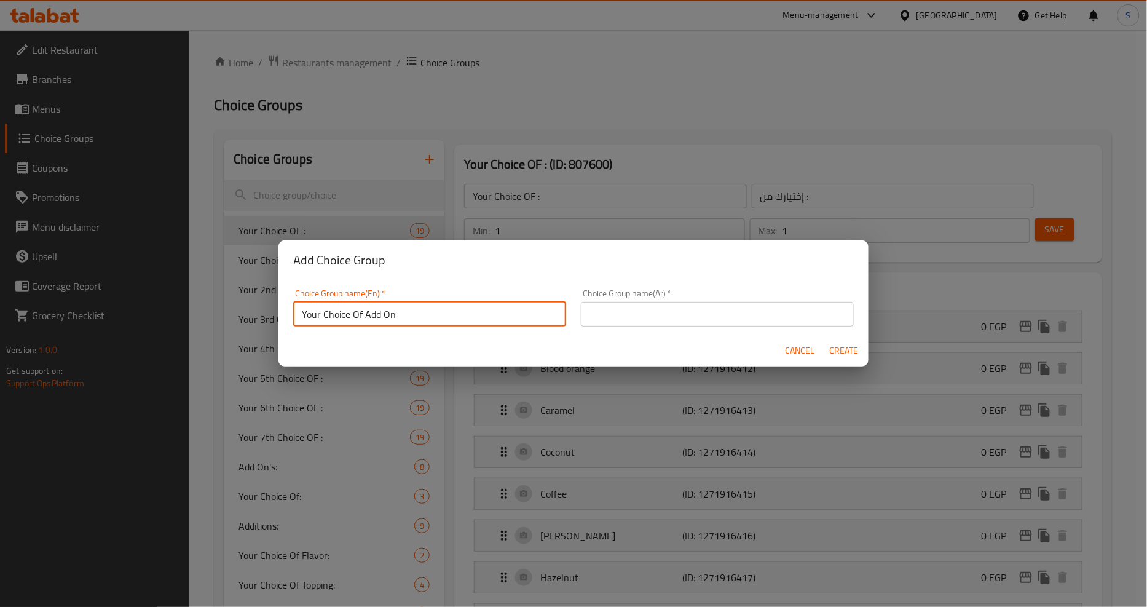
drag, startPoint x: 365, startPoint y: 317, endPoint x: 416, endPoint y: 329, distance: 52.3
click at [416, 329] on div "Choice Group name(En)   * Your Choice Of Add On Choice Group name(En) *" at bounding box center [430, 308] width 288 height 52
click at [404, 320] on input "Your Choice Of Cake" at bounding box center [429, 314] width 273 height 25
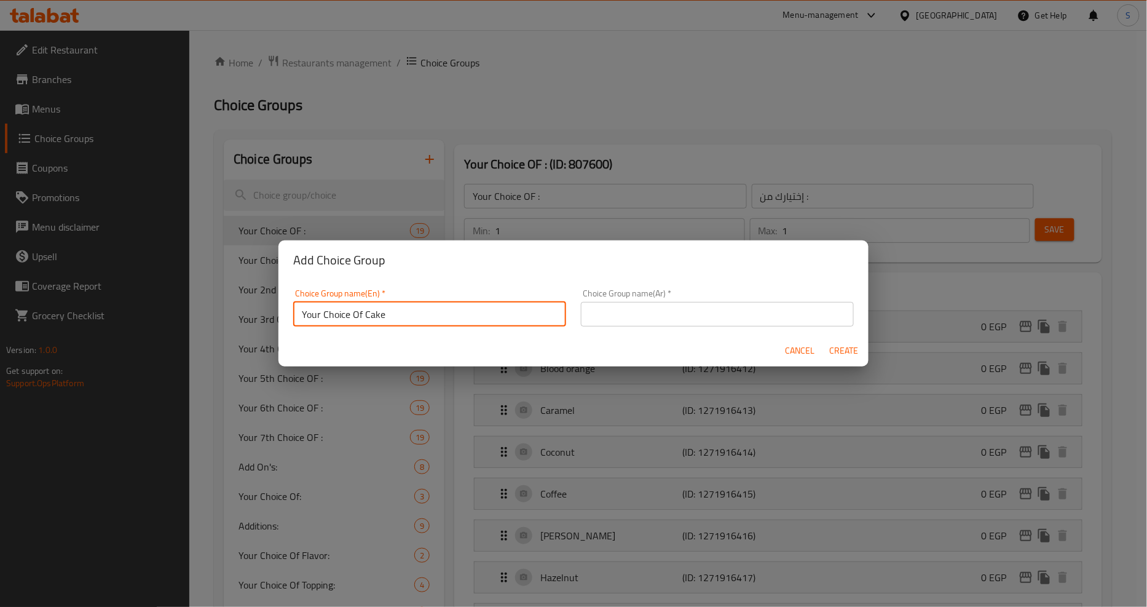
type input "Your Choice Of Cake"
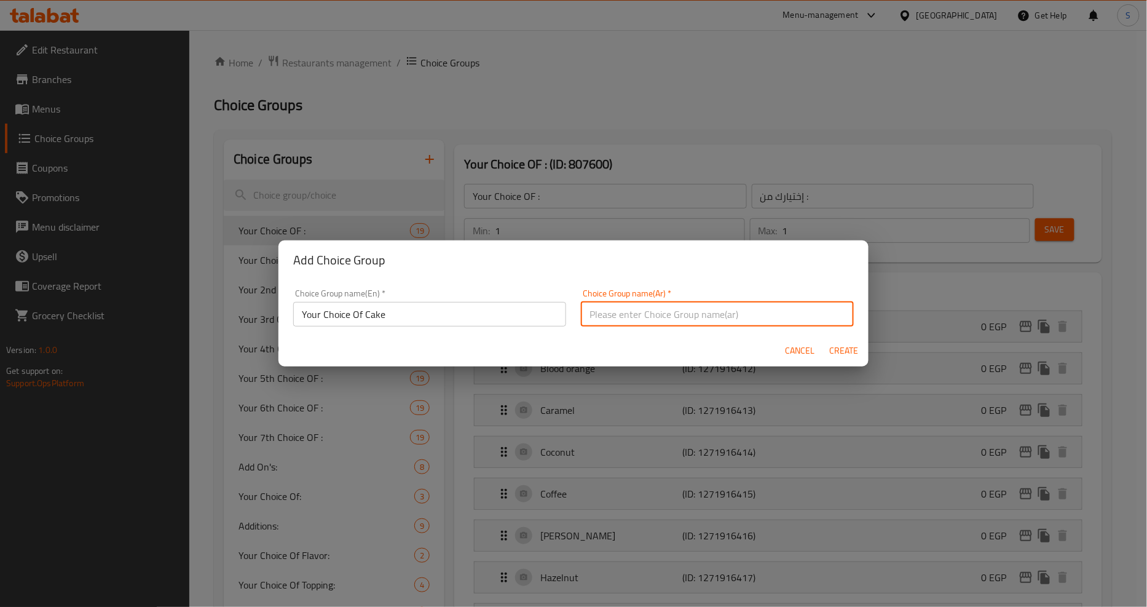
click at [685, 316] on input "text" at bounding box center [717, 314] width 273 height 25
paste input "اختيارك من الكعكة"
click at [604, 317] on input "اختيارك من الكعكة" at bounding box center [717, 314] width 273 height 25
type input "اختيارك من الكيك"
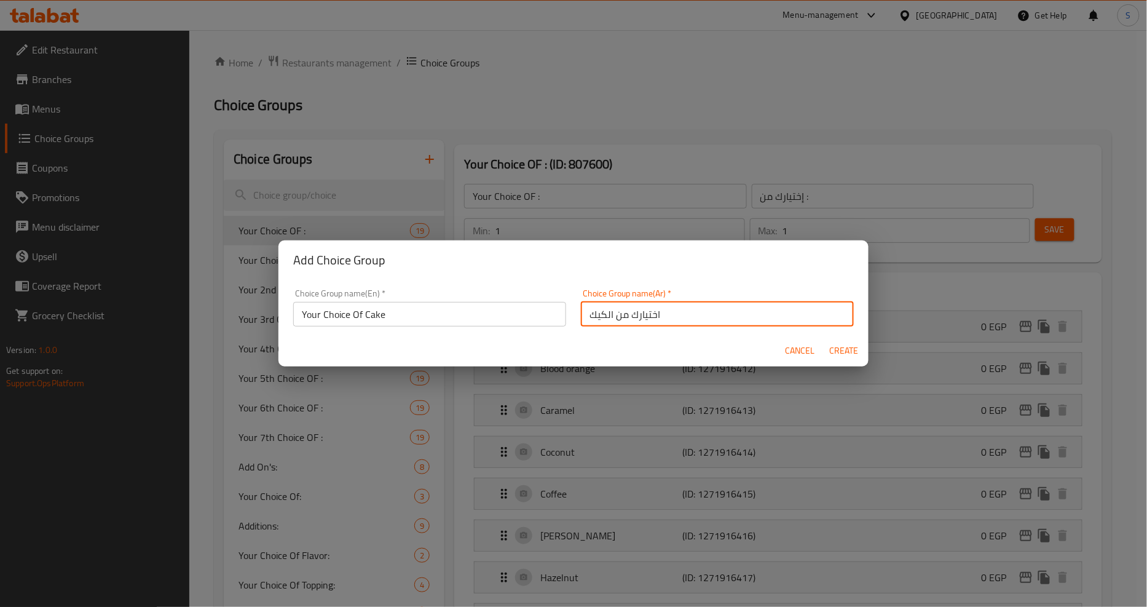
click at [848, 344] on span "Create" at bounding box center [844, 350] width 30 height 15
type input "Your Choice Of Cake"
type input "اختيارك من الكيك"
type input "0"
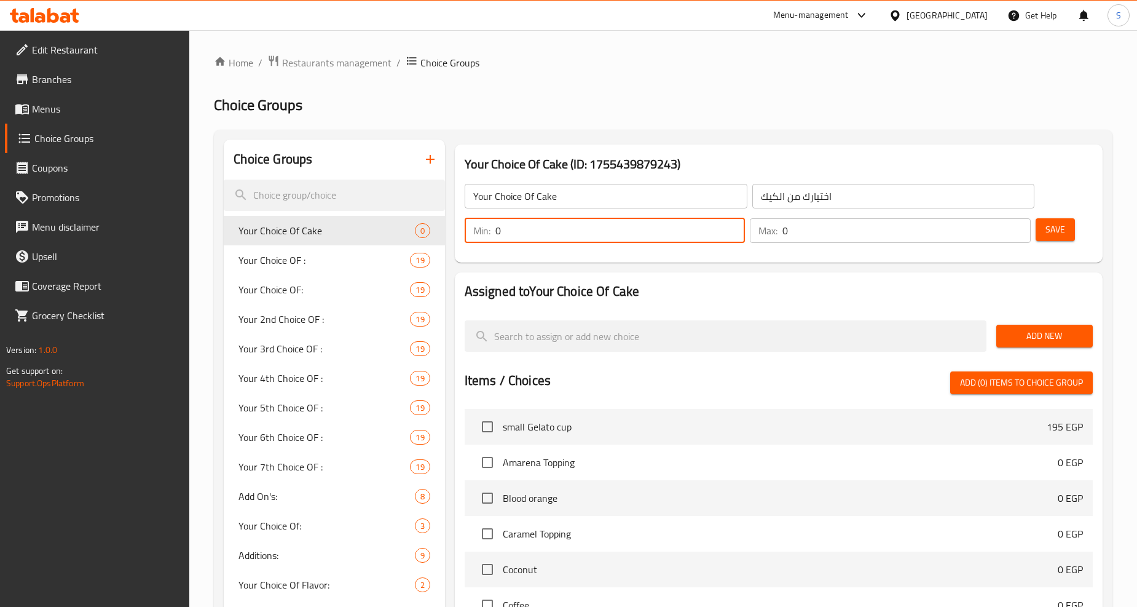
click at [597, 237] on input "0" at bounding box center [620, 230] width 250 height 25
type input "1"
click at [839, 224] on input "0" at bounding box center [907, 230] width 248 height 25
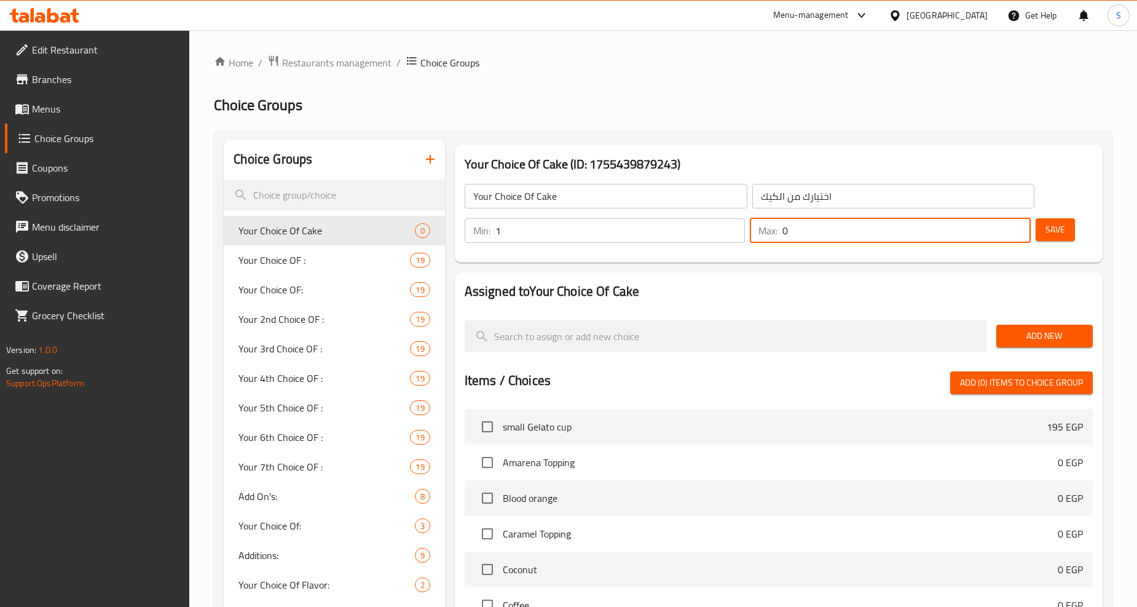
click at [839, 224] on input "0" at bounding box center [907, 230] width 248 height 25
type input "1"
click at [1017, 330] on span "Add New" at bounding box center [1044, 335] width 77 height 15
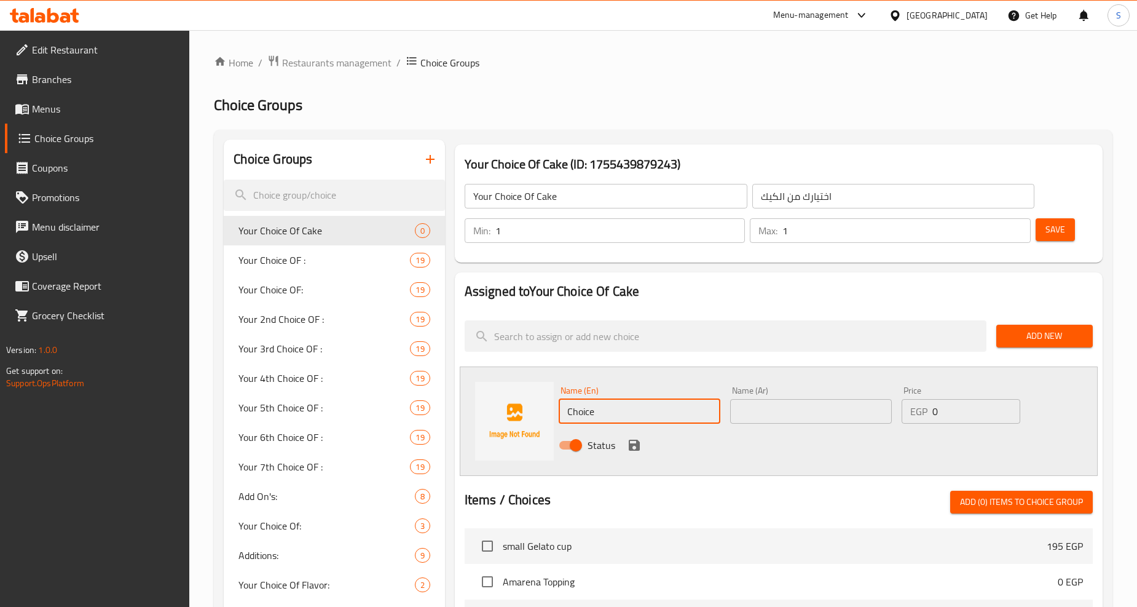
click at [618, 403] on input "Choice" at bounding box center [640, 411] width 162 height 25
paste input "(English cake chocolat"
click at [569, 414] on input "(English cake chocolate" at bounding box center [640, 411] width 162 height 25
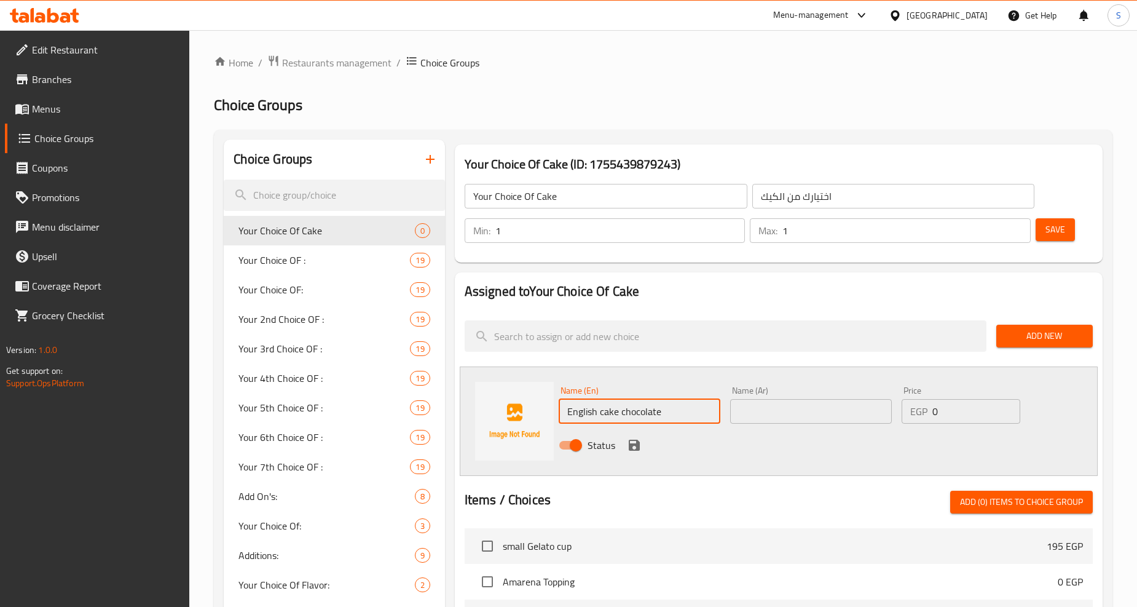
click at [577, 414] on input "English cake chocolate" at bounding box center [640, 411] width 162 height 25
type input "English Cake Chocolate"
click at [794, 406] on input "text" at bounding box center [811, 411] width 162 height 25
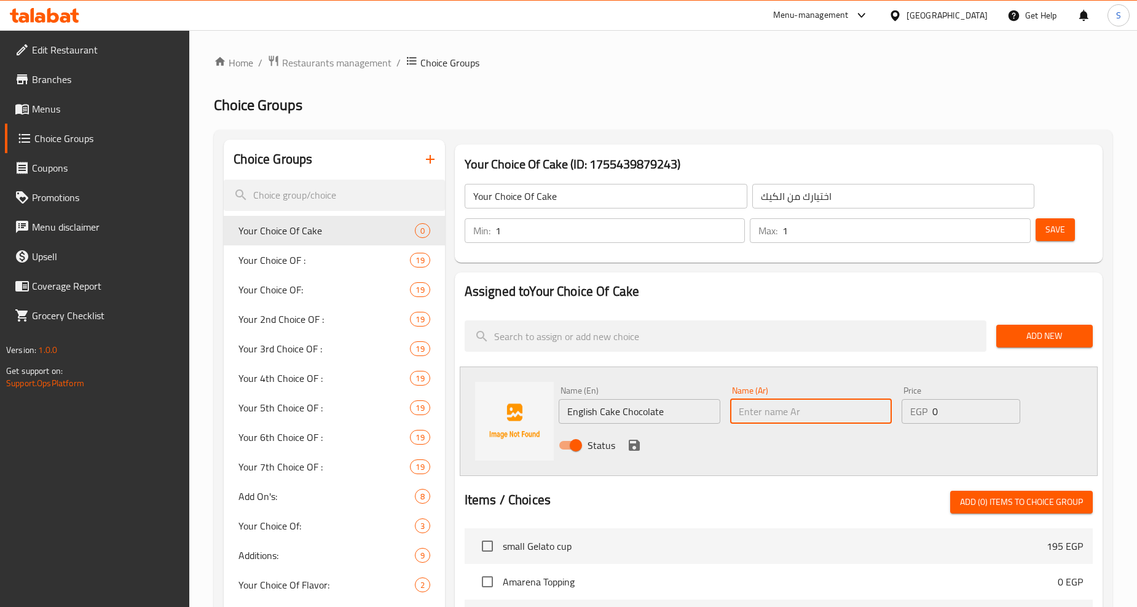
paste input "كيك إنجليزي شوكولاتة"
type input "كيك إنجليزي شوكولاتة"
click at [627, 443] on icon "save" at bounding box center [634, 445] width 15 height 15
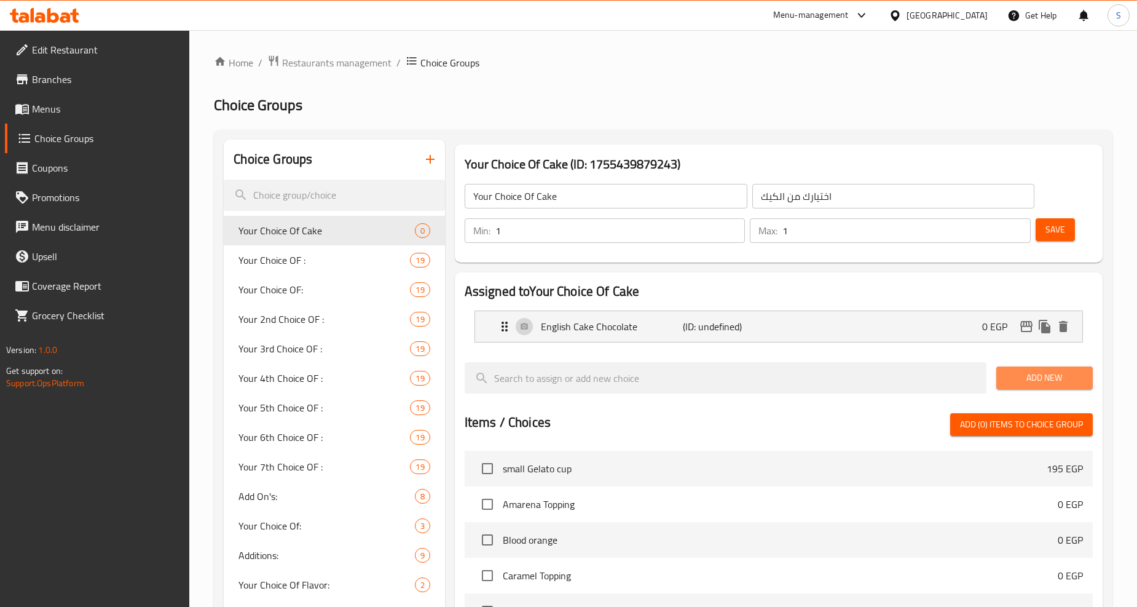
click at [1024, 370] on span "Add New" at bounding box center [1044, 377] width 77 height 15
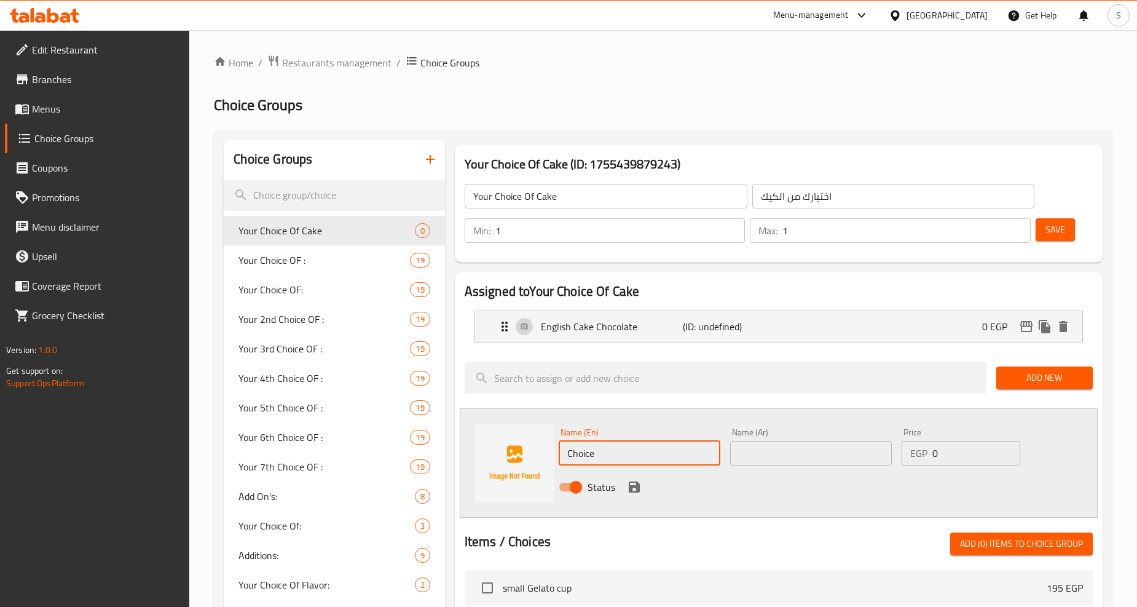
click at [642, 456] on input "Choice" at bounding box center [640, 453] width 162 height 25
paste input "English vanilla cak"
click at [643, 458] on input "English vanilla cake" at bounding box center [640, 453] width 162 height 25
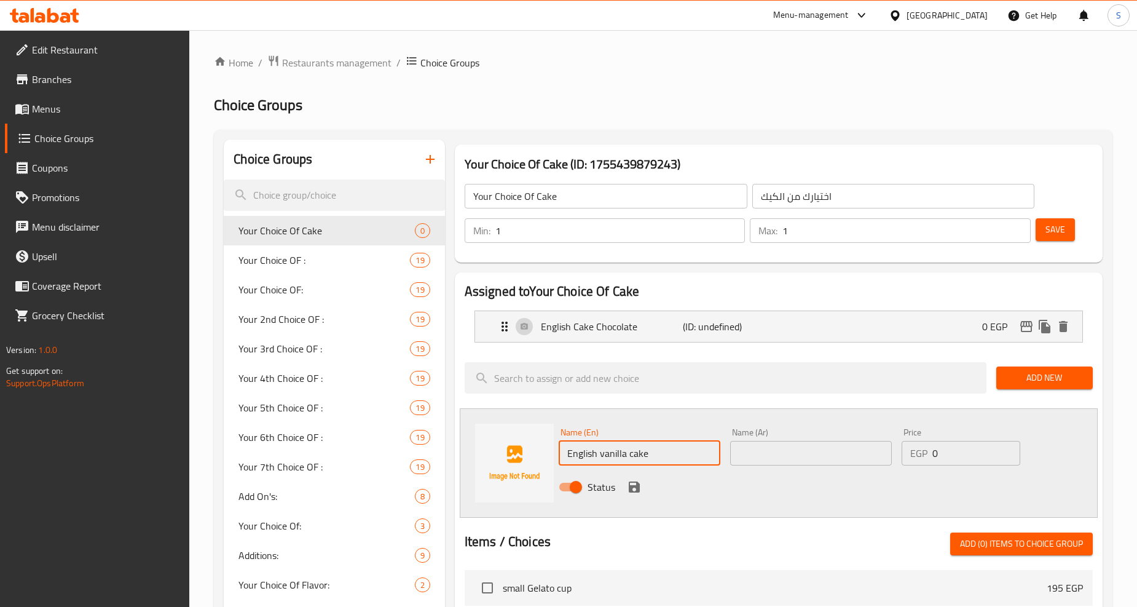
click at [643, 458] on input "English vanilla cake" at bounding box center [640, 453] width 162 height 25
type input "English Vanilla Cake"
click at [812, 448] on input "text" at bounding box center [811, 453] width 162 height 25
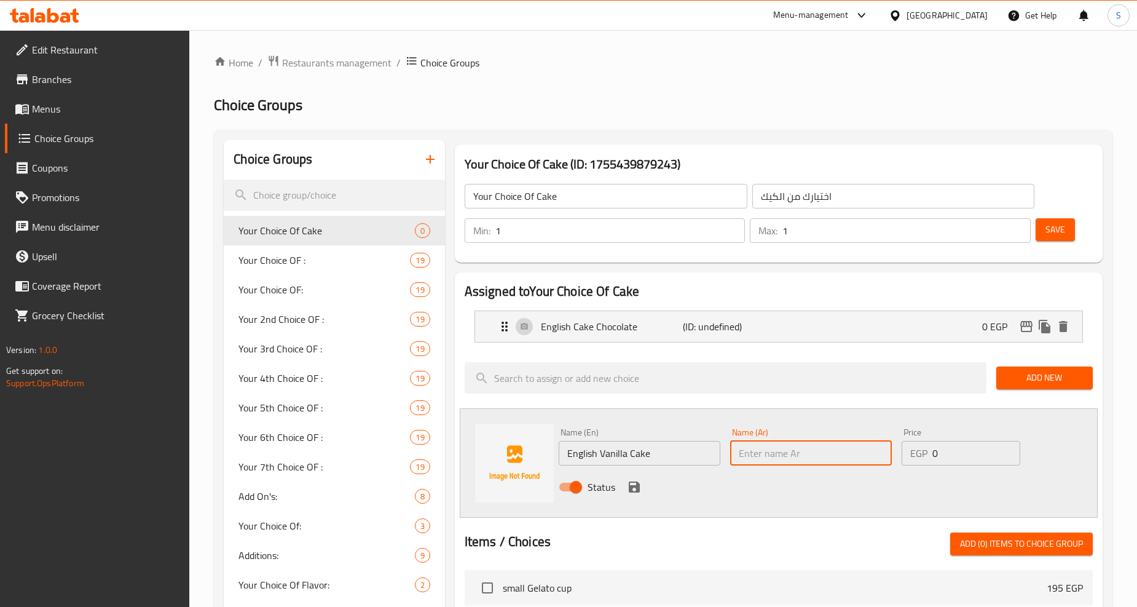
paste input "كيك إنجليزي فانيليا"
type input "كيك إنجليزي فانيليا"
click at [636, 487] on icon "save" at bounding box center [634, 486] width 11 height 11
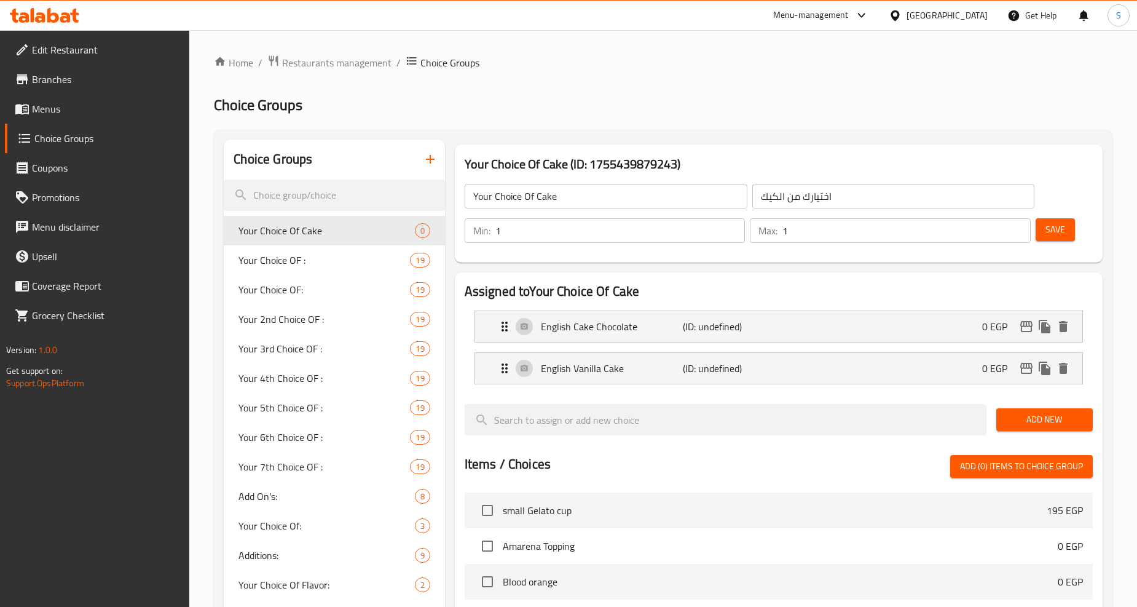
click at [1056, 235] on span "Save" at bounding box center [1056, 229] width 20 height 15
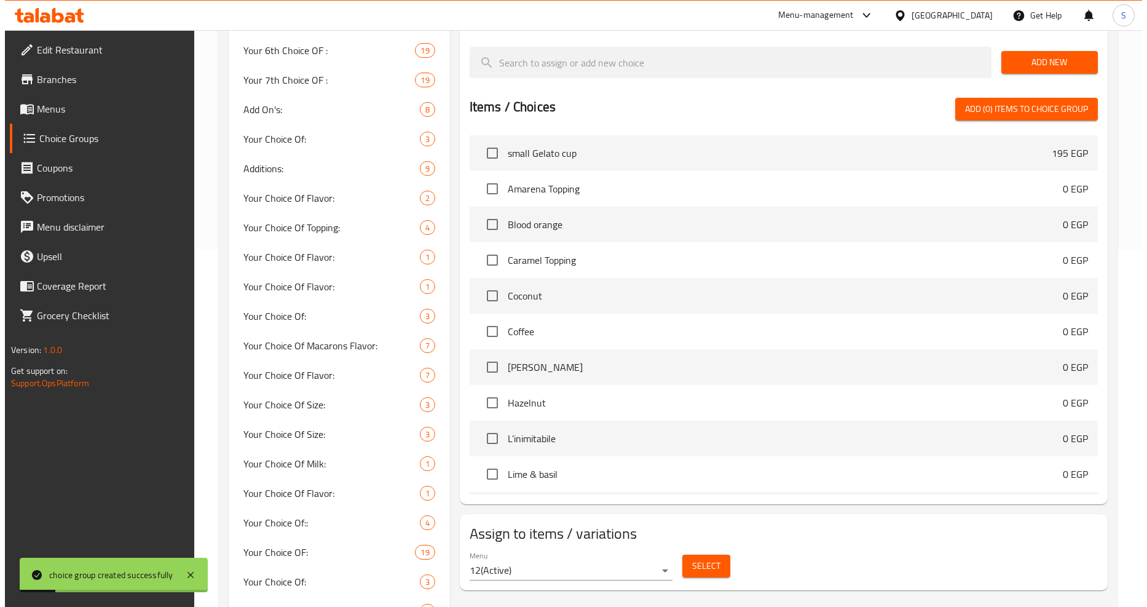
scroll to position [409, 0]
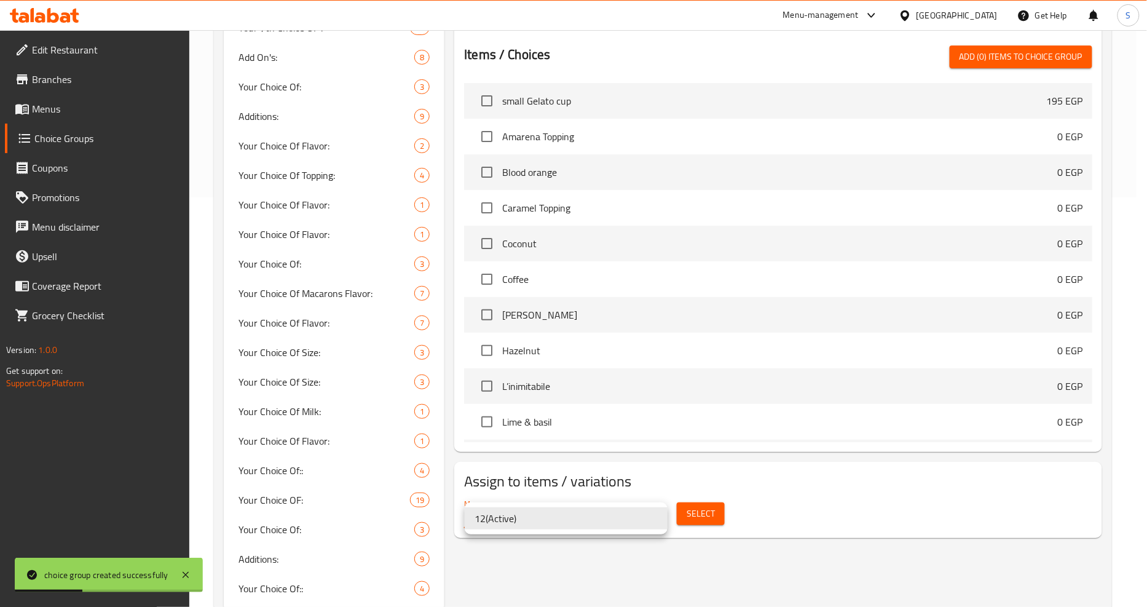
click at [637, 515] on li "12 ( Active )" at bounding box center [566, 518] width 203 height 22
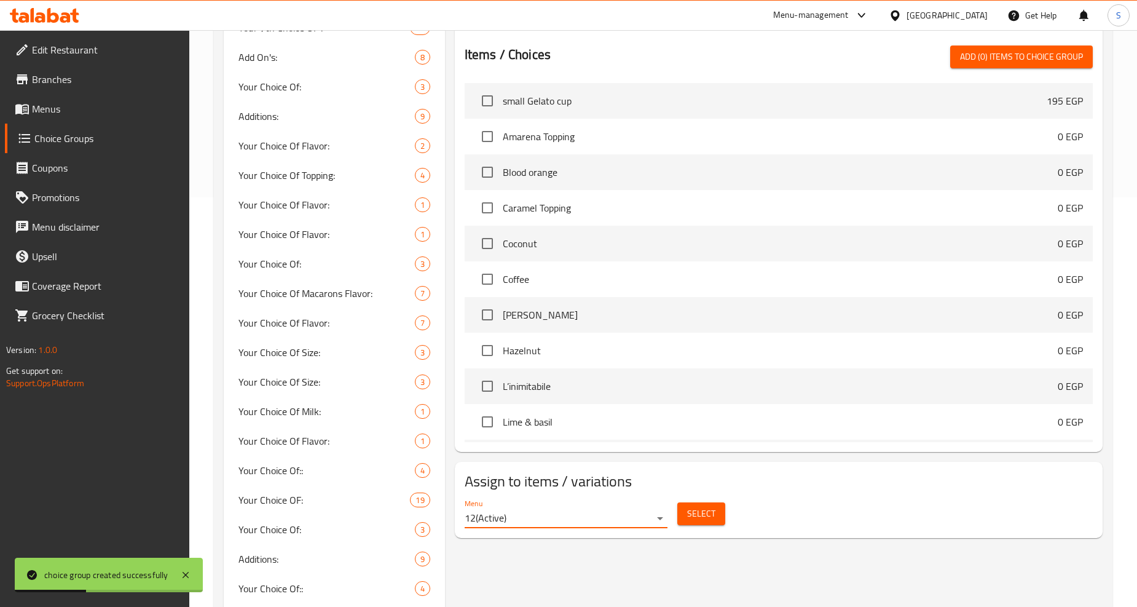
click at [709, 518] on span "Select" at bounding box center [701, 513] width 28 height 15
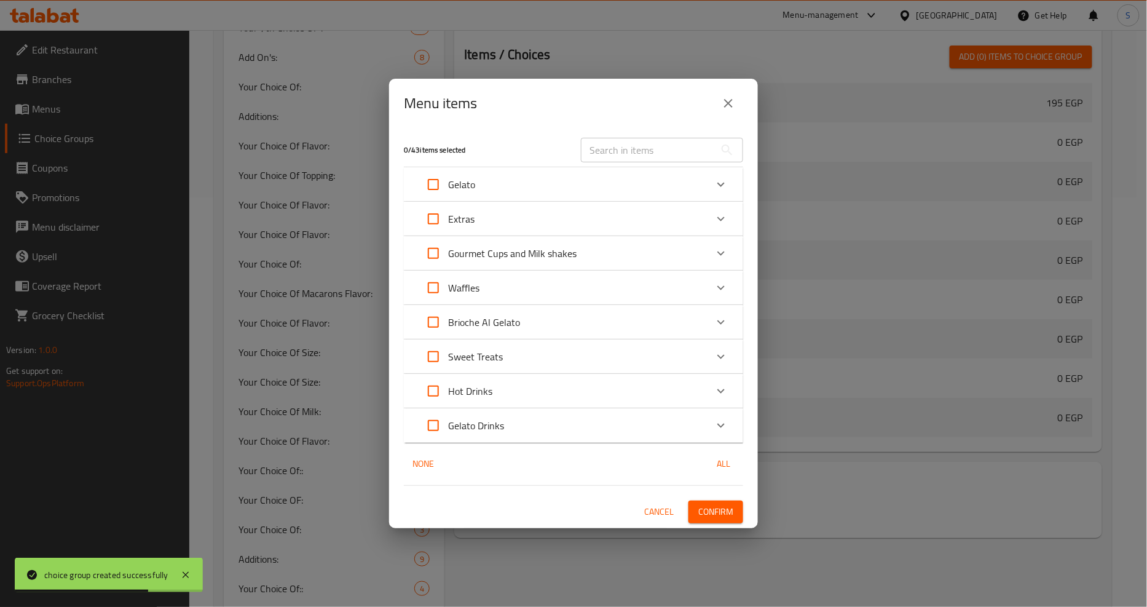
click at [701, 406] on div "Hot Drinks" at bounding box center [563, 391] width 288 height 30
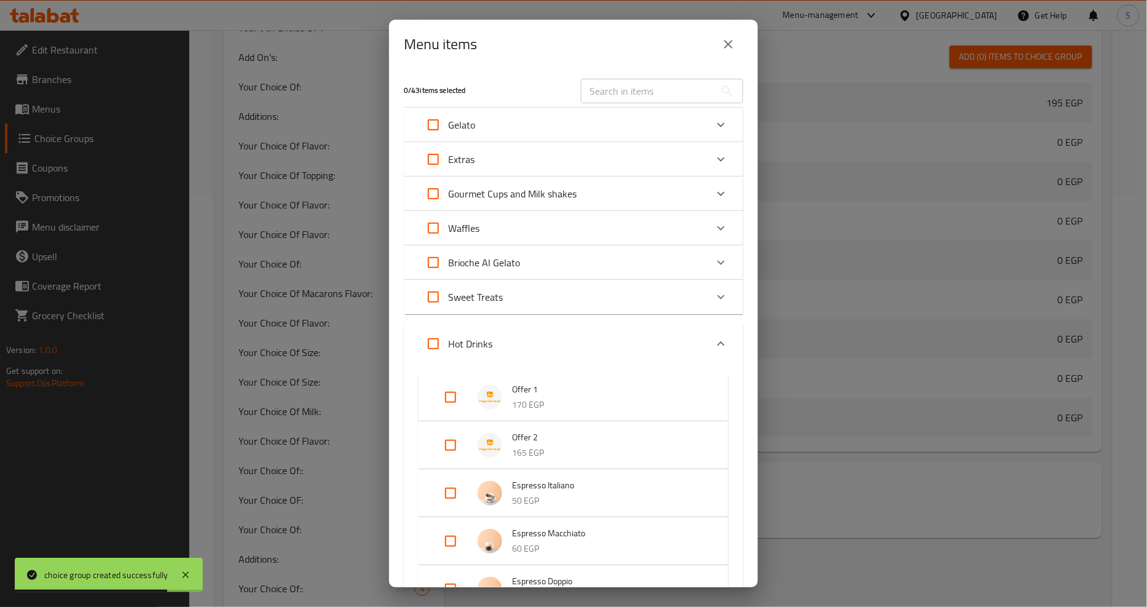
click at [453, 398] on input "Expand" at bounding box center [451, 397] width 30 height 30
checkbox input "true"
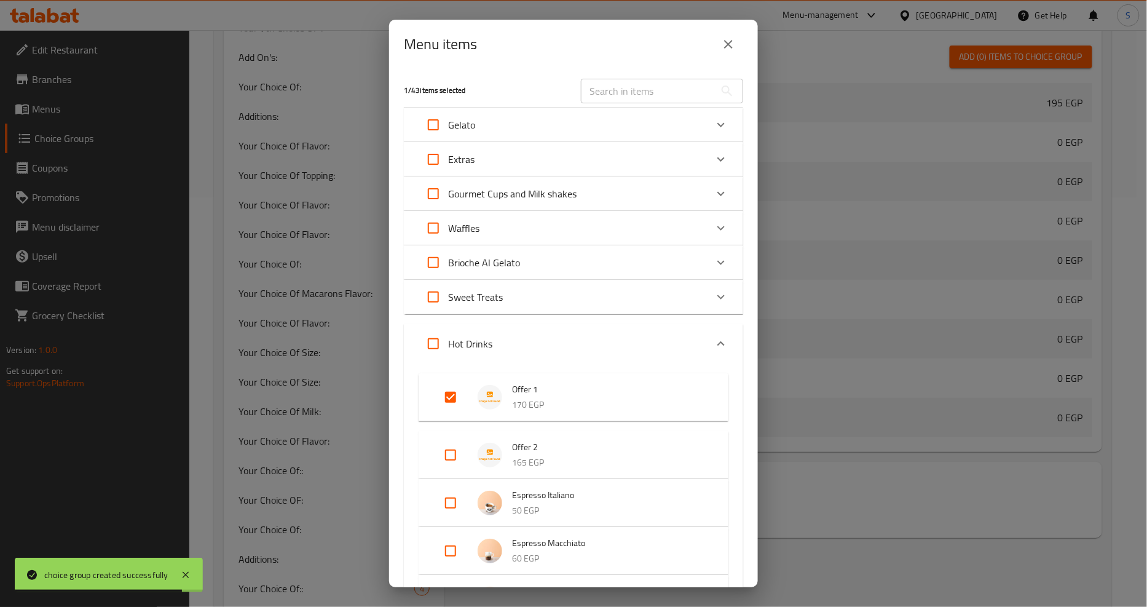
click at [456, 456] on input "Expand" at bounding box center [451, 455] width 30 height 30
checkbox input "true"
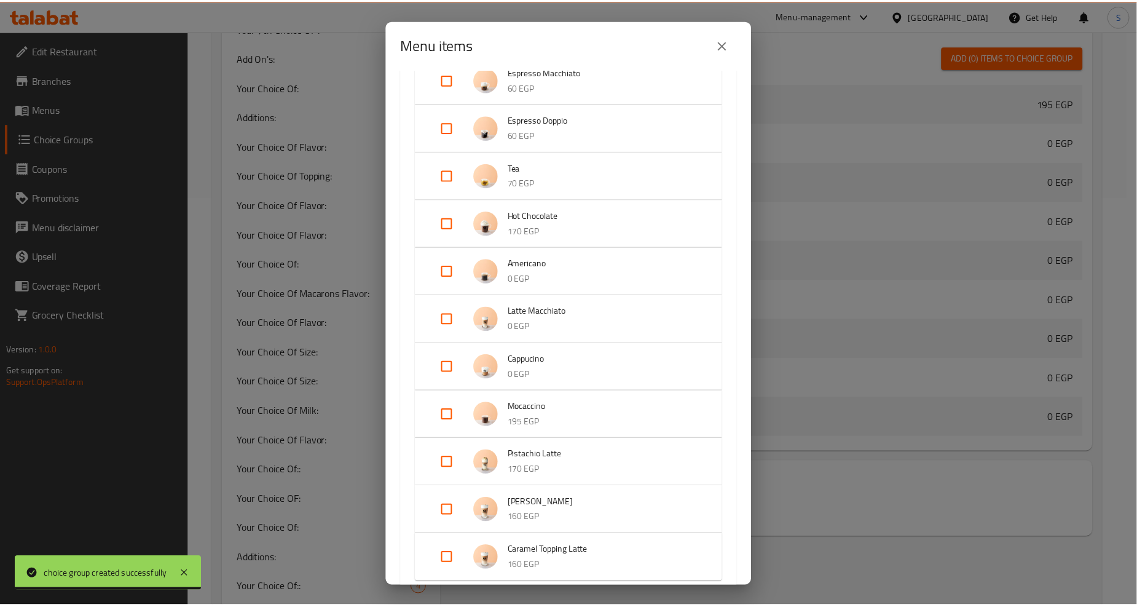
scroll to position [625, 0]
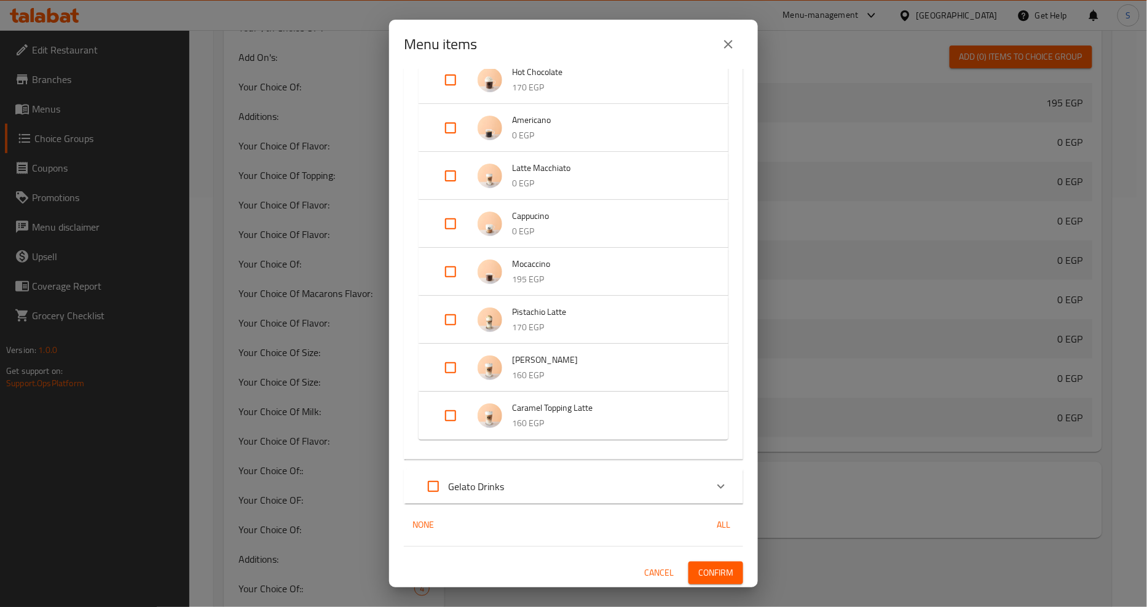
click at [730, 572] on button "Confirm" at bounding box center [716, 572] width 55 height 23
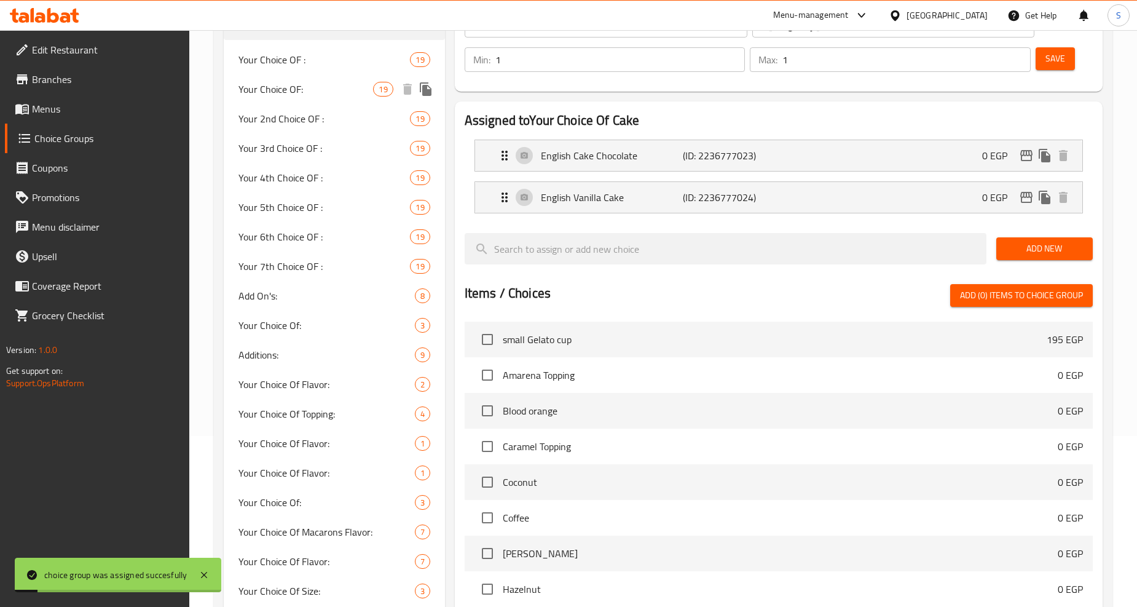
scroll to position [0, 0]
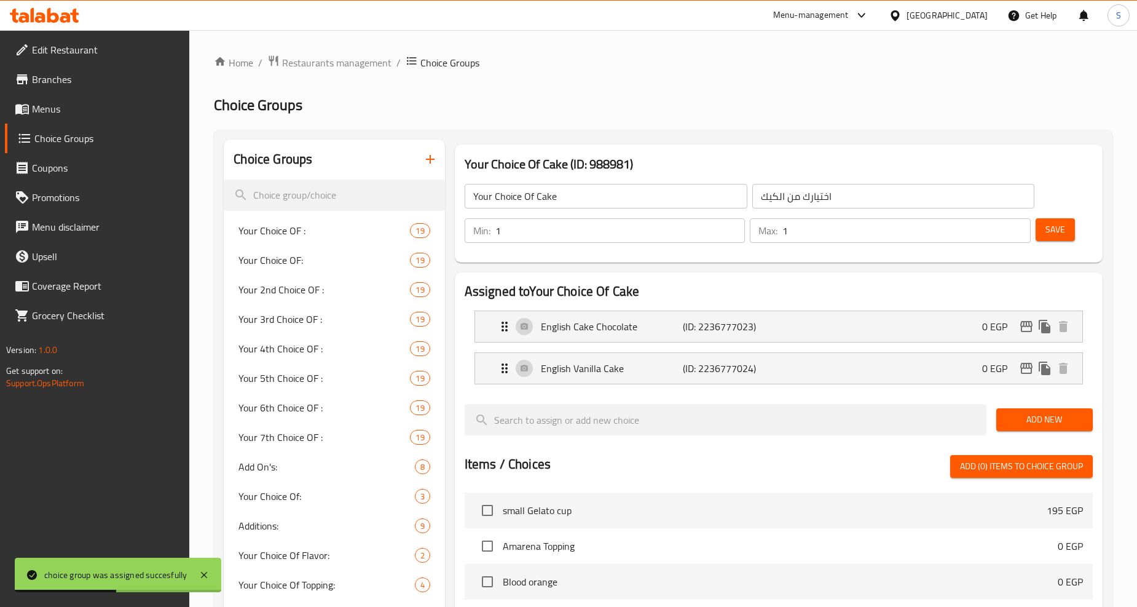
click at [537, 197] on input "Your Choice Of Cake" at bounding box center [606, 196] width 283 height 25
click at [430, 162] on icon "button" at bounding box center [430, 159] width 9 height 9
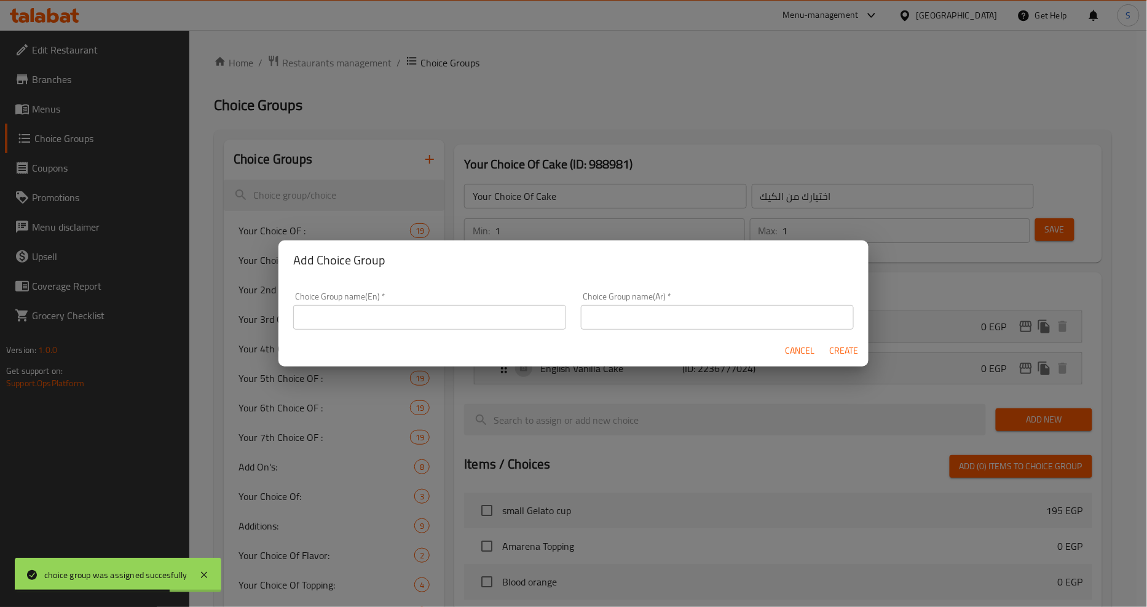
click at [375, 330] on div "Choice Group name(En)   * Choice Group name(En) *" at bounding box center [430, 311] width 288 height 52
click at [376, 318] on input "text" at bounding box center [429, 317] width 273 height 25
paste input "Your Choice Of Cake"
click at [360, 320] on input "Your Choice Of Cake" at bounding box center [429, 317] width 273 height 25
click at [372, 320] on input "Your Choice Of Cake" at bounding box center [429, 317] width 273 height 25
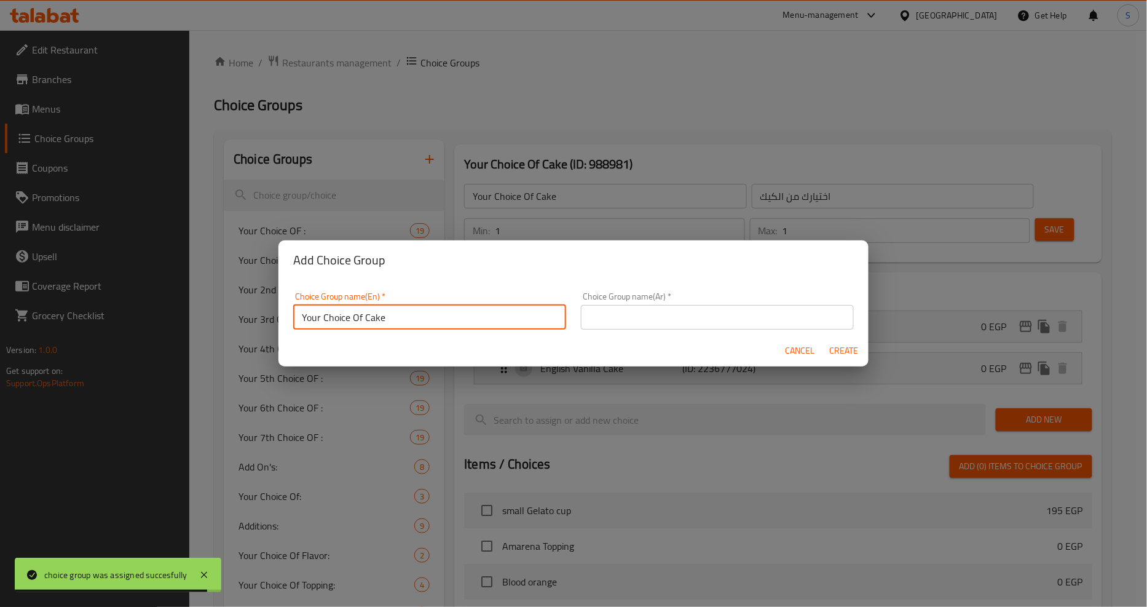
click at [372, 320] on input "Your Choice Of Cake" at bounding box center [429, 317] width 273 height 25
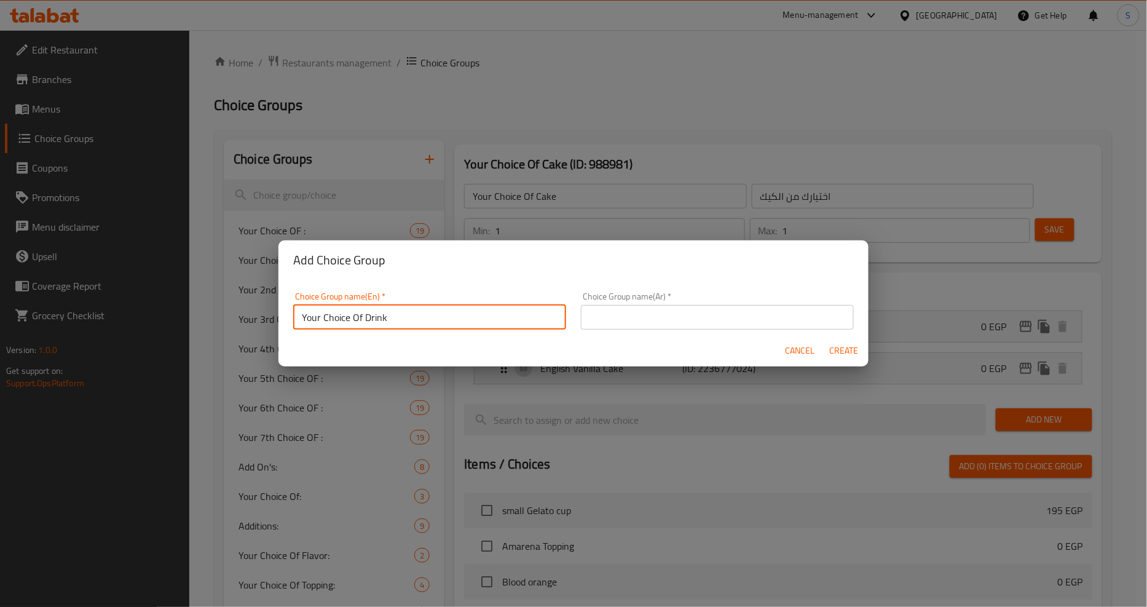
click at [405, 320] on input "Your Choice Of Drink" at bounding box center [429, 317] width 273 height 25
type input "Your Choice Of Drink"
click at [762, 310] on input "text" at bounding box center [717, 317] width 273 height 25
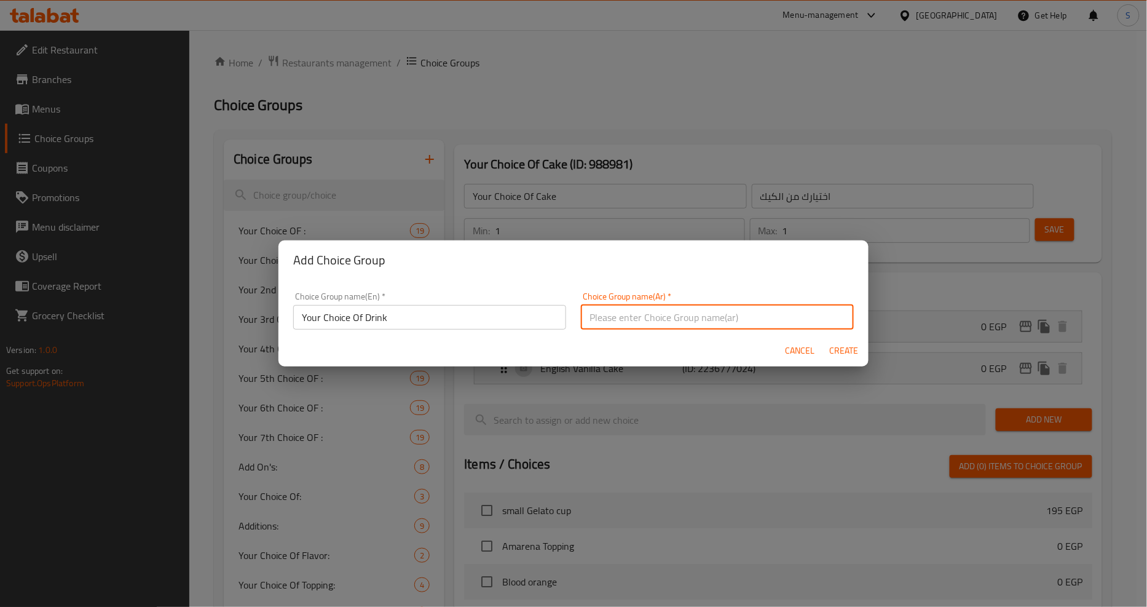
paste input "اختيارك من المشروب"
type input "اختيارك من المشروب"
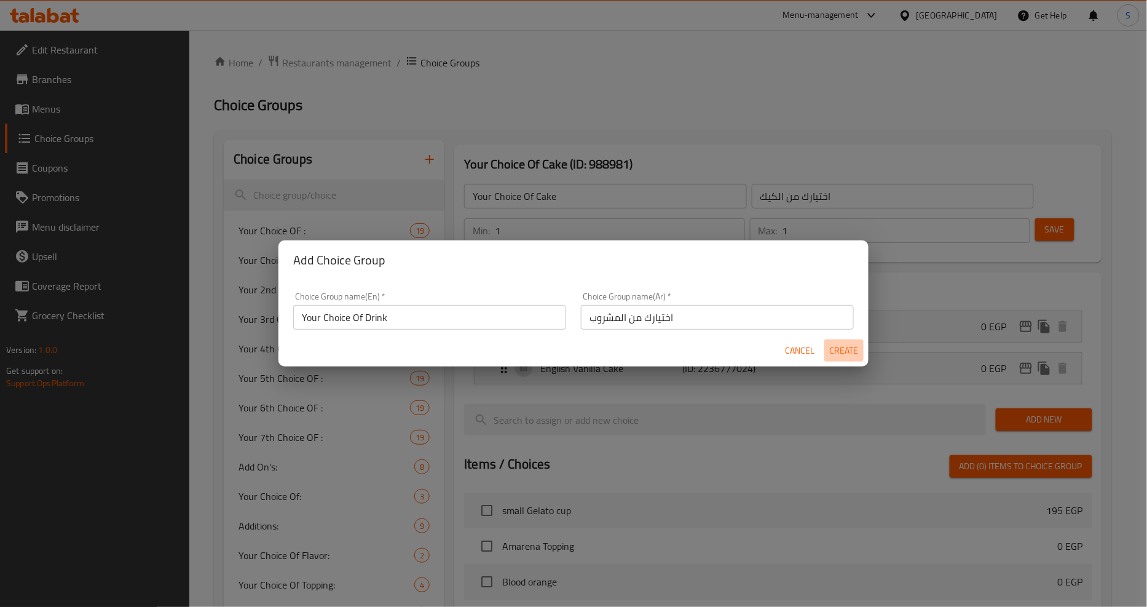
click at [851, 353] on span "Create" at bounding box center [844, 350] width 30 height 15
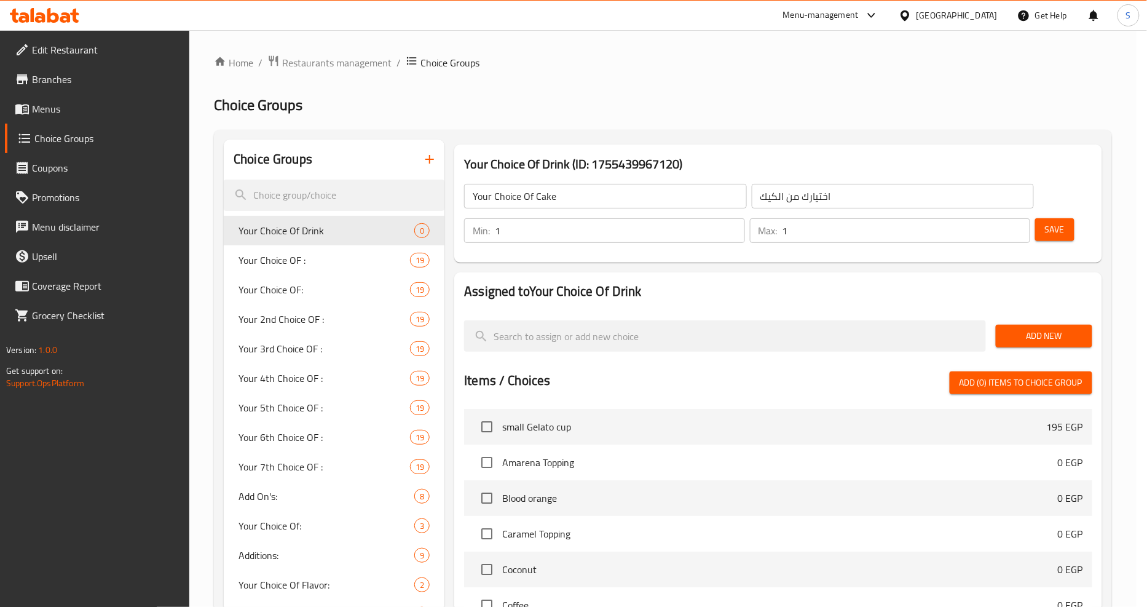
type input "Your Choice Of Drink"
type input "اختيارك من المشروب"
type input "0"
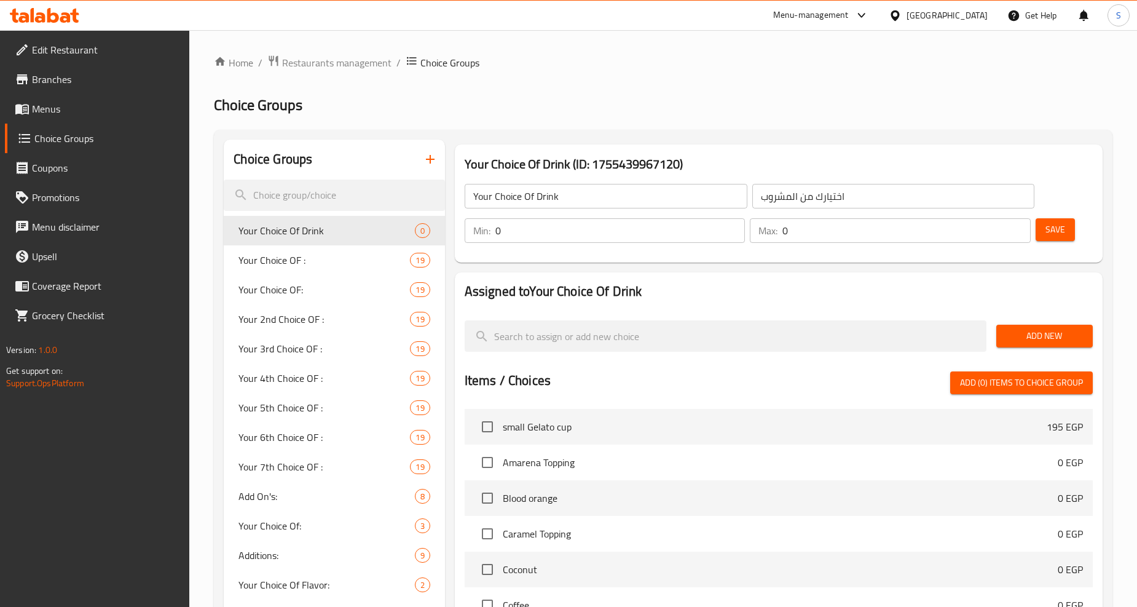
click at [581, 234] on input "0" at bounding box center [620, 230] width 250 height 25
type input "1"
click at [856, 232] on input "0" at bounding box center [907, 230] width 248 height 25
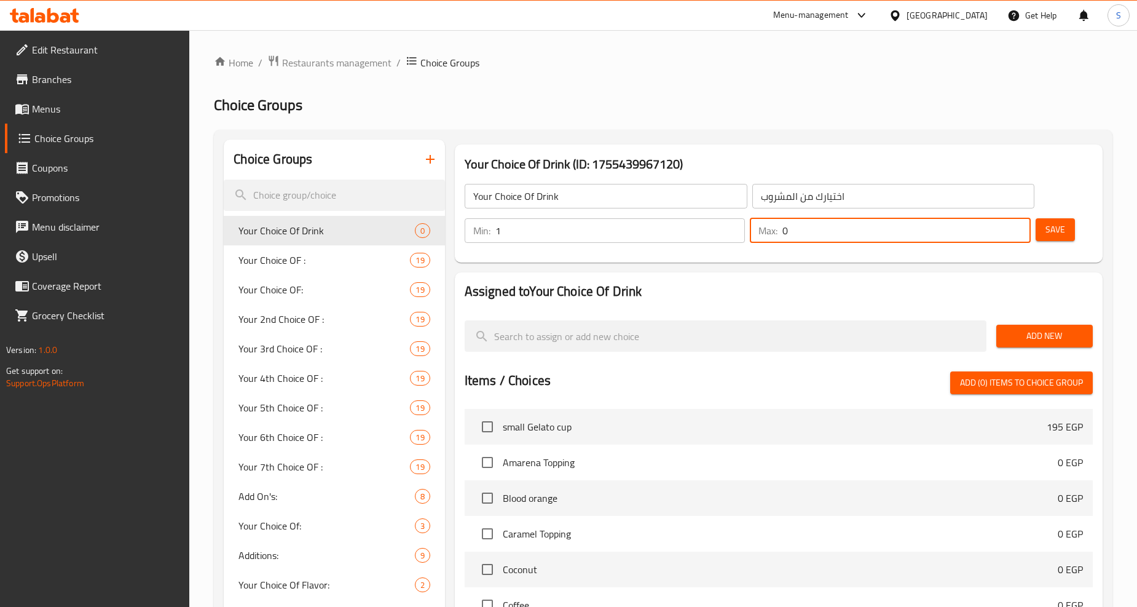
click at [856, 232] on input "0" at bounding box center [907, 230] width 248 height 25
type input "1"
click at [1045, 325] on button "Add New" at bounding box center [1045, 336] width 97 height 23
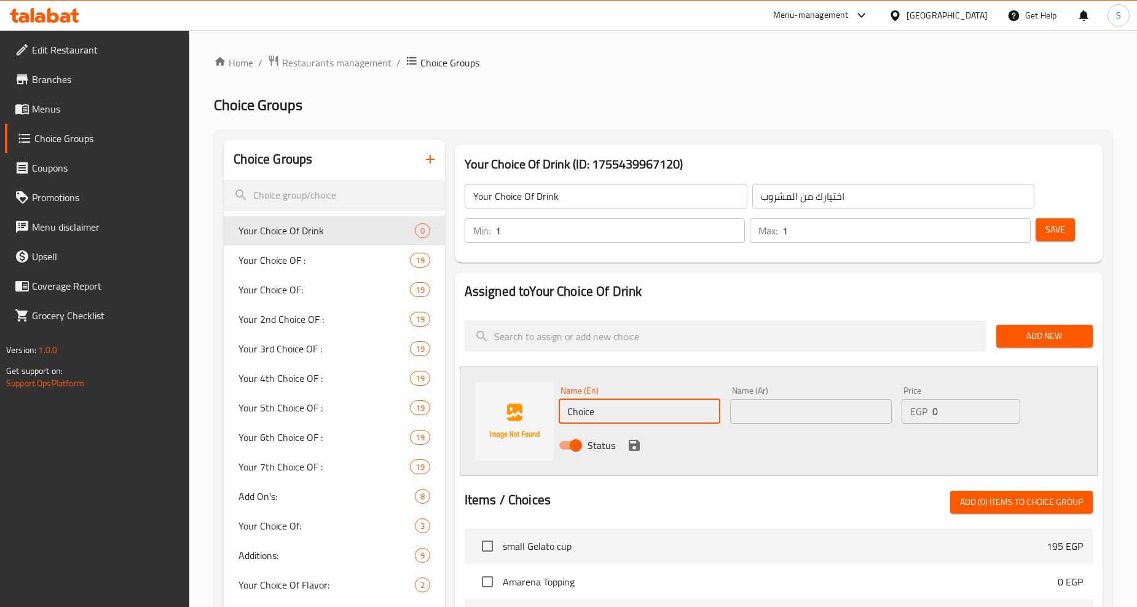
click at [661, 410] on input "Choice" at bounding box center [640, 411] width 162 height 25
paste input "medium cappuccino"
click at [661, 410] on input "medium cappuccino" at bounding box center [640, 411] width 162 height 25
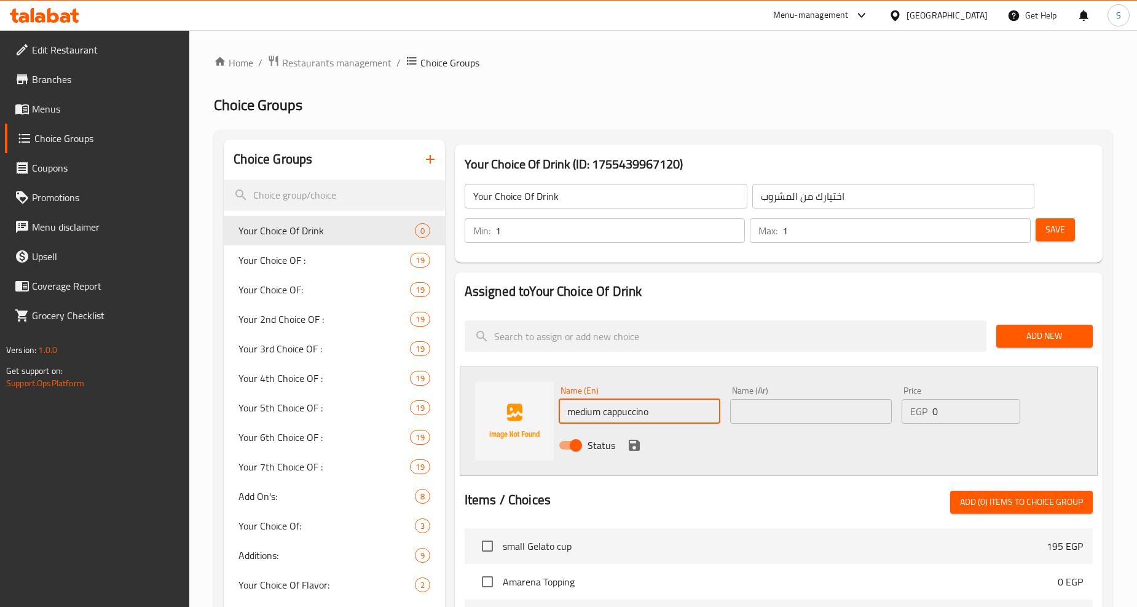
click at [661, 410] on input "medium cappuccino" at bounding box center [640, 411] width 162 height 25
type input "Medium Cappuccino"
click at [806, 416] on input "text" at bounding box center [811, 411] width 162 height 25
paste input "كابتشينو وسط"
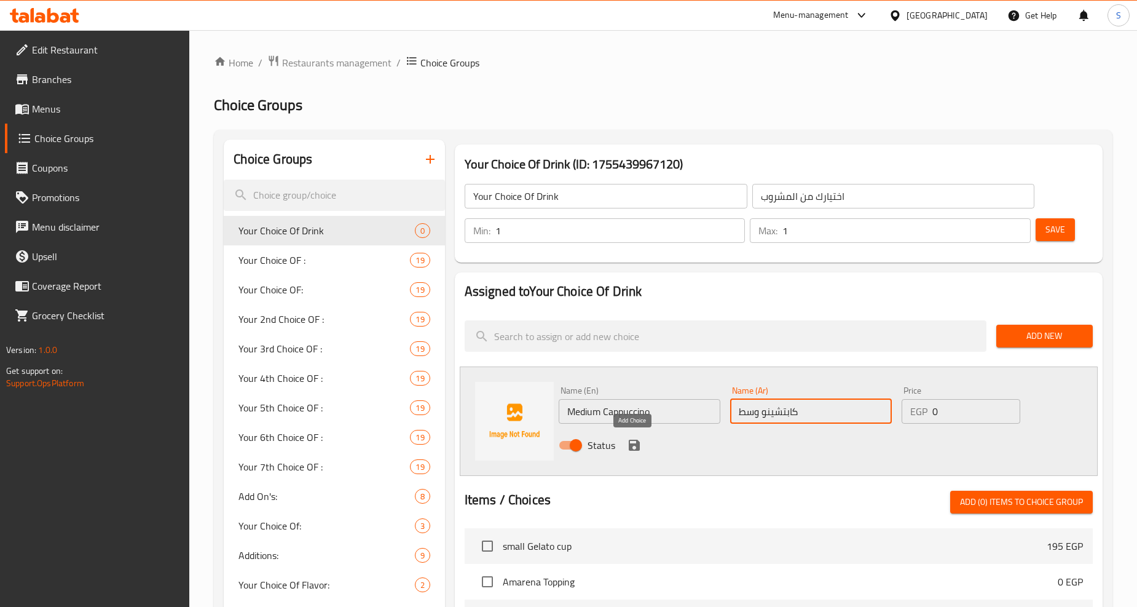
type input "كابتشينو وسط"
click at [627, 439] on icon "save" at bounding box center [634, 445] width 15 height 15
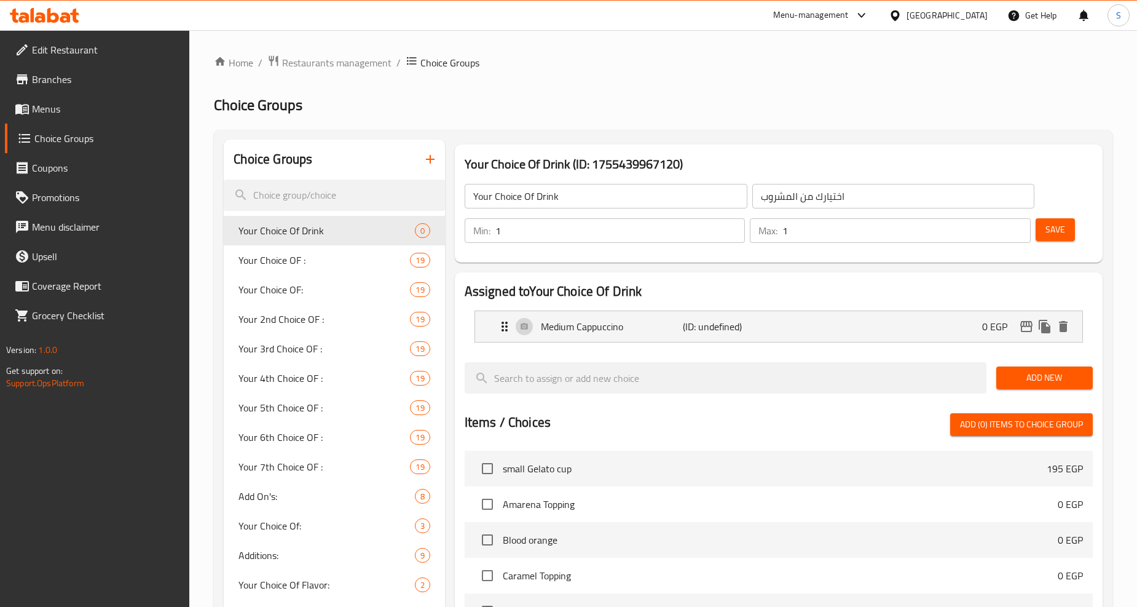
click at [1054, 381] on span "Add New" at bounding box center [1044, 377] width 77 height 15
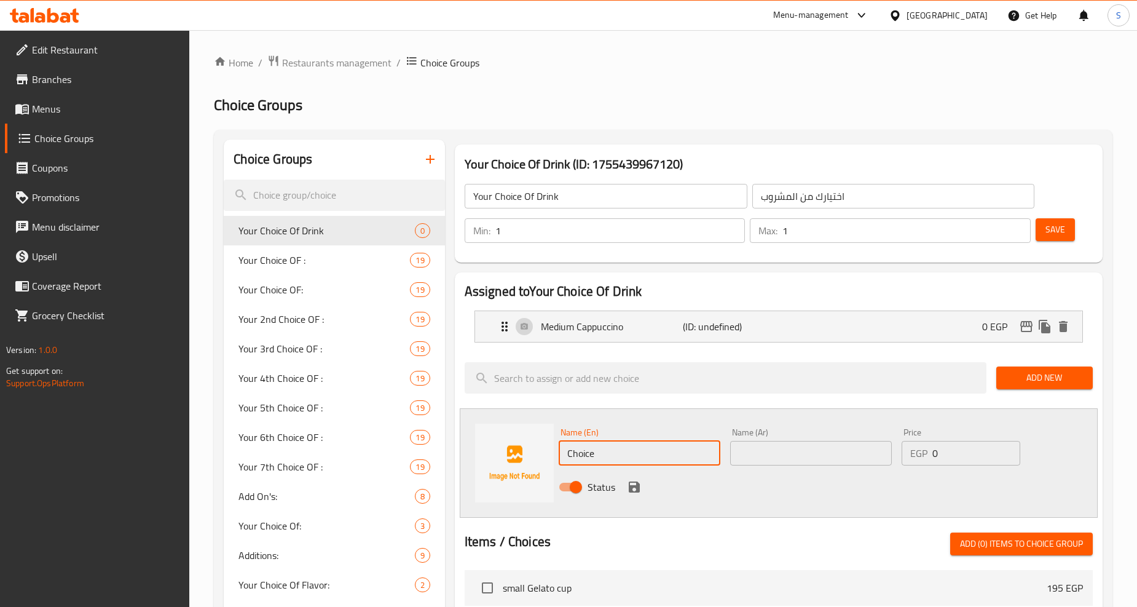
click at [630, 451] on input "Choice" at bounding box center [640, 453] width 162 height 25
paste input "medium latte machiato"
click at [630, 451] on input "medium latte machiato" at bounding box center [640, 453] width 162 height 25
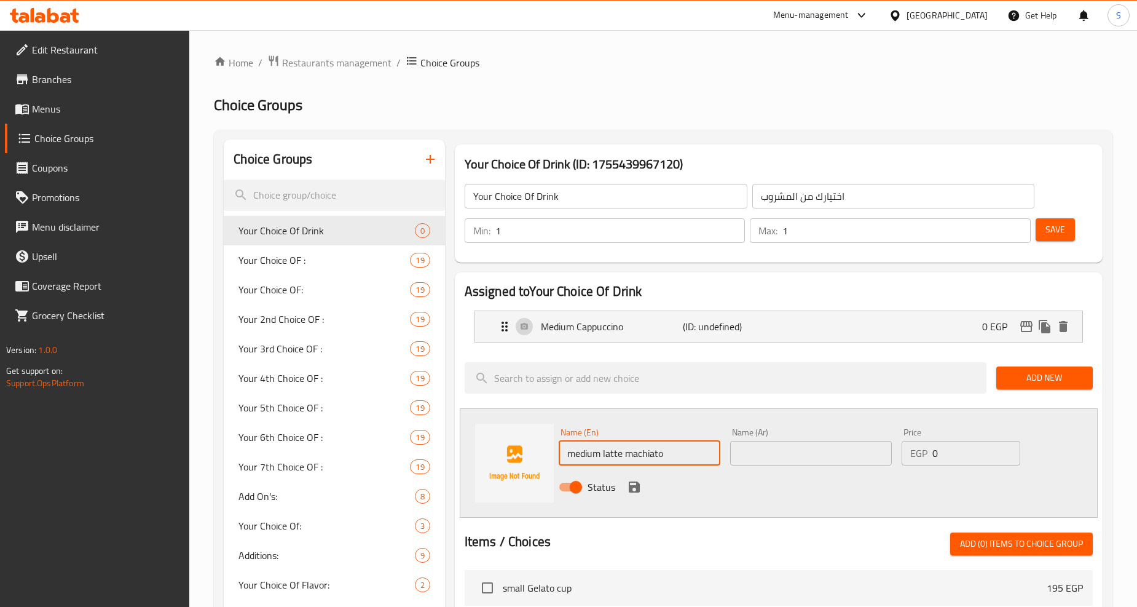
click at [630, 451] on input "medium latte machiato" at bounding box center [640, 453] width 162 height 25
type input "Medium Latte Machiato"
click at [787, 457] on input "text" at bounding box center [811, 453] width 162 height 25
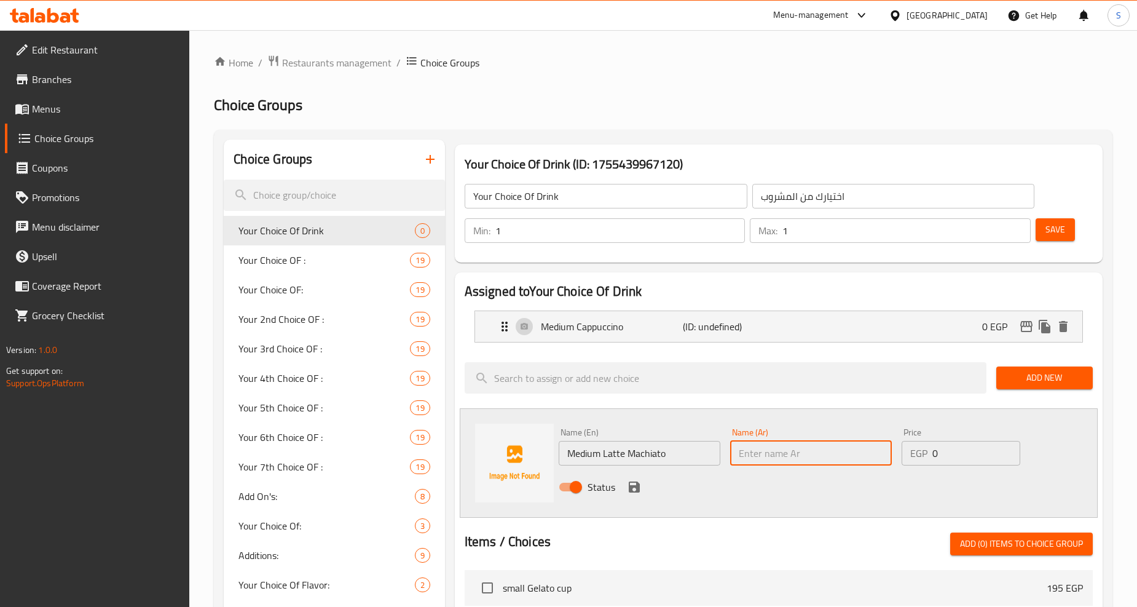
paste input "لاتيه ماكياتو وسط"
type input "لاتيه ماكياتو وسط"
click at [631, 486] on icon "save" at bounding box center [634, 486] width 11 height 11
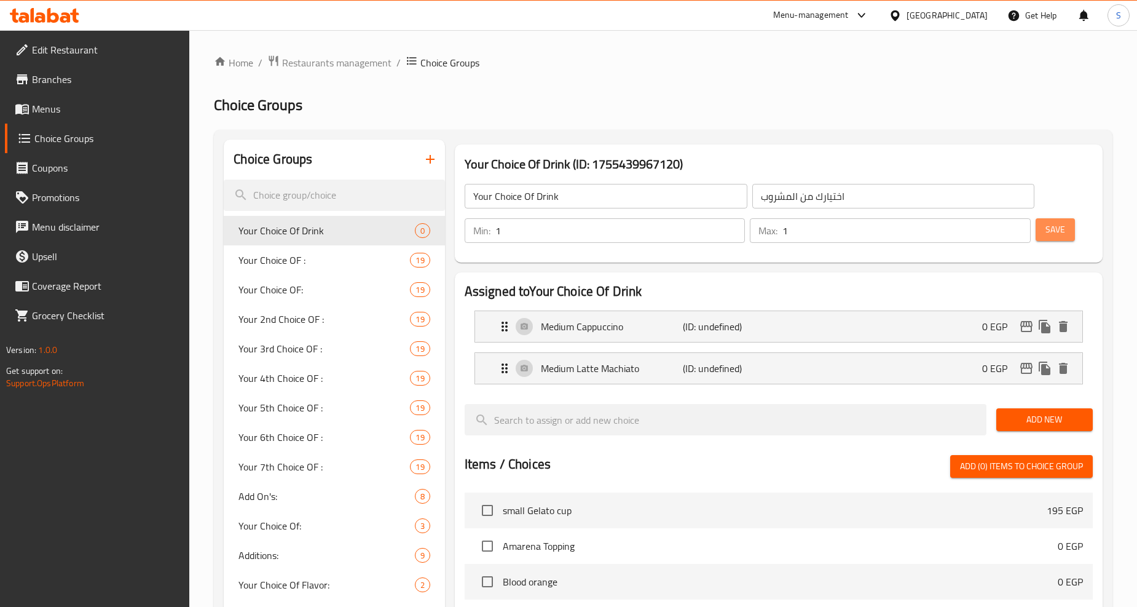
click at [1055, 223] on span "Save" at bounding box center [1056, 229] width 20 height 15
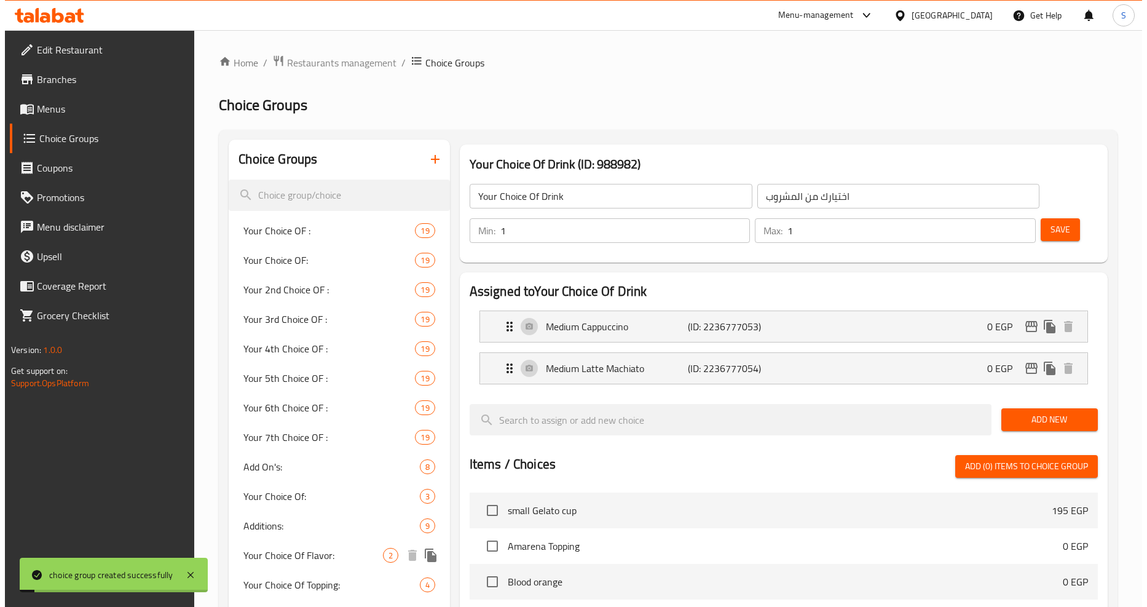
scroll to position [478, 0]
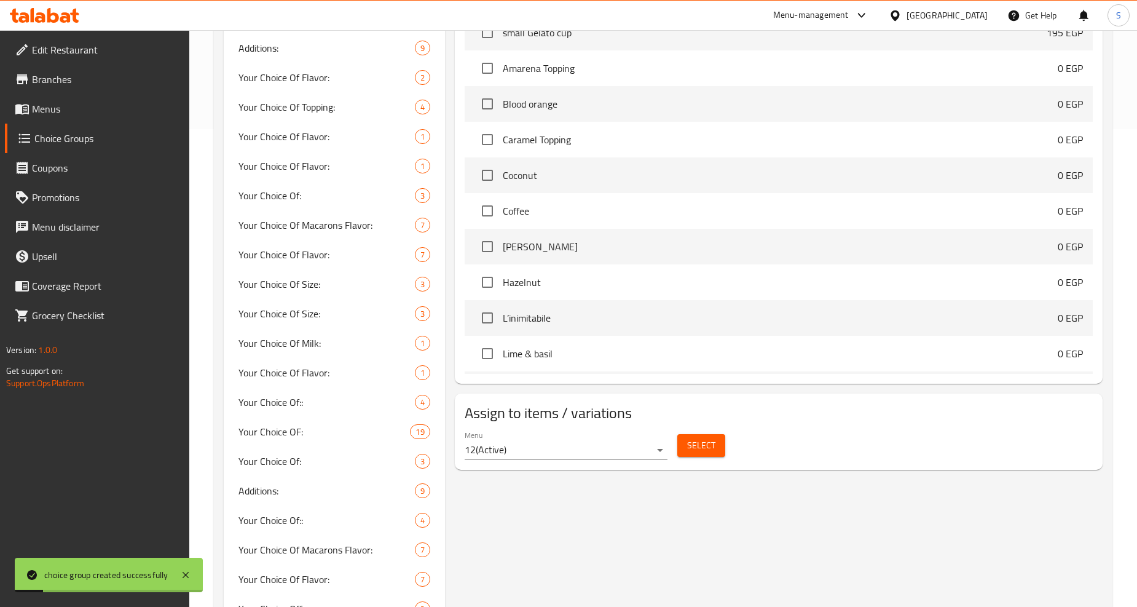
click at [692, 448] on span "Select" at bounding box center [701, 445] width 28 height 15
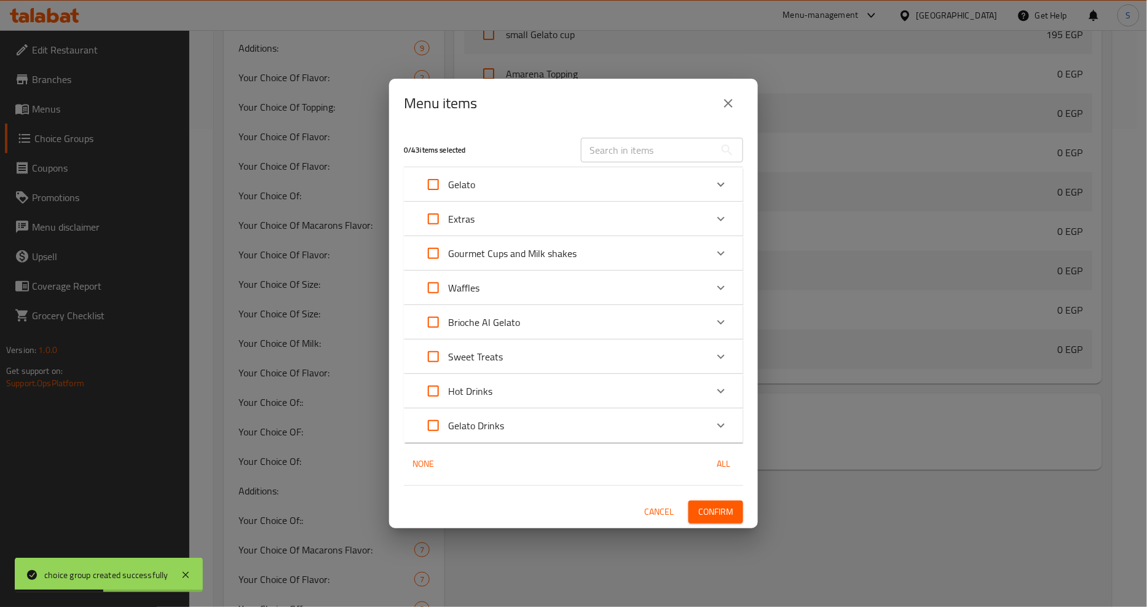
click at [714, 402] on div "Expand" at bounding box center [721, 391] width 30 height 30
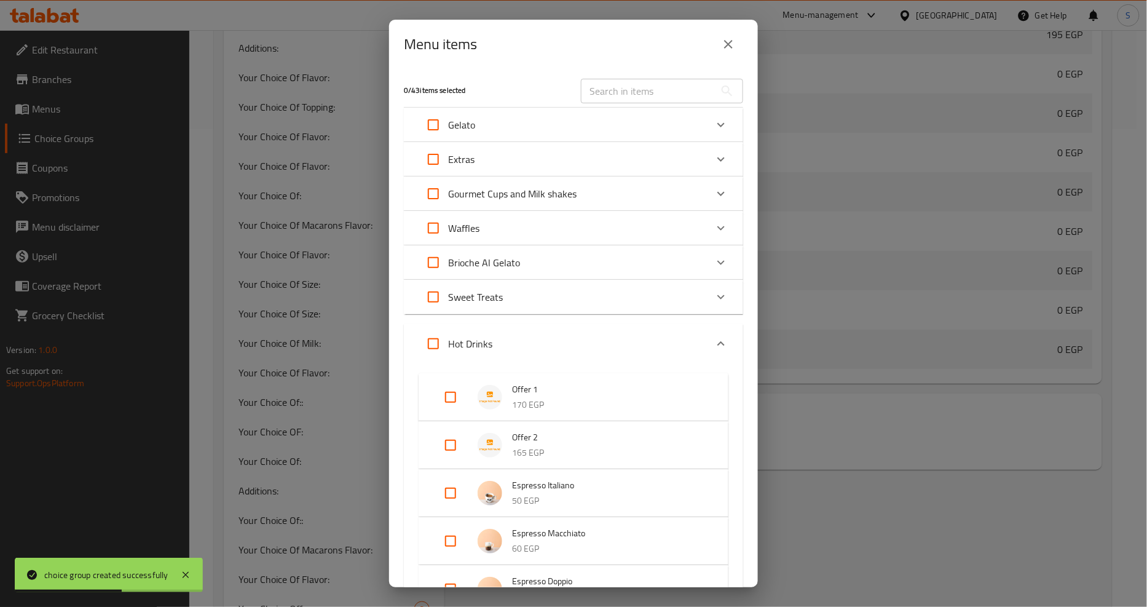
click at [466, 398] on div "Expand" at bounding box center [460, 397] width 34 height 30
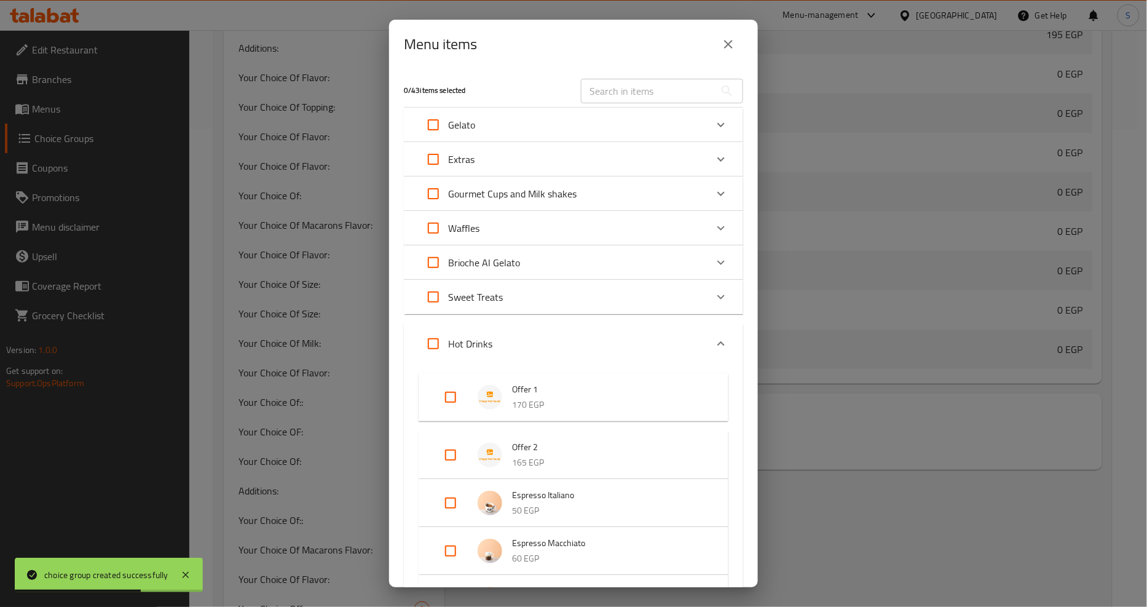
click at [452, 395] on input "Expand" at bounding box center [451, 397] width 30 height 30
checkbox input "true"
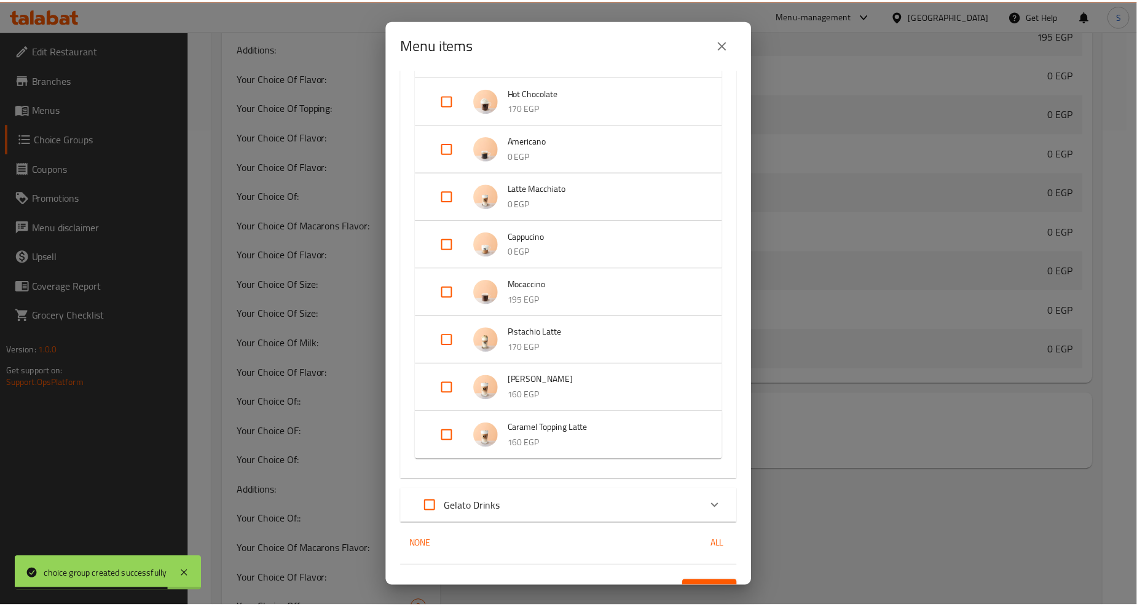
scroll to position [605, 0]
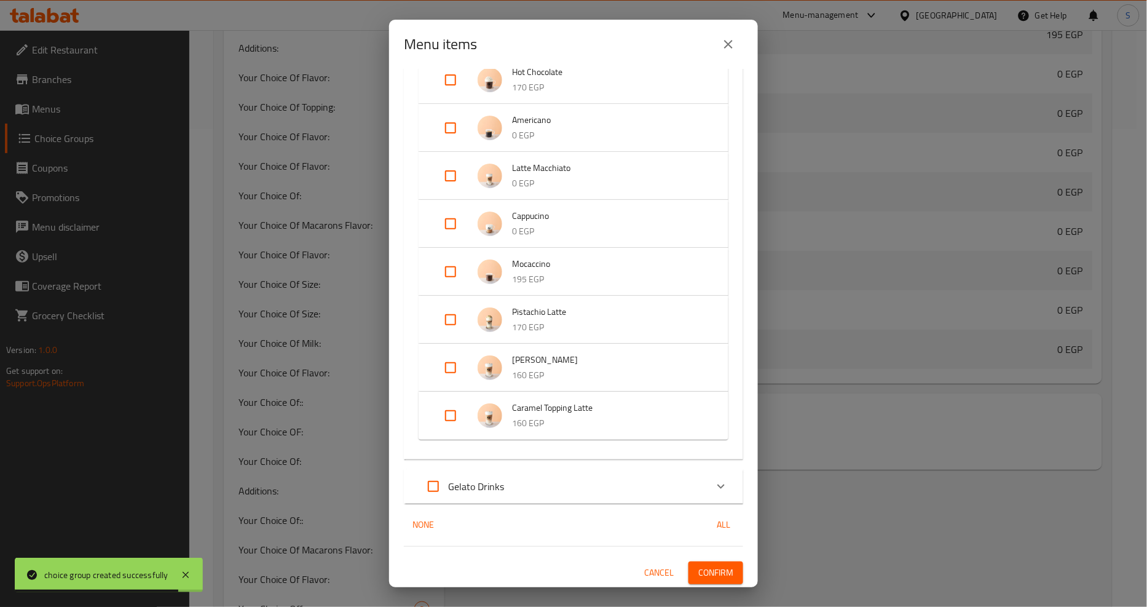
click at [714, 572] on span "Confirm" at bounding box center [715, 572] width 35 height 15
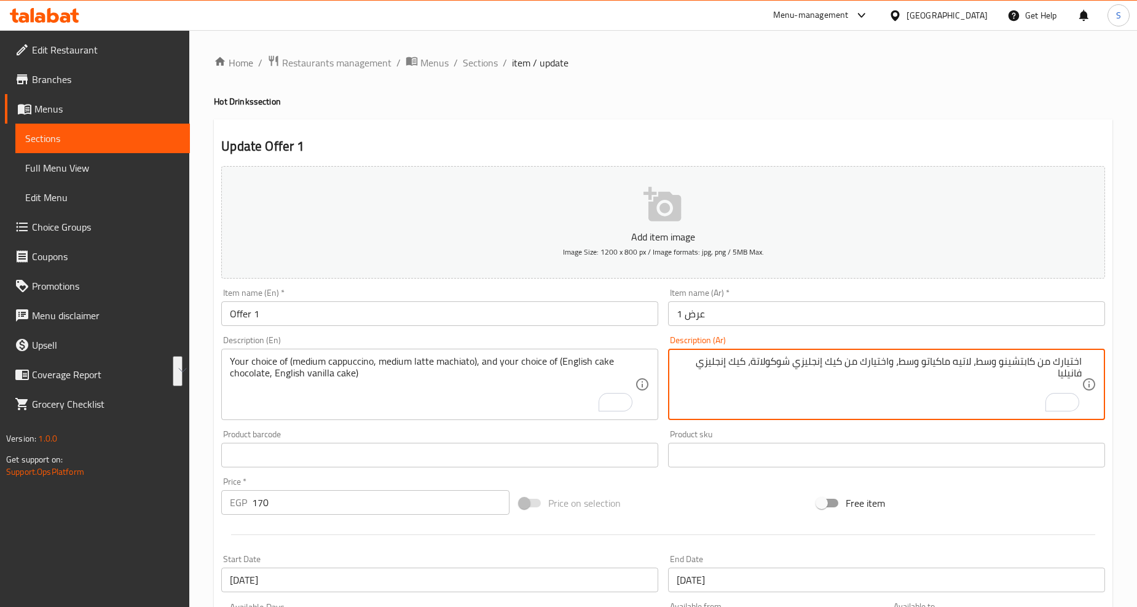
drag, startPoint x: 746, startPoint y: 364, endPoint x: 1050, endPoint y: 378, distance: 304.0
click at [1000, 398] on textarea "اختيارك من كابتشينو وسط، لاتيه ماكياتو وسط، واختيارك من كيك إنجليزي شوكولاتة، ك…" at bounding box center [879, 384] width 405 height 58
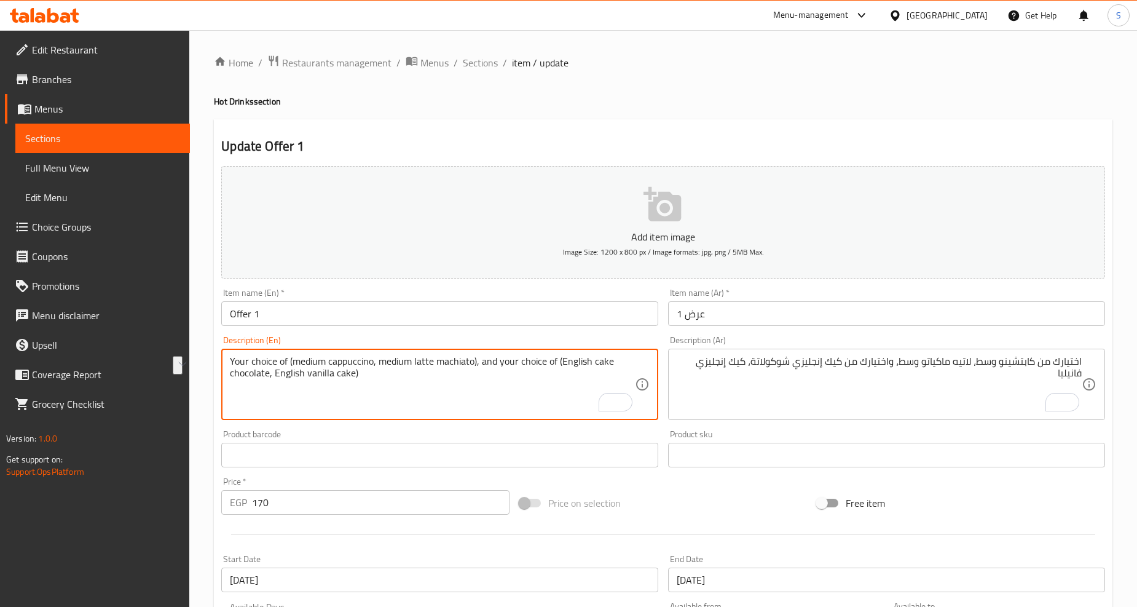
drag, startPoint x: 292, startPoint y: 361, endPoint x: 372, endPoint y: 363, distance: 79.9
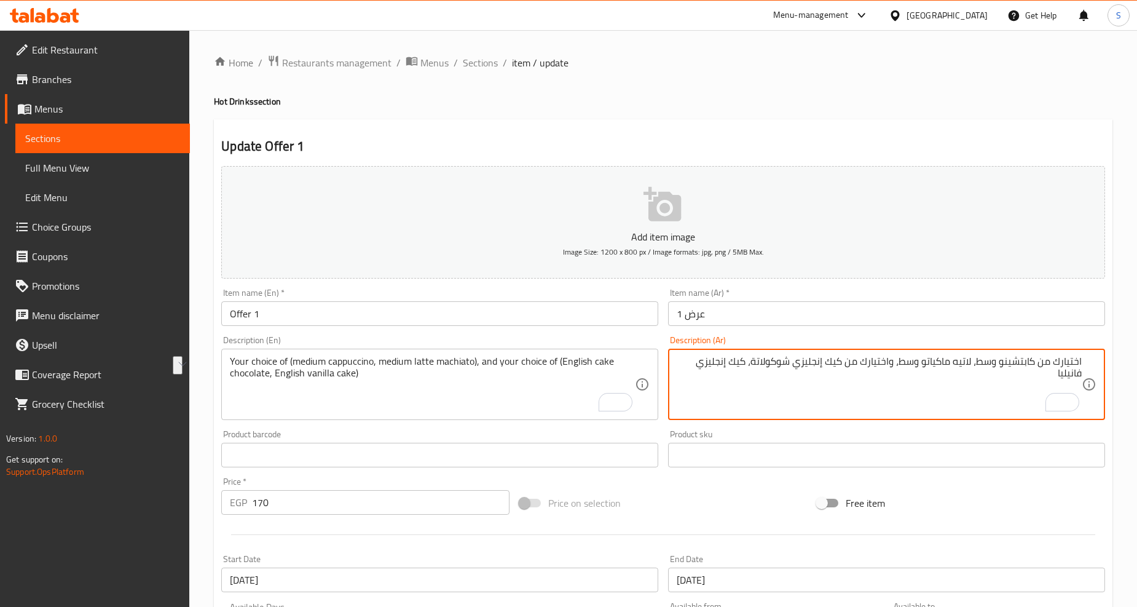
drag, startPoint x: 1035, startPoint y: 363, endPoint x: 980, endPoint y: 368, distance: 55.5
click at [980, 368] on textarea "اختيارك من كابتشينو وسط، لاتيه ماكياتو وسط، واختيارك من كيك إنجليزي شوكولاتة، ك…" at bounding box center [879, 384] width 405 height 58
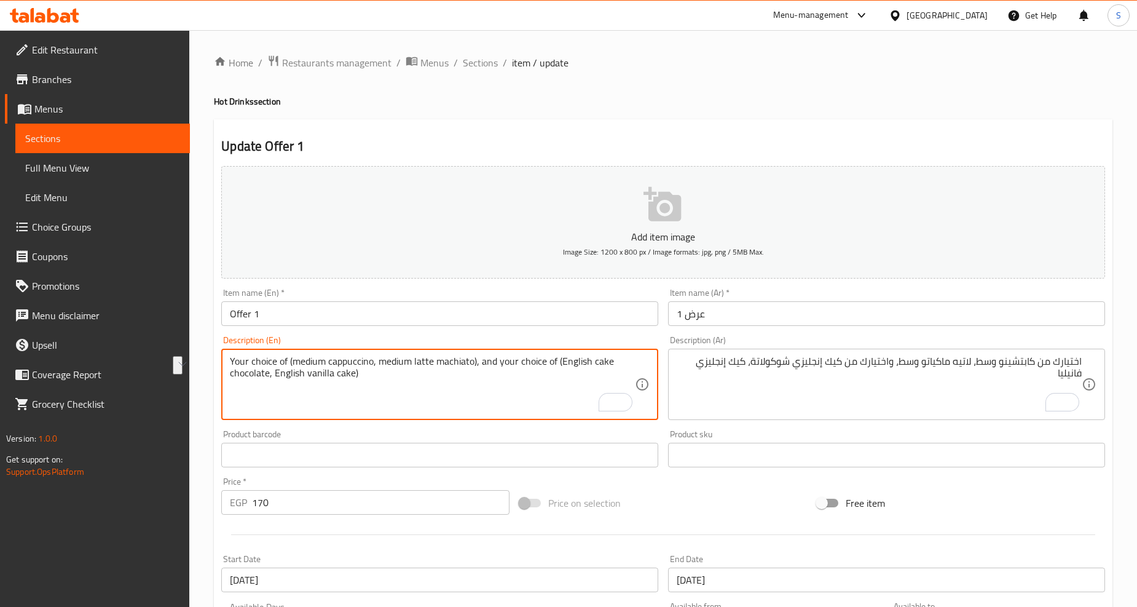
drag, startPoint x: 379, startPoint y: 363, endPoint x: 473, endPoint y: 367, distance: 94.8
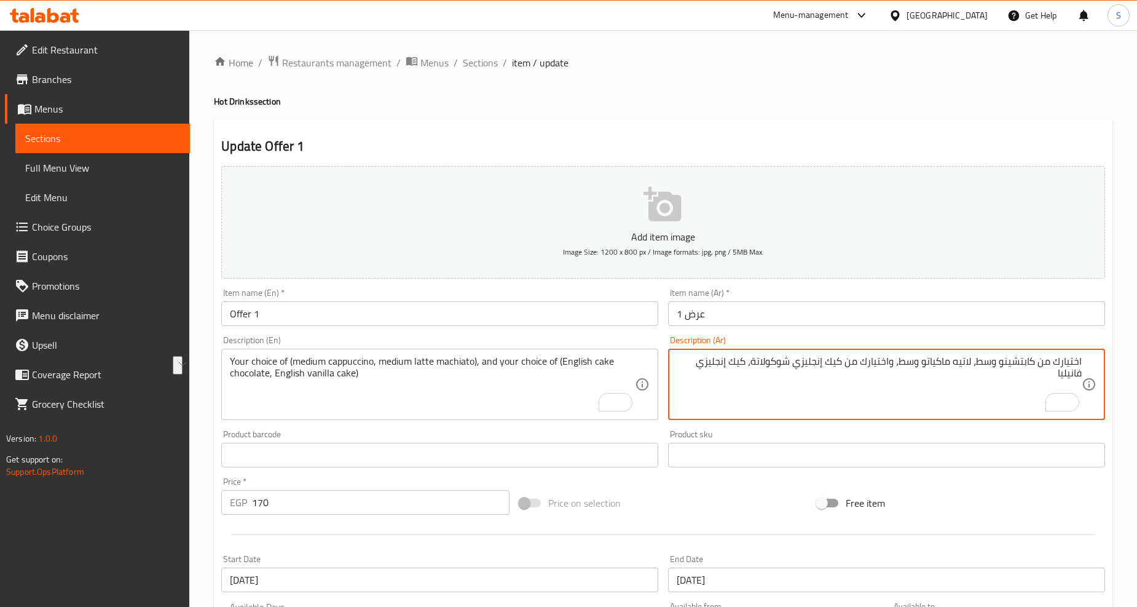
drag, startPoint x: 972, startPoint y: 361, endPoint x: 902, endPoint y: 369, distance: 69.9
click at [470, 66] on span "Sections" at bounding box center [480, 62] width 35 height 15
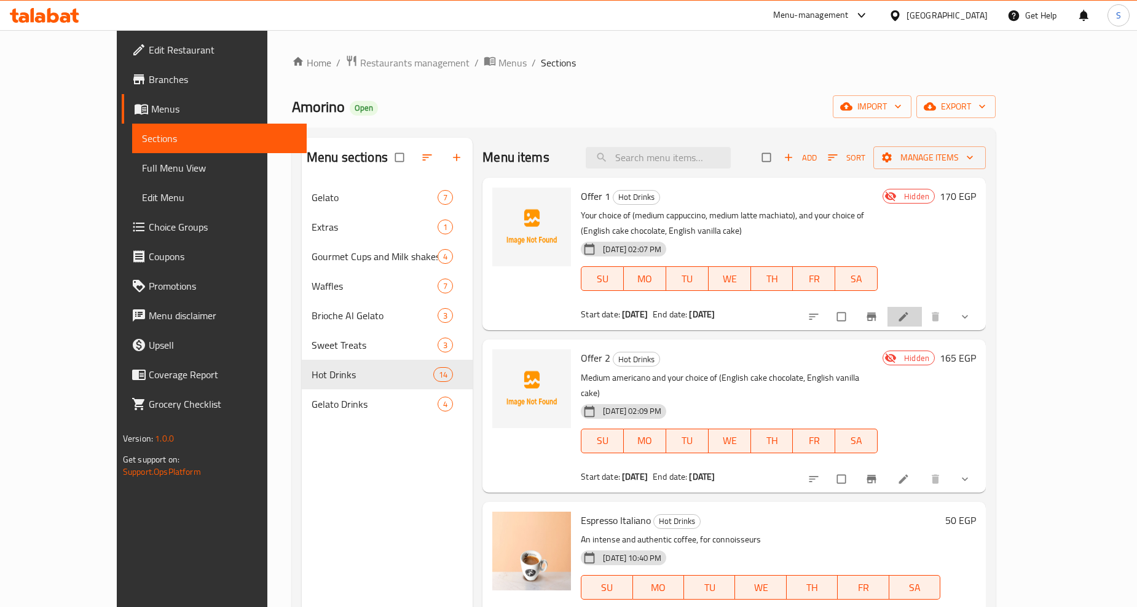
click at [922, 316] on li at bounding box center [905, 317] width 34 height 20
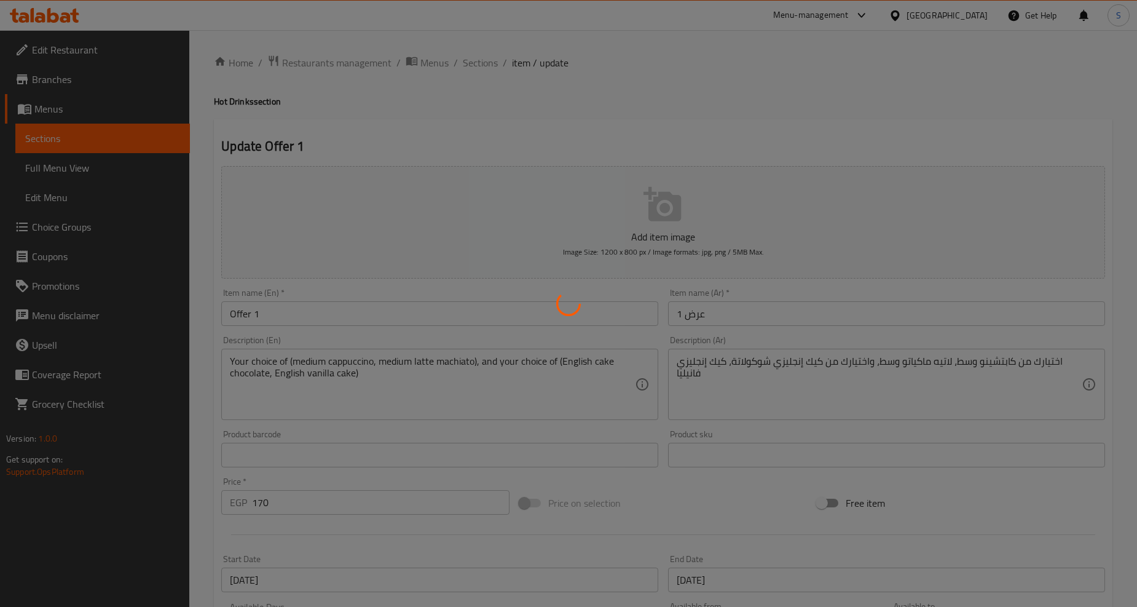
type input "اختيارك من الكيك"
type input "1"
type input "اختيارك من المشروب"
type input "1"
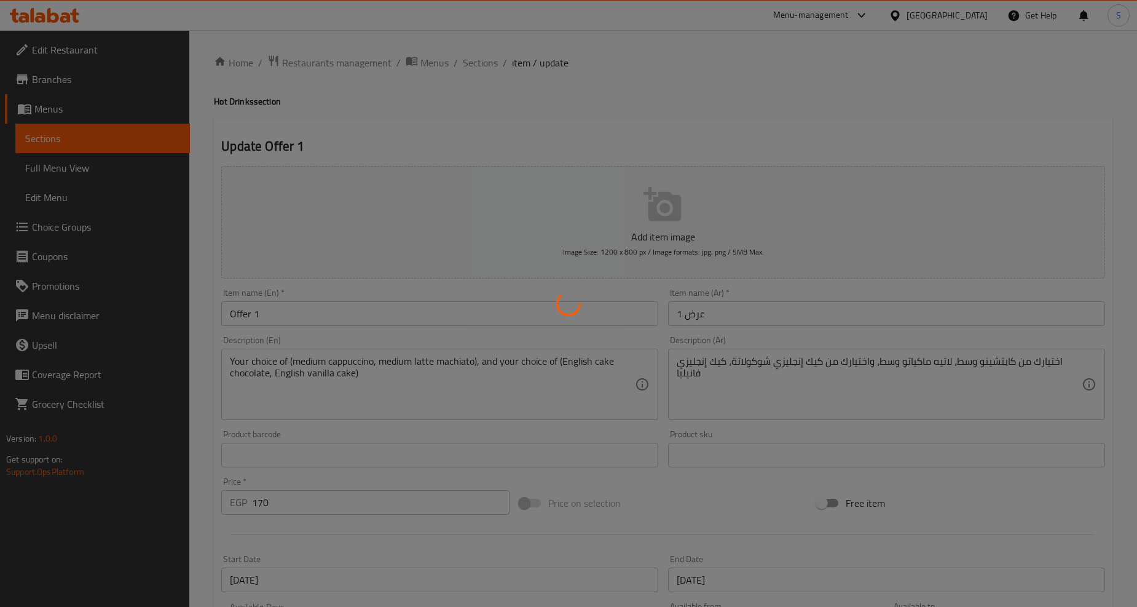
type input "1"
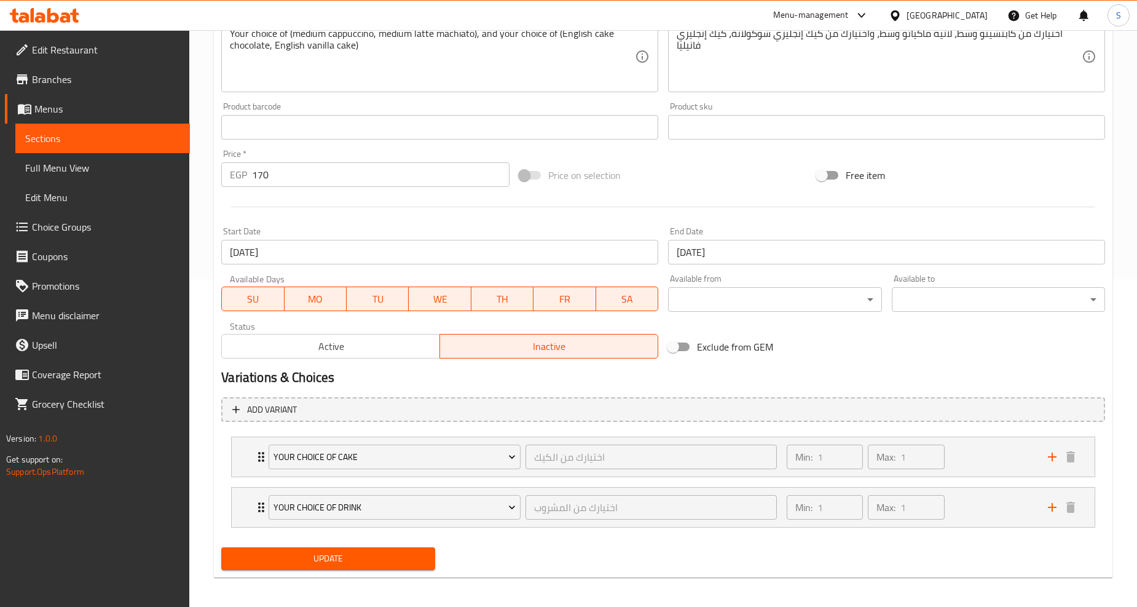
scroll to position [331, 0]
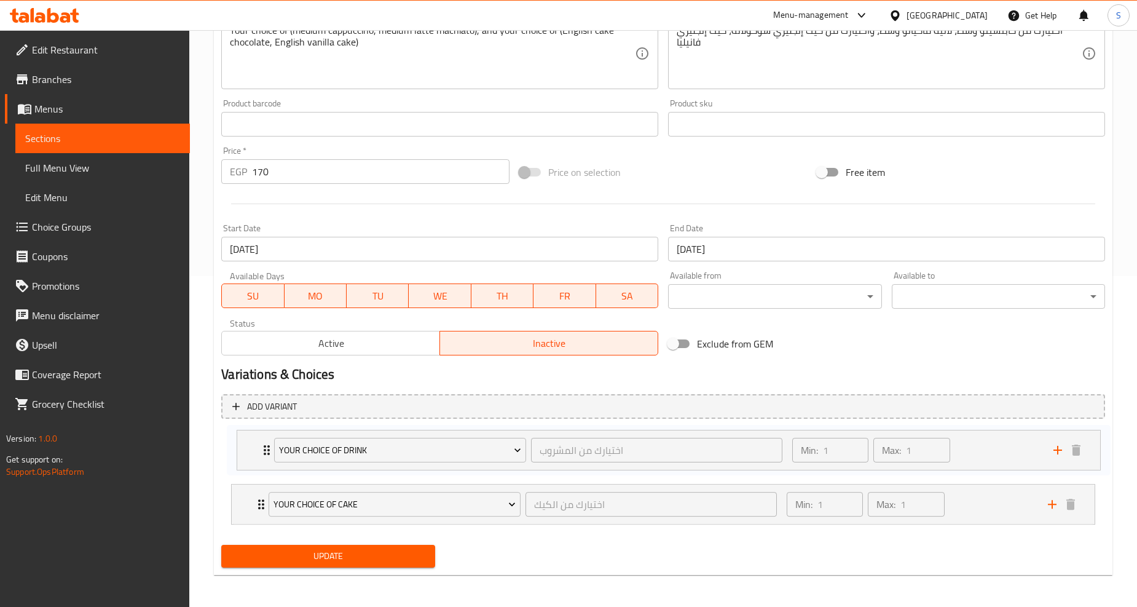
drag, startPoint x: 242, startPoint y: 507, endPoint x: 248, endPoint y: 447, distance: 60.5
click at [248, 447] on div "Your Choice Of Cake اختيارك من الكيك ​ Min: 1 ​ Max: 1 ​ English Cake Chocolate…" at bounding box center [663, 478] width 884 height 101
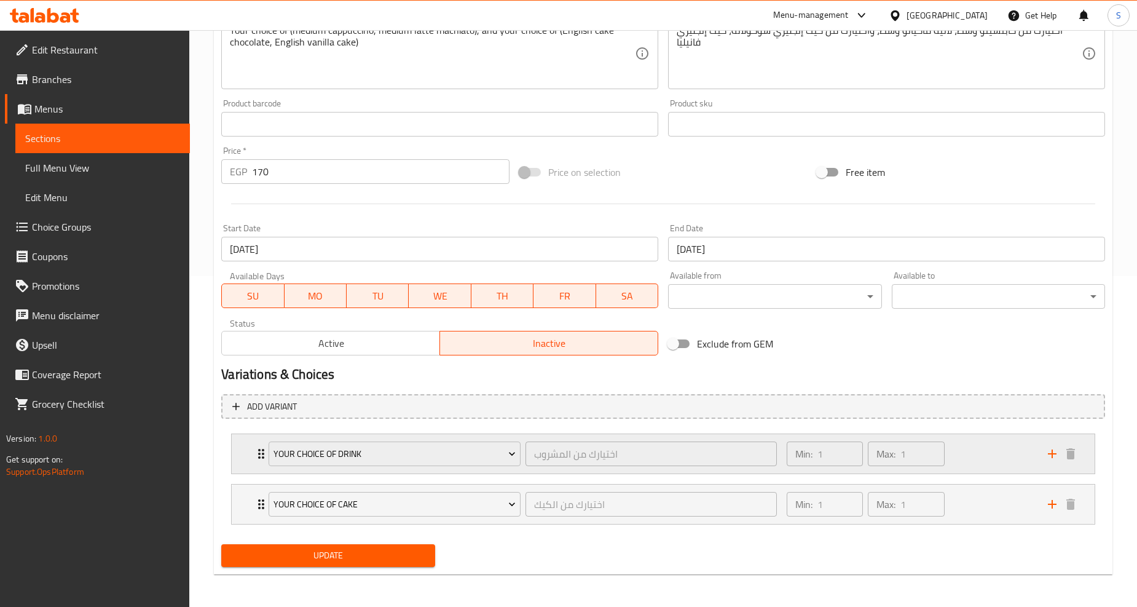
click at [252, 455] on div "Your Choice Of Drink اختيارك من المشروب ​ Min: 1 ​ Max: 1 ​" at bounding box center [663, 453] width 863 height 39
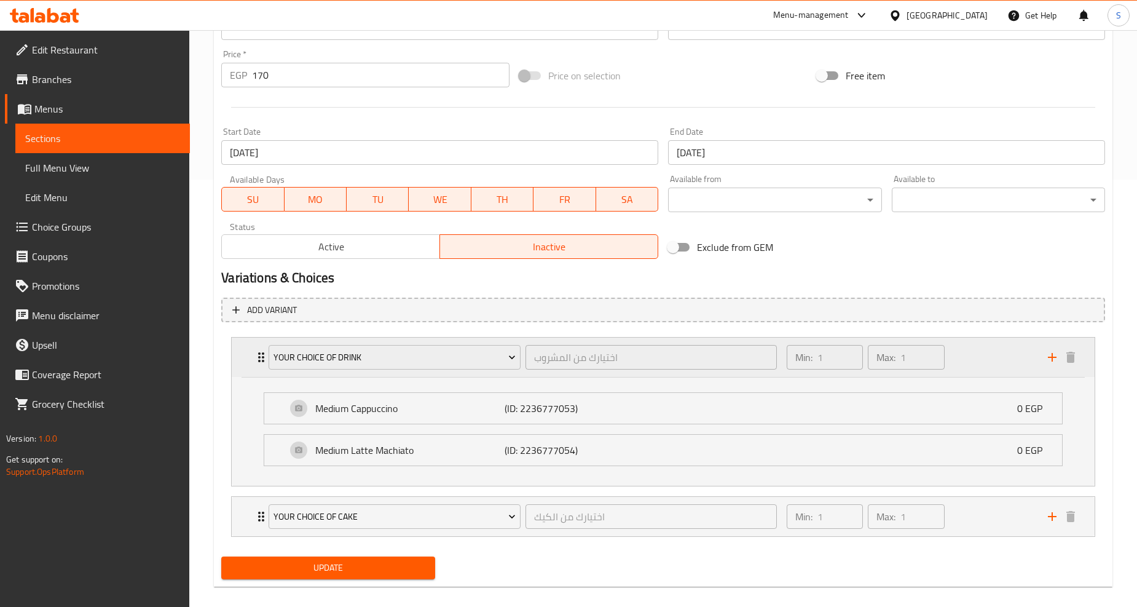
scroll to position [440, 0]
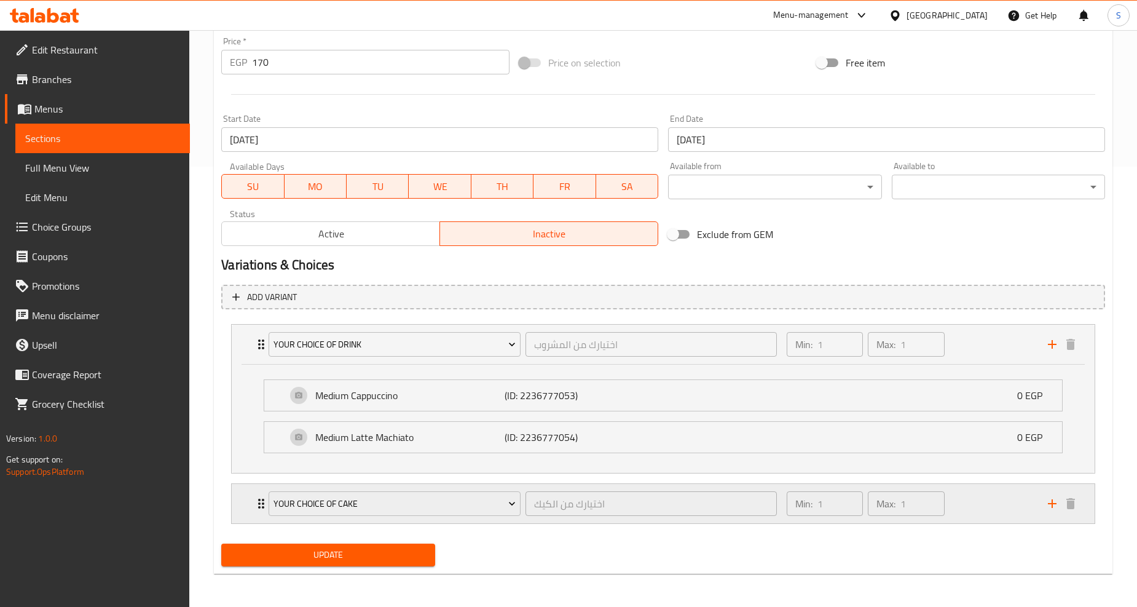
click at [252, 364] on div "Your Choice Of Cake اختيارك من الكيك ​ Min: 1 ​ Max: 1 ​" at bounding box center [663, 344] width 863 height 39
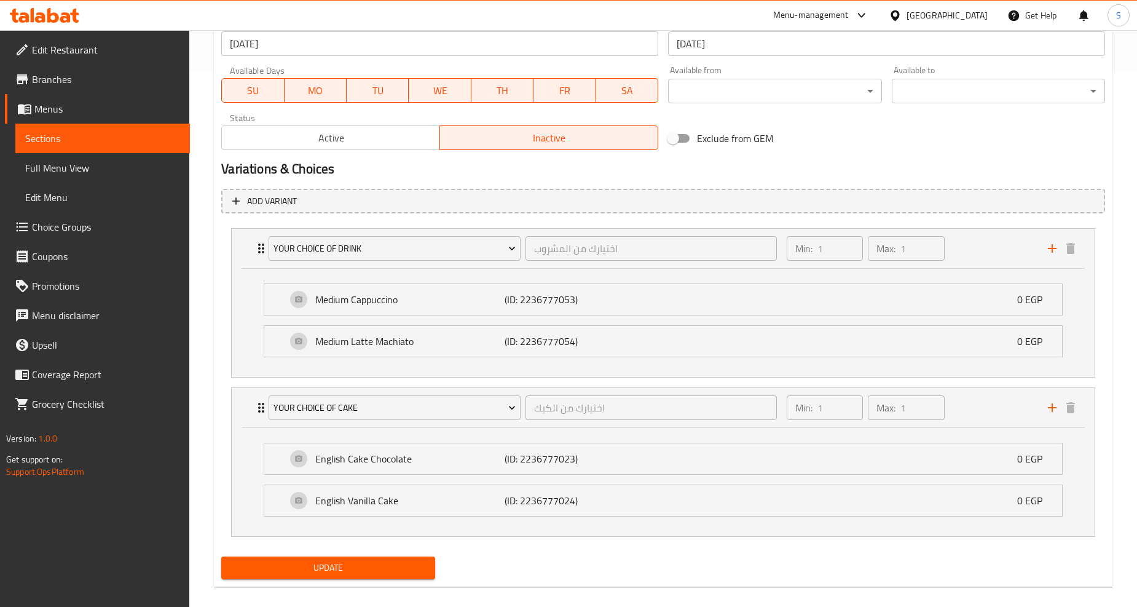
scroll to position [550, 0]
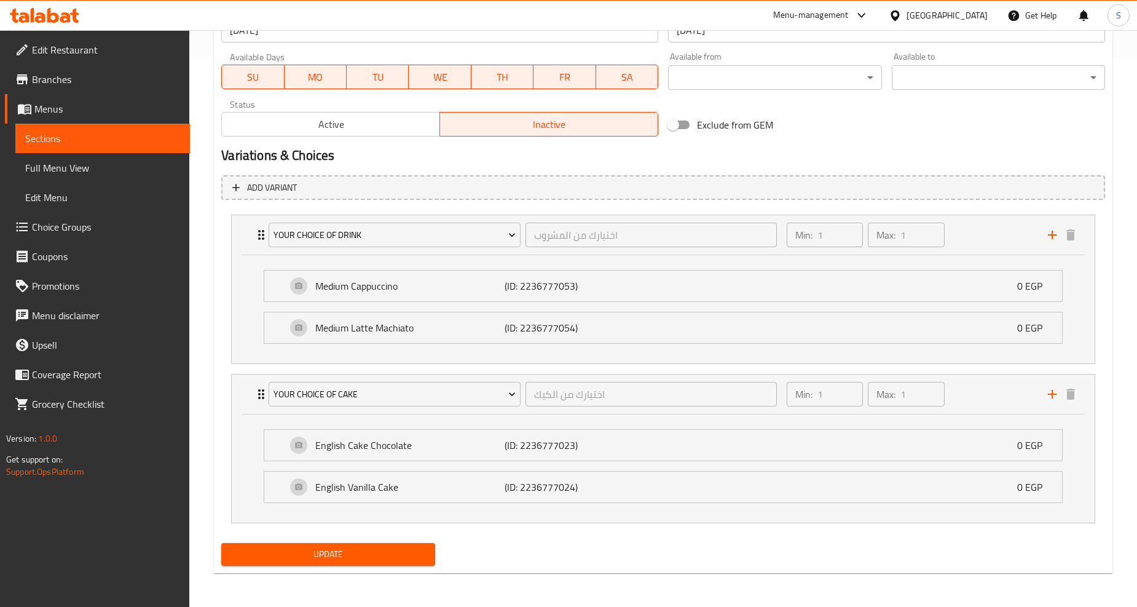
click at [314, 558] on span "Update" at bounding box center [328, 554] width 194 height 15
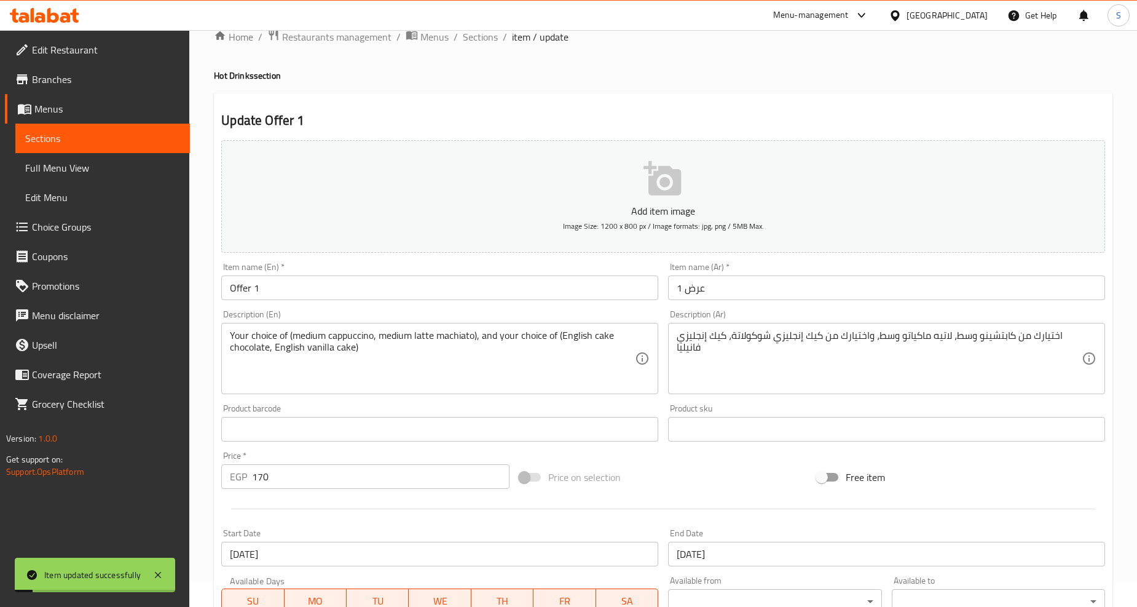
scroll to position [0, 0]
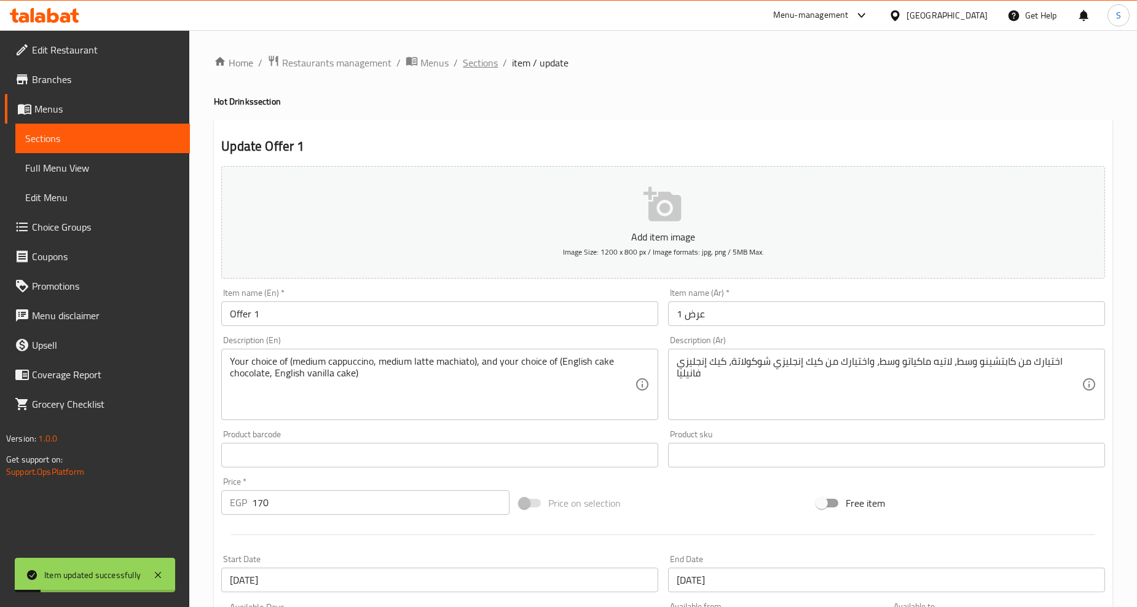
click at [472, 62] on span "Sections" at bounding box center [480, 62] width 35 height 15
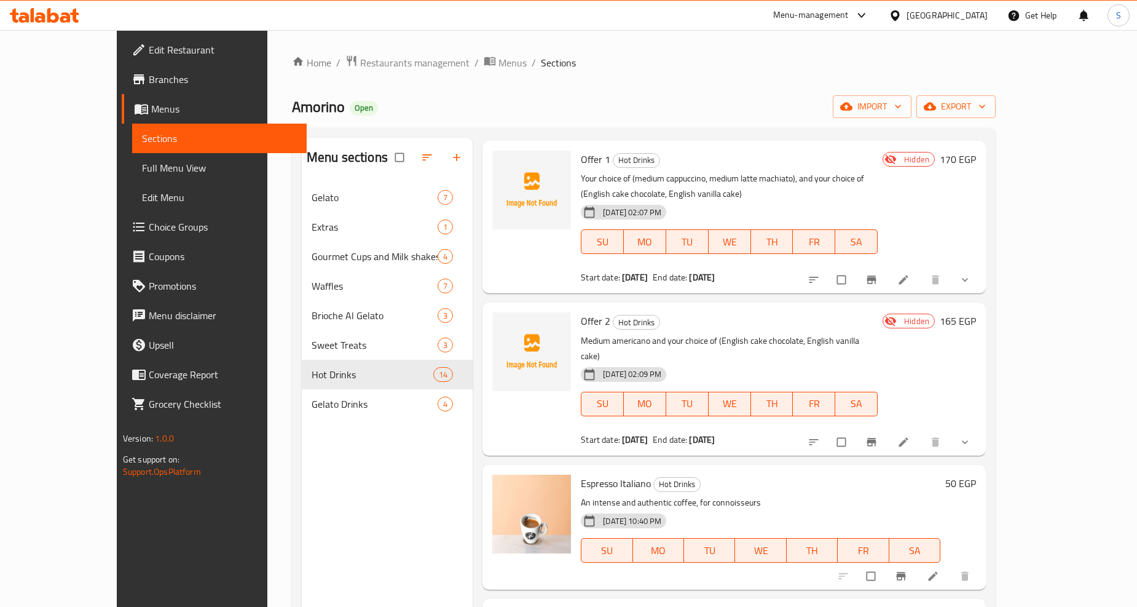
scroll to position [68, 0]
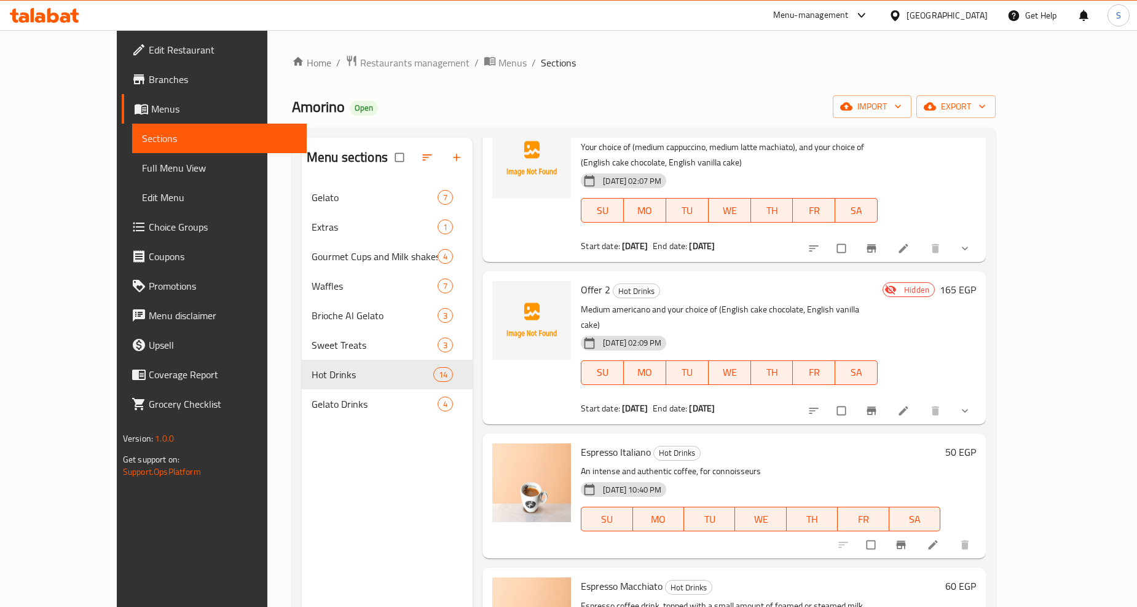
click at [968, 409] on icon "show more" at bounding box center [965, 411] width 6 height 4
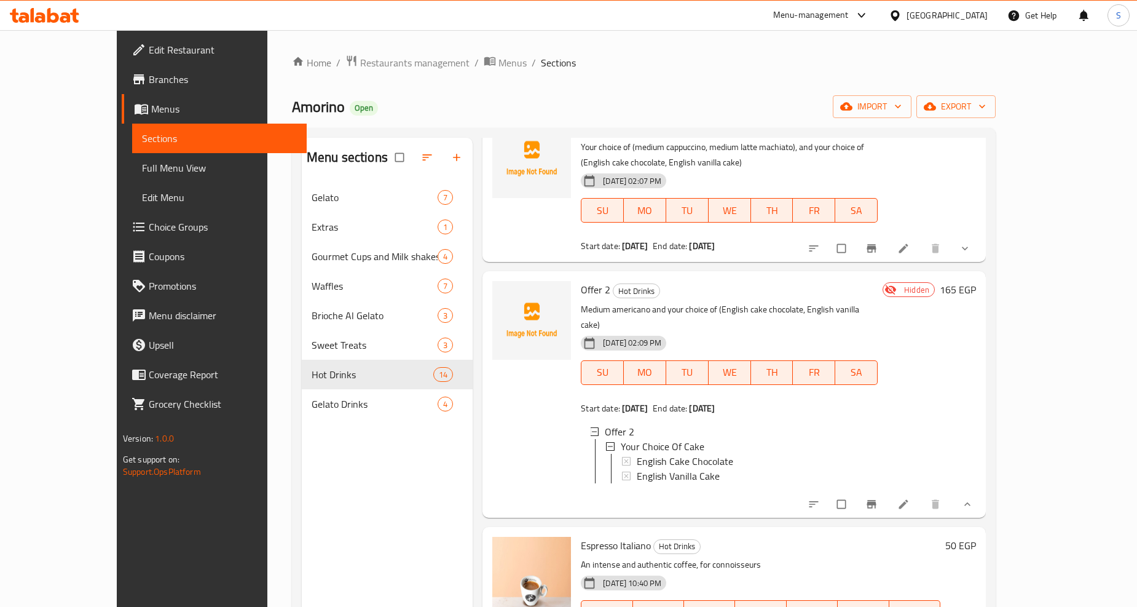
click at [971, 253] on icon "show more" at bounding box center [965, 248] width 12 height 12
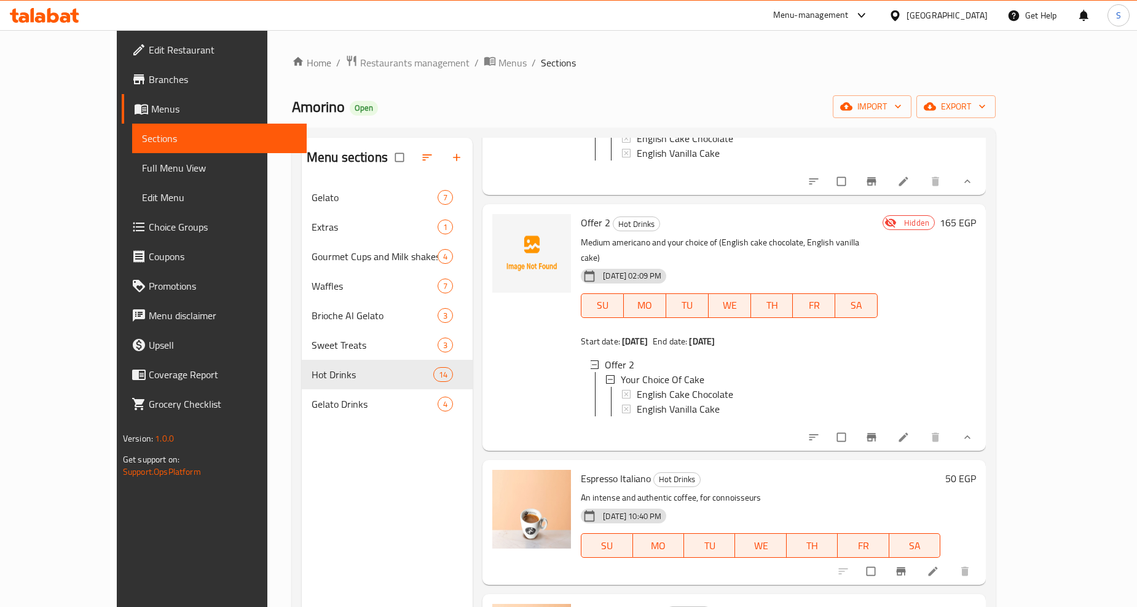
scroll to position [0, 0]
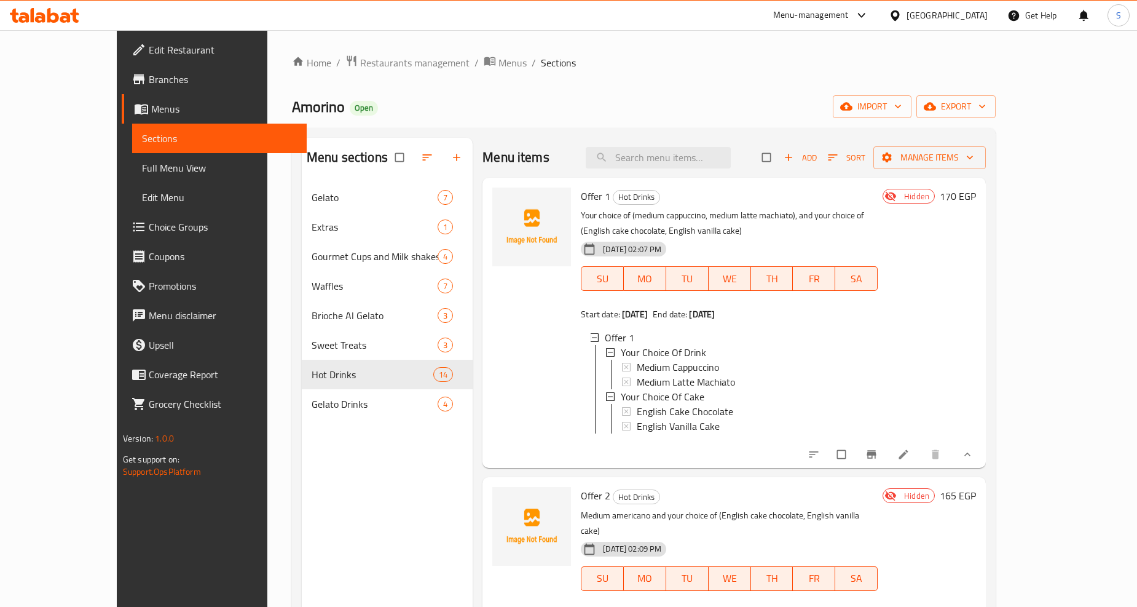
click at [556, 157] on div "Menu items Add Sort Manage items" at bounding box center [734, 158] width 503 height 40
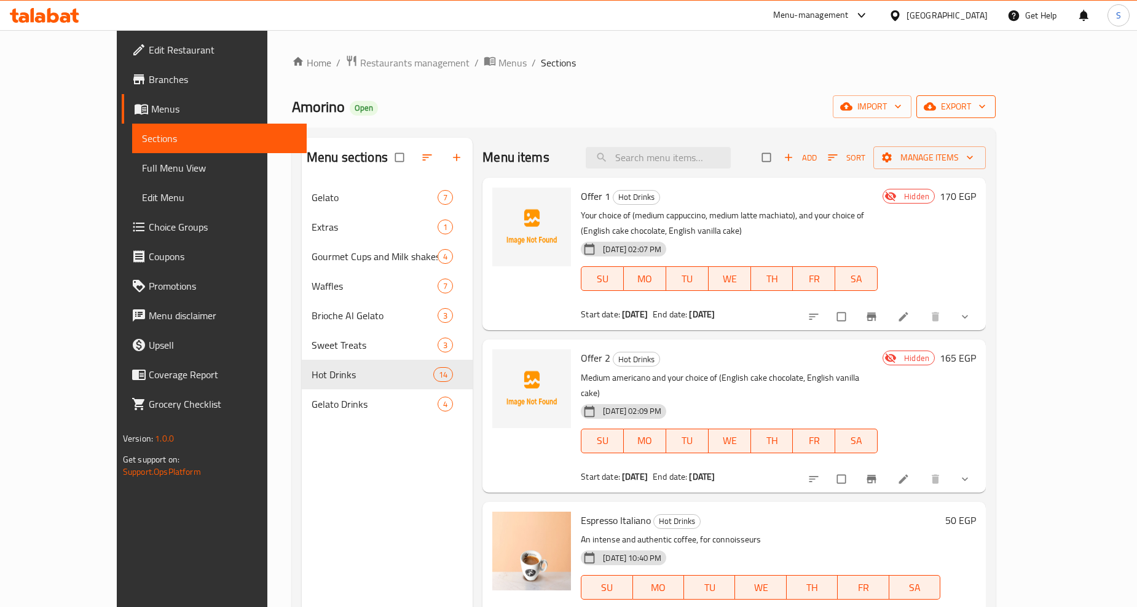
click at [986, 114] on span "export" at bounding box center [956, 106] width 60 height 15
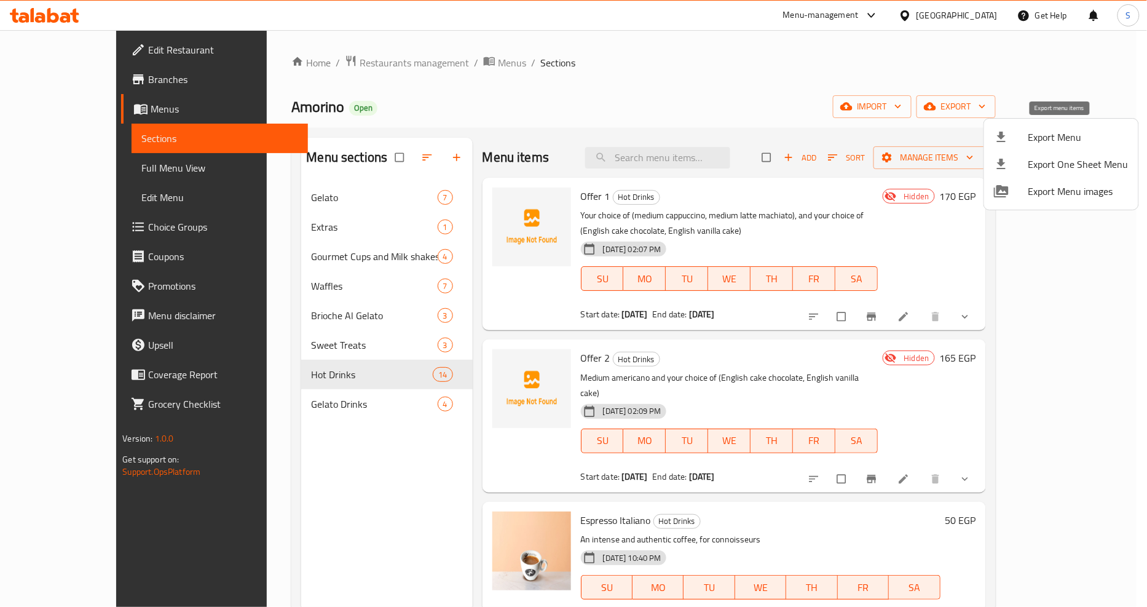
click at [1049, 138] on span "Export Menu" at bounding box center [1078, 137] width 100 height 15
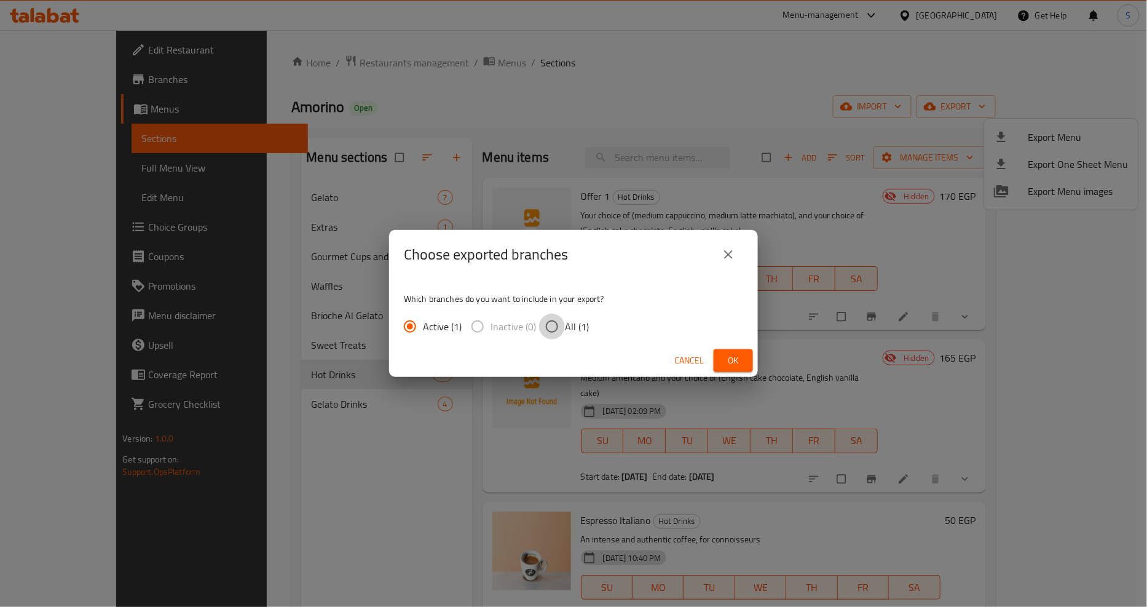
click at [549, 326] on input "All (1)" at bounding box center [552, 327] width 26 height 26
radio input "true"
click at [730, 368] on span "Ok" at bounding box center [734, 360] width 20 height 15
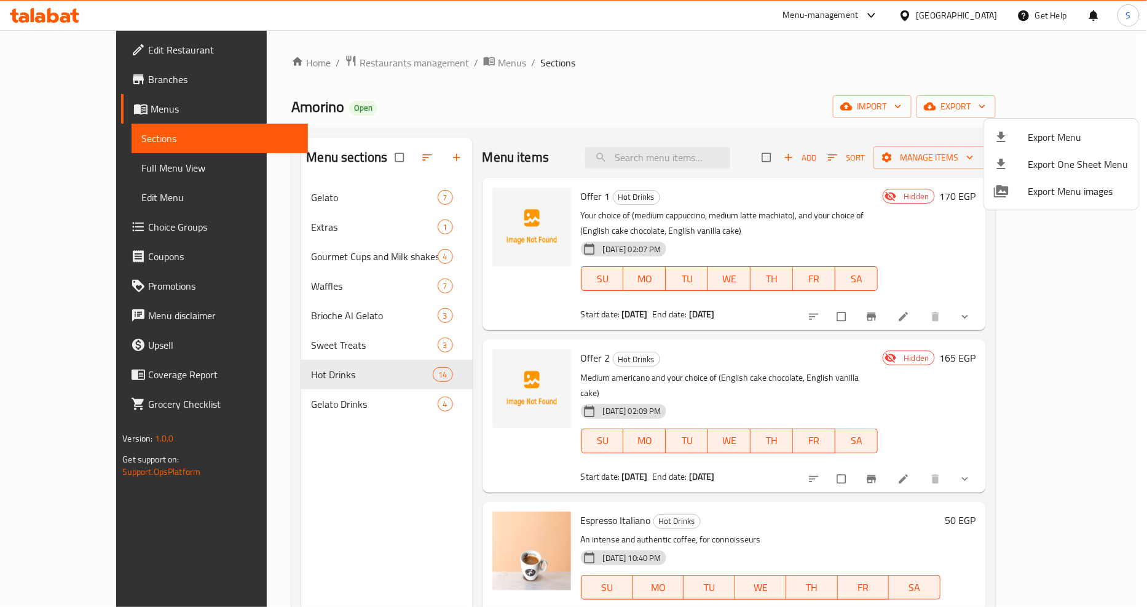
click at [606, 115] on div at bounding box center [573, 303] width 1147 height 607
